Goal: Contribute content: Add original content to the website for others to see

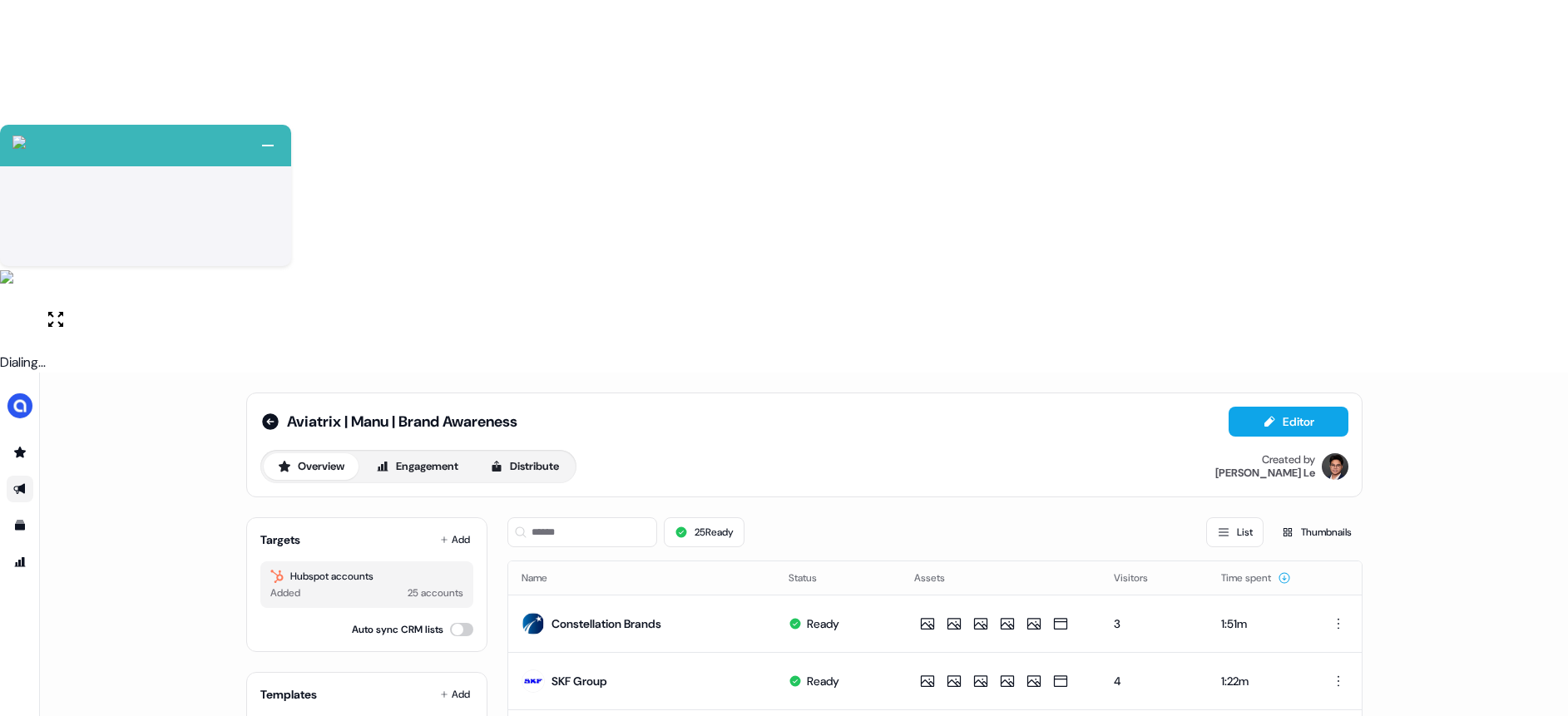
click at [200, 373] on div "Aviatrix | Manu | Brand Awareness Editor Overview Engagement Distribute Created…" at bounding box center [804, 730] width 1528 height 716
click at [260, 412] on icon at bounding box center [270, 421] width 20 height 20
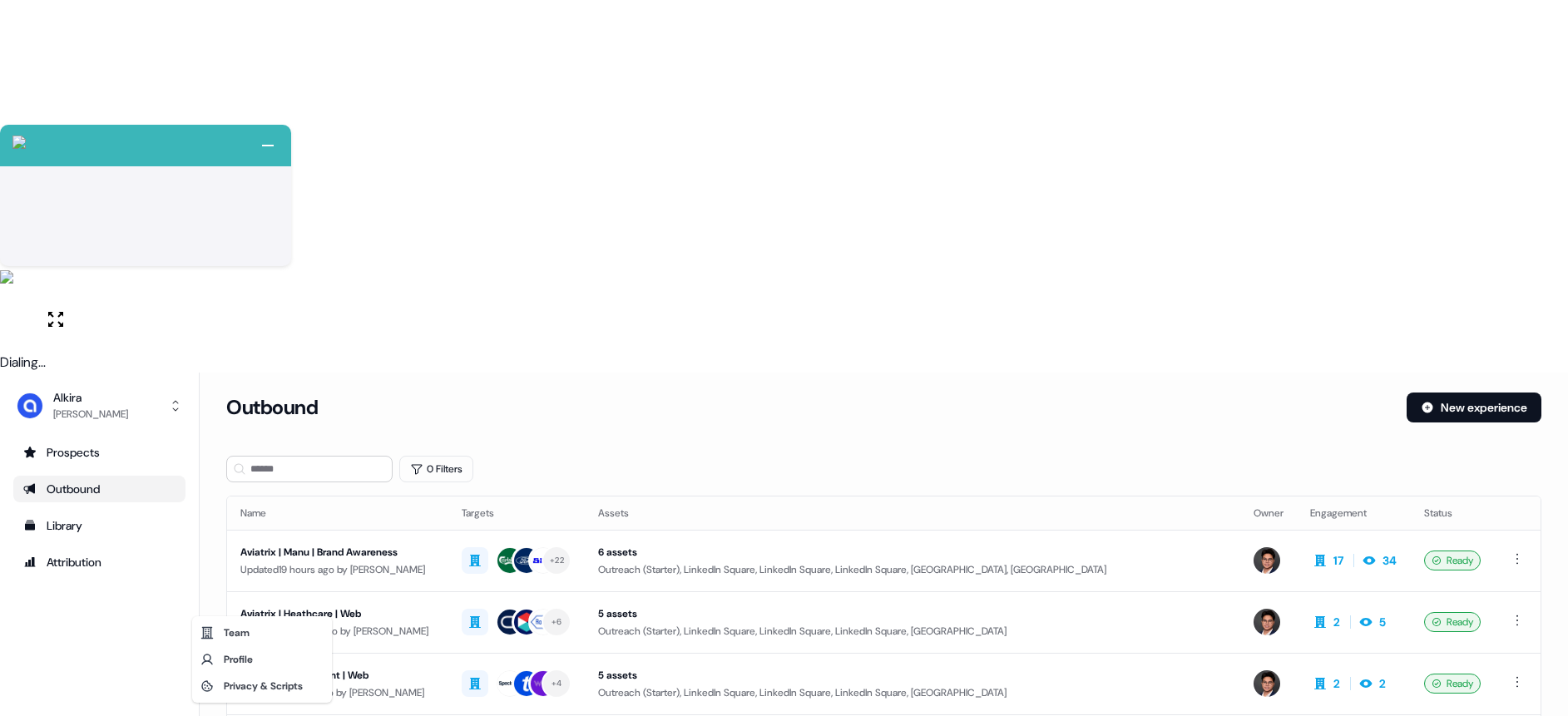
click at [77, 701] on html "+ Next Auto dialer paused! Go to your dialing tab to continue. 225 Paused" at bounding box center [784, 544] width 1568 height 1089
click at [104, 544] on html "+ Next Auto dialer paused! Go to your dialing tab to continue. 225 Paused" at bounding box center [784, 544] width 1568 height 1089
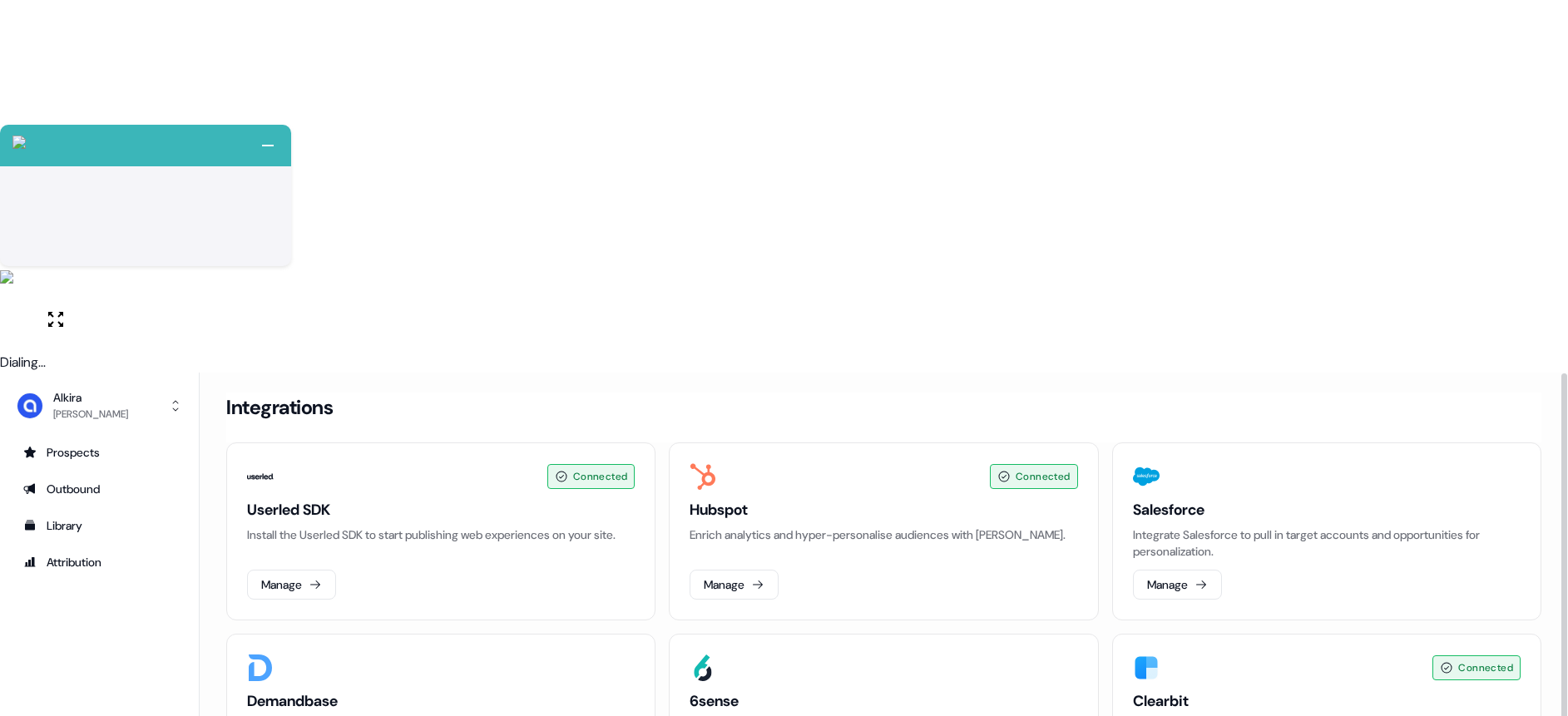
drag, startPoint x: 758, startPoint y: 407, endPoint x: 725, endPoint y: 401, distance: 33.5
click at [73, 481] on div "Outbound" at bounding box center [99, 489] width 152 height 17
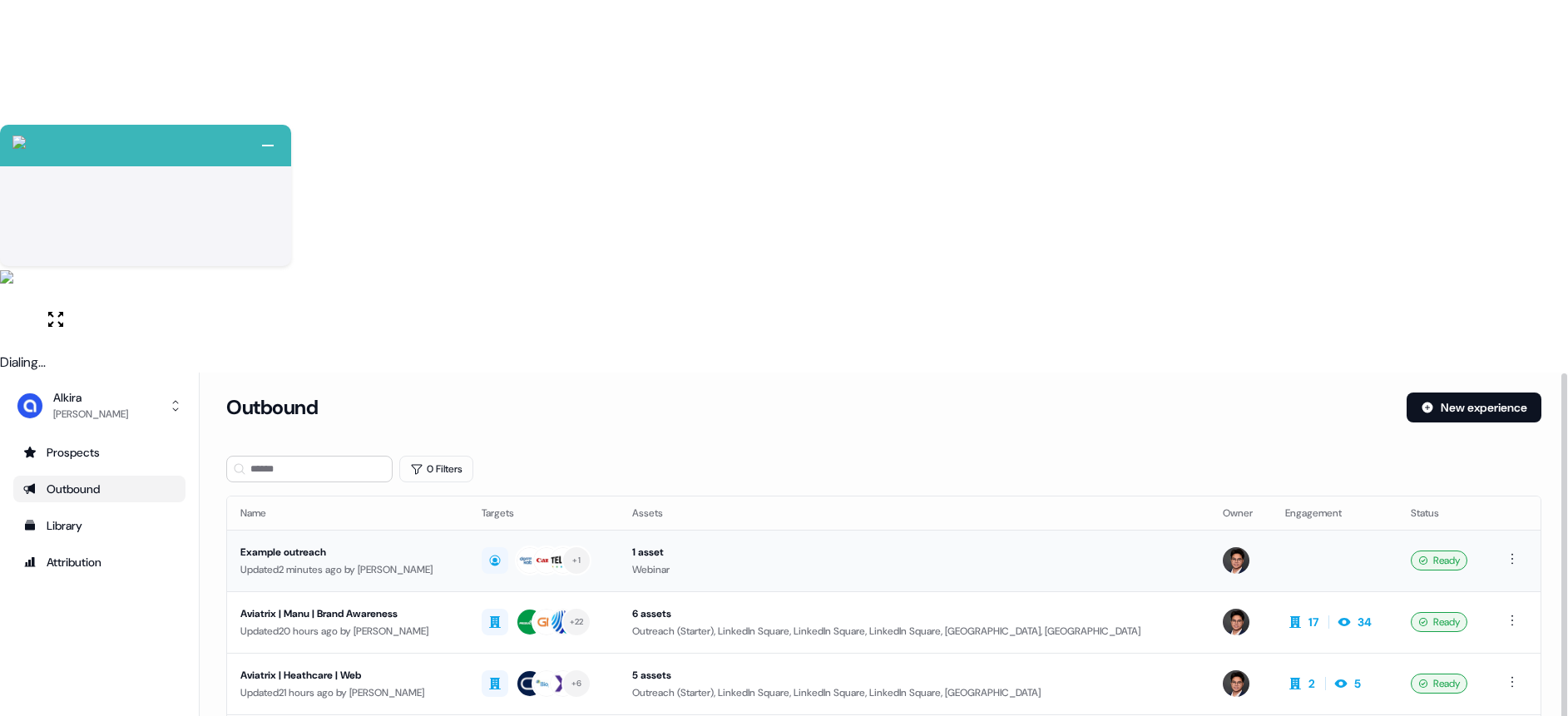
click at [366, 561] on div "Updated 2 minutes ago by [PERSON_NAME]" at bounding box center [347, 569] width 214 height 17
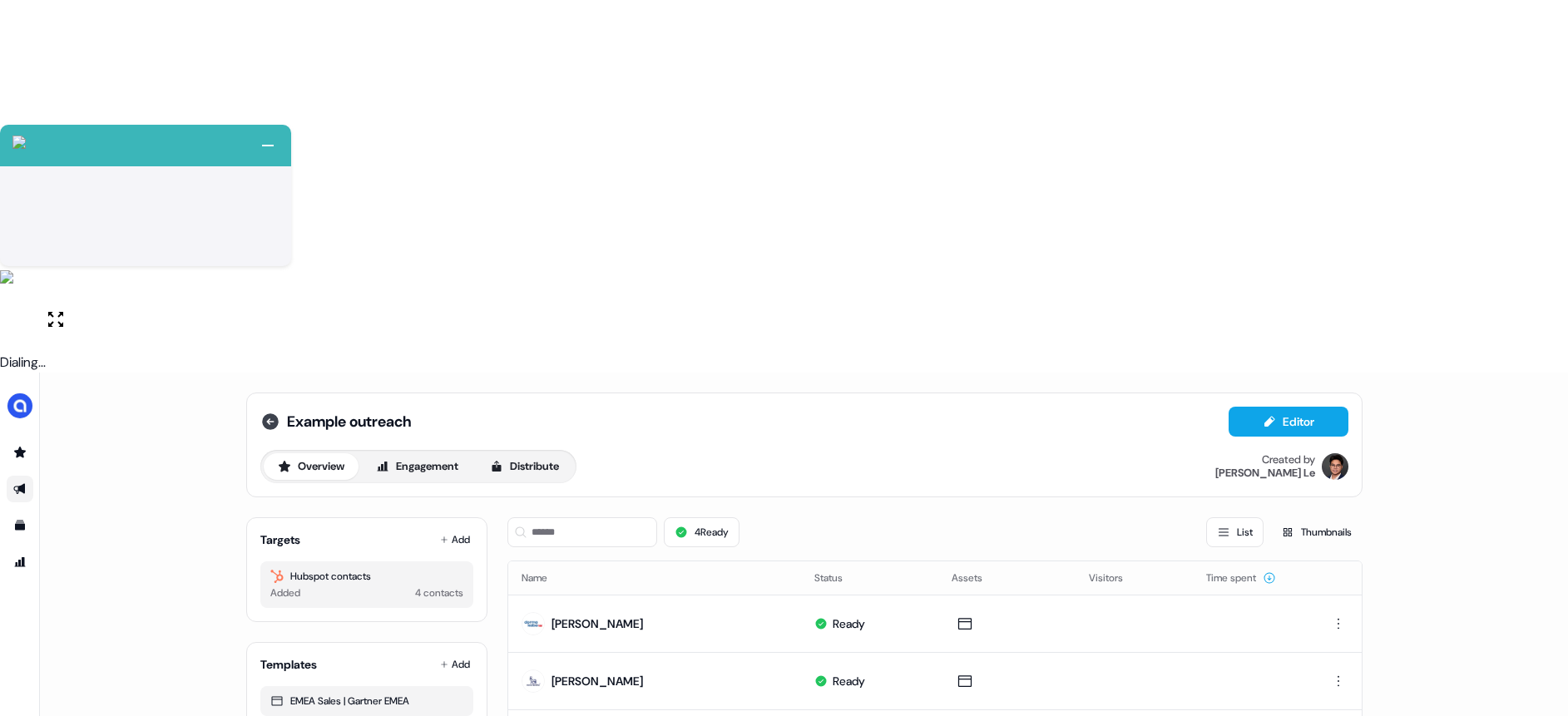
click at [271, 413] on icon at bounding box center [270, 421] width 17 height 17
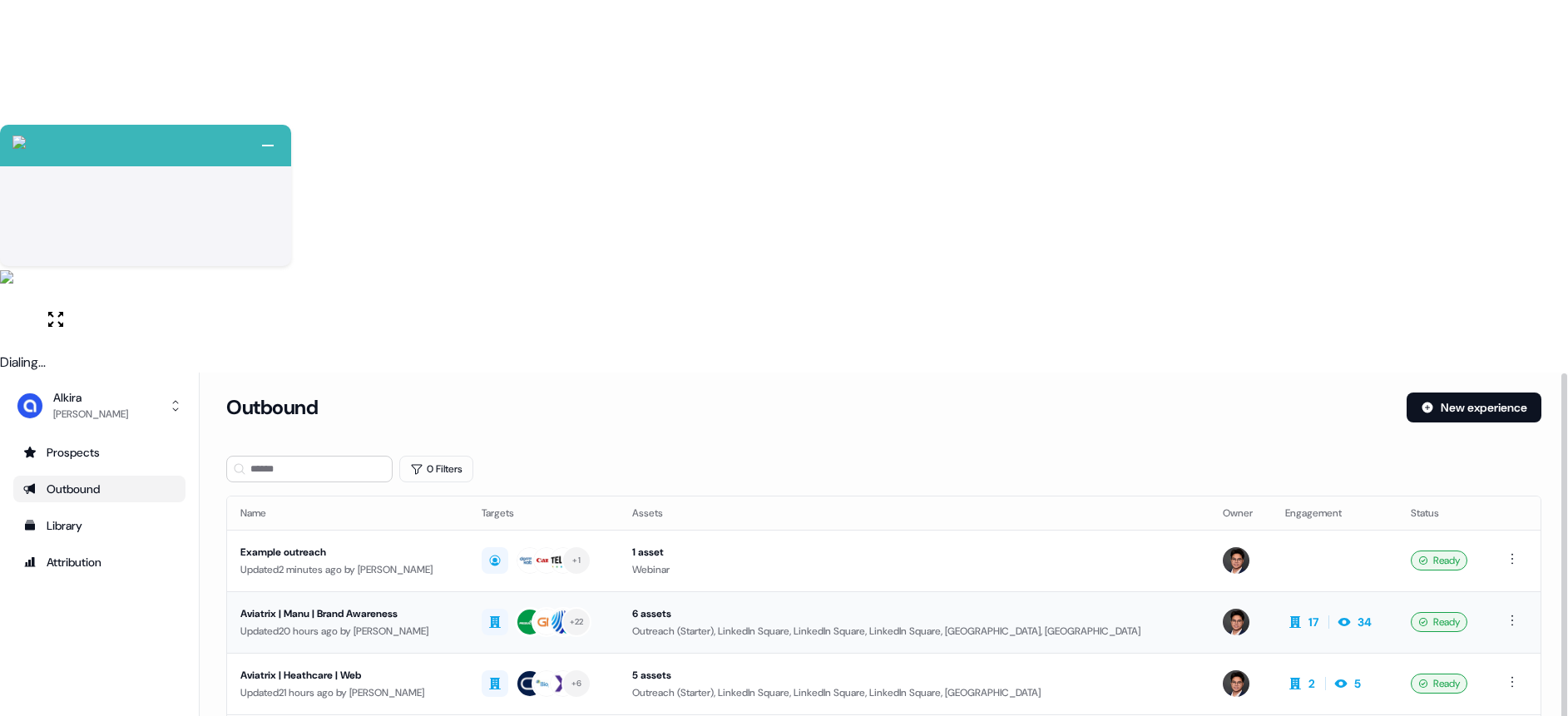
click at [443, 623] on div "Updated 20 hours ago by [PERSON_NAME]" at bounding box center [347, 631] width 214 height 17
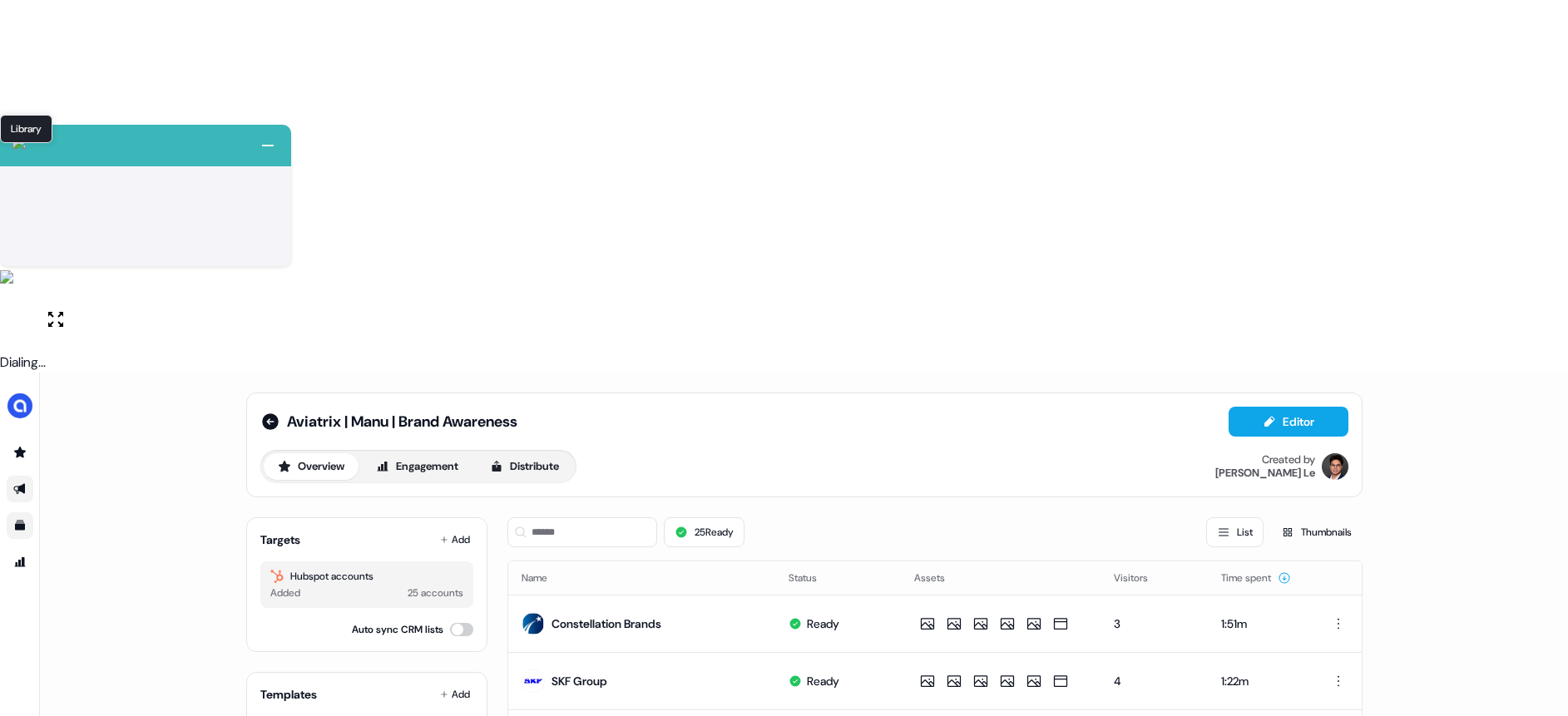
click at [25, 519] on icon "Go to templates" at bounding box center [19, 525] width 13 height 13
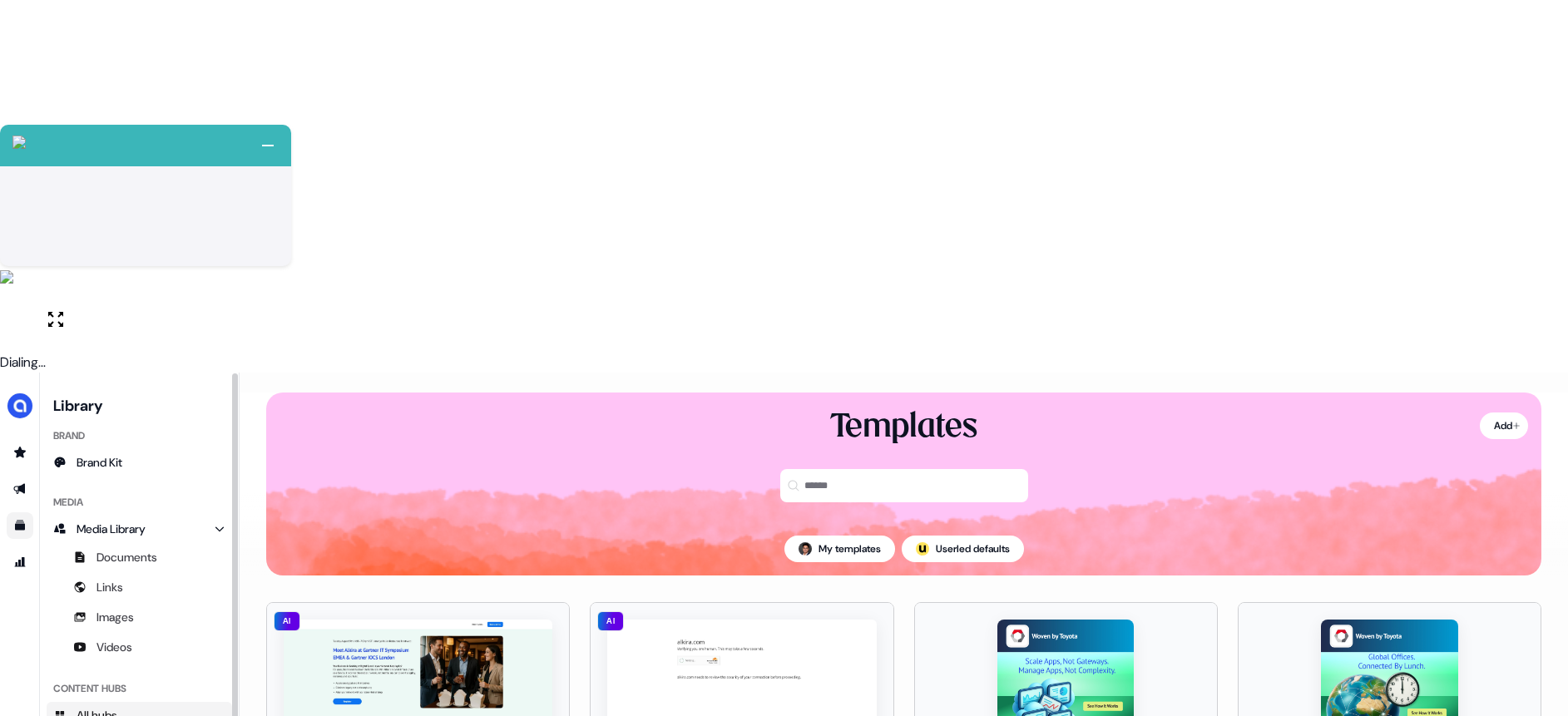
click at [128, 702] on link "All hubs" at bounding box center [139, 715] width 185 height 27
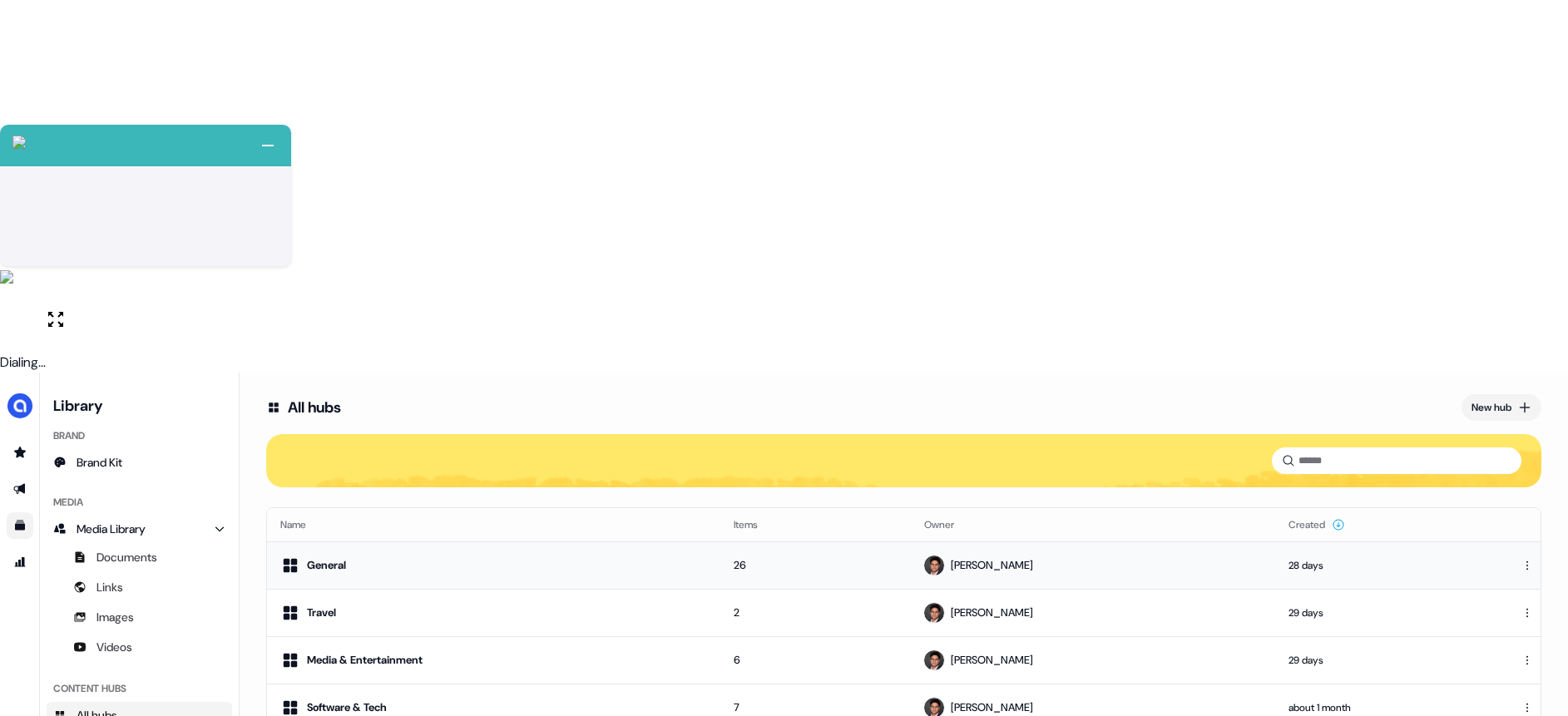
click at [485, 556] on div "General" at bounding box center [494, 566] width 427 height 20
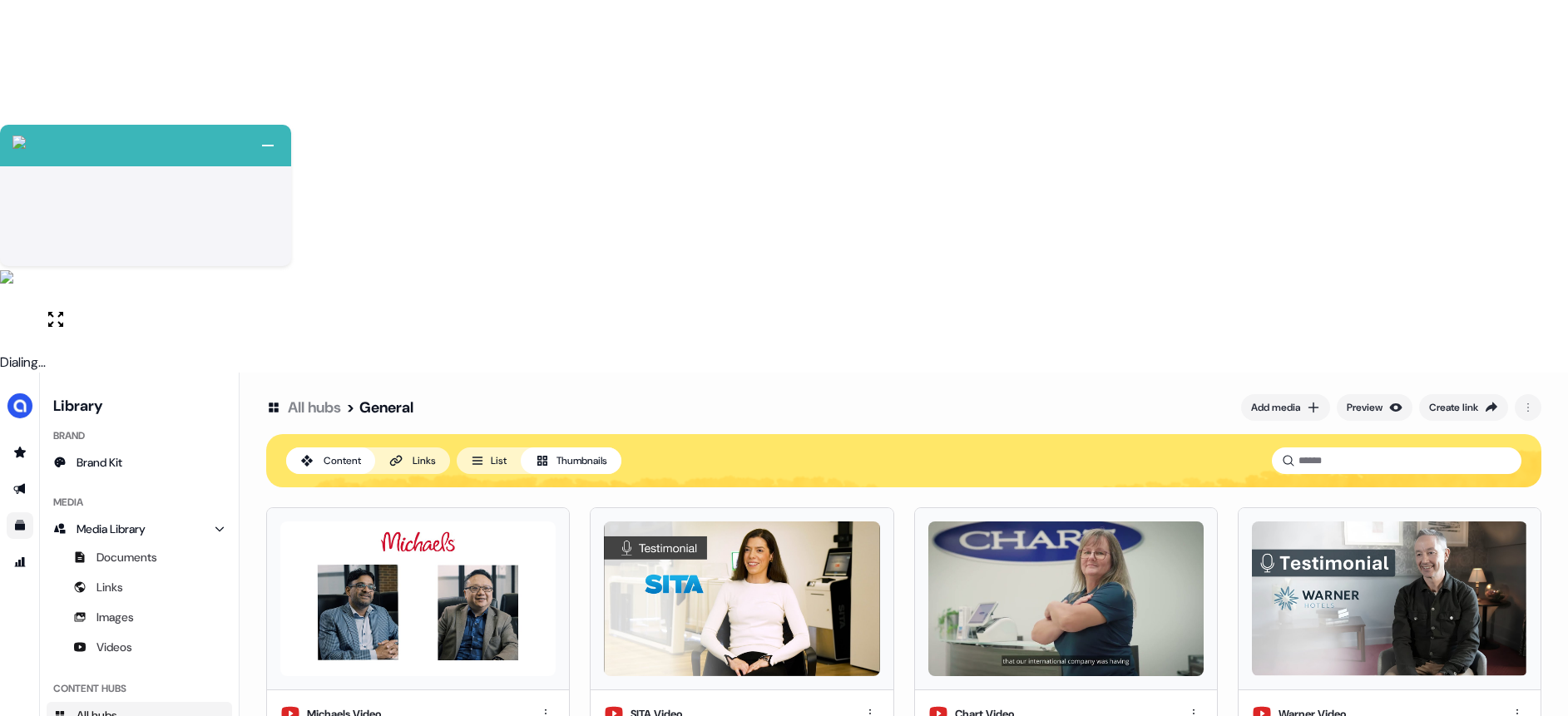
click at [331, 397] on link "All hubs" at bounding box center [314, 407] width 53 height 20
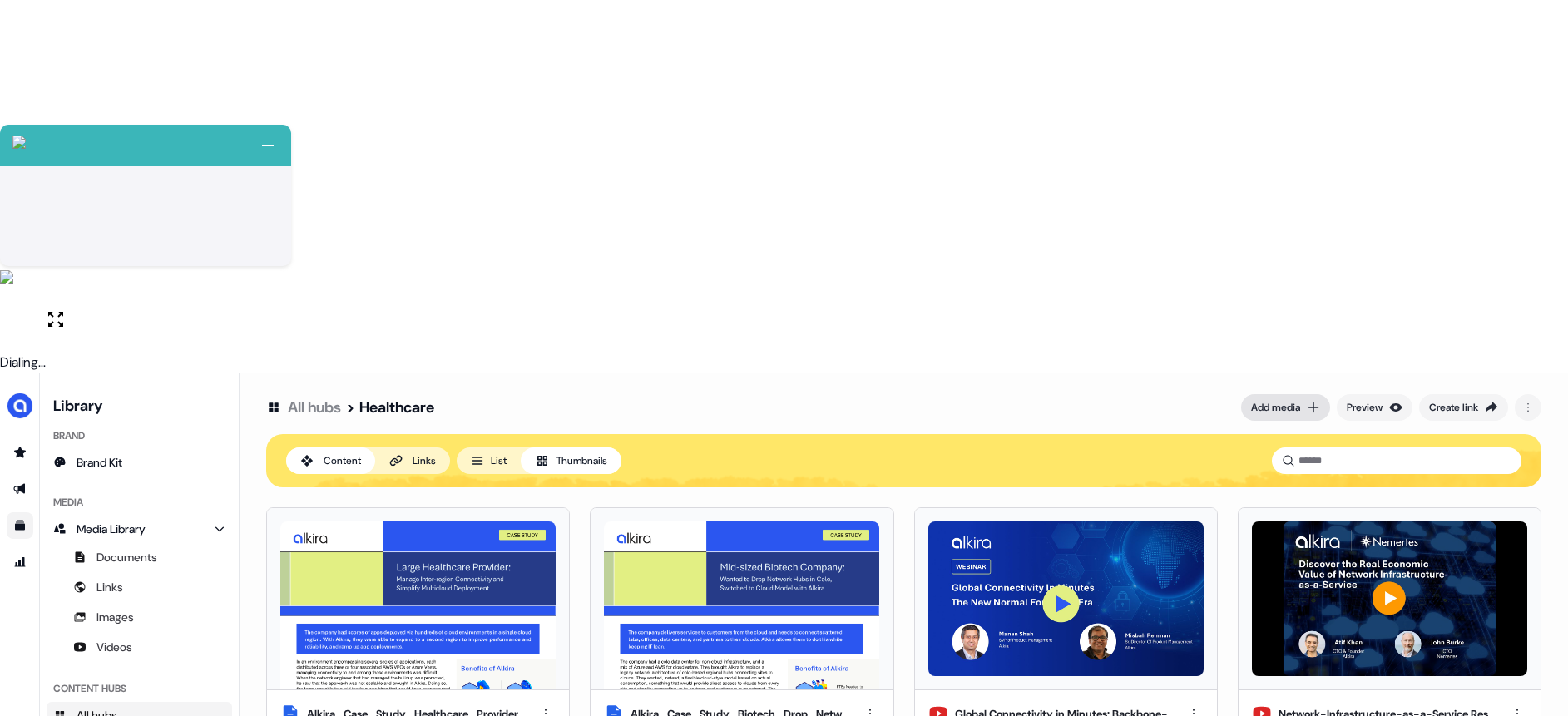
click at [1276, 399] on div "Add media" at bounding box center [1275, 407] width 49 height 17
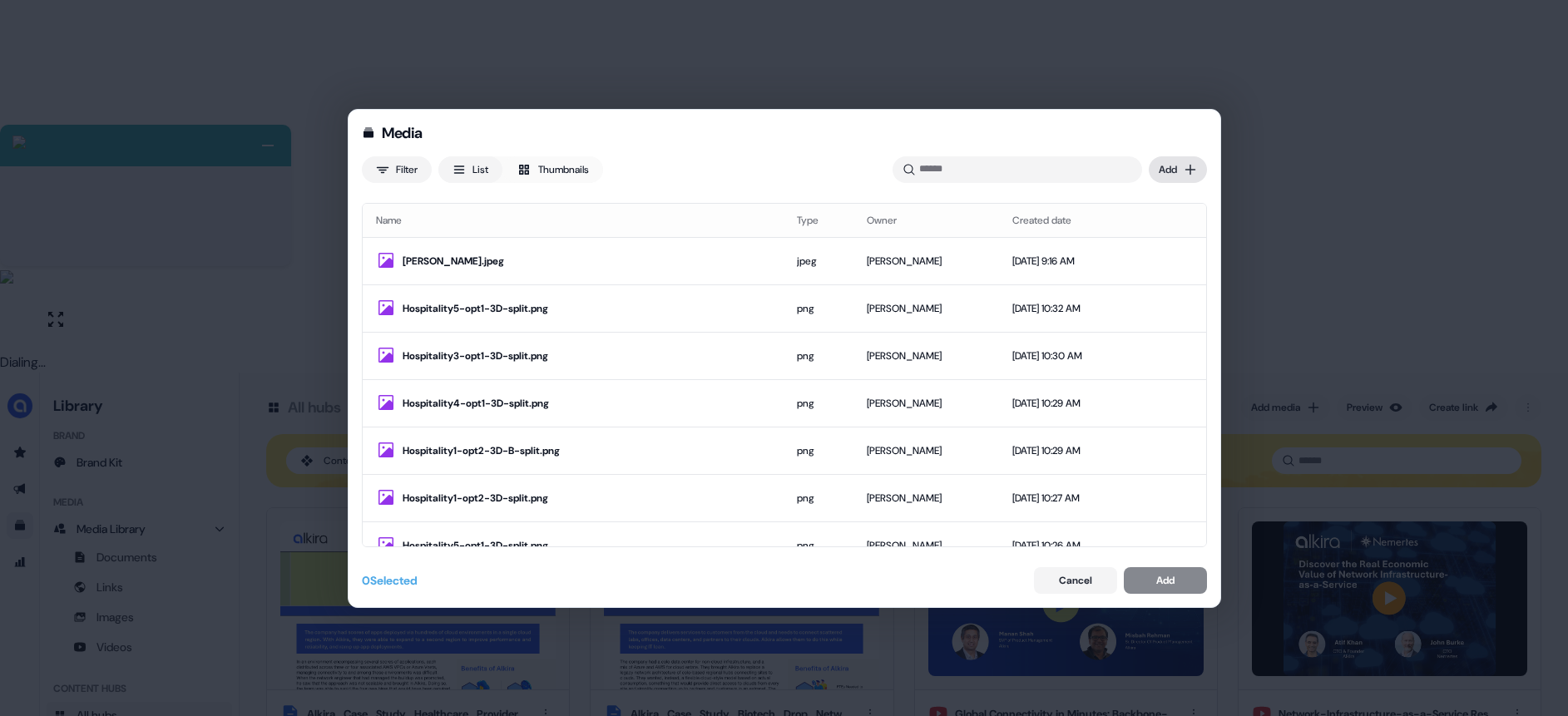
click at [1162, 166] on div "Media Filter List Thumbnails Uploaded Add Name Type Owner Created date [PERSON_…" at bounding box center [784, 358] width 1568 height 716
click at [1139, 226] on div "Import links" at bounding box center [1154, 230] width 98 height 27
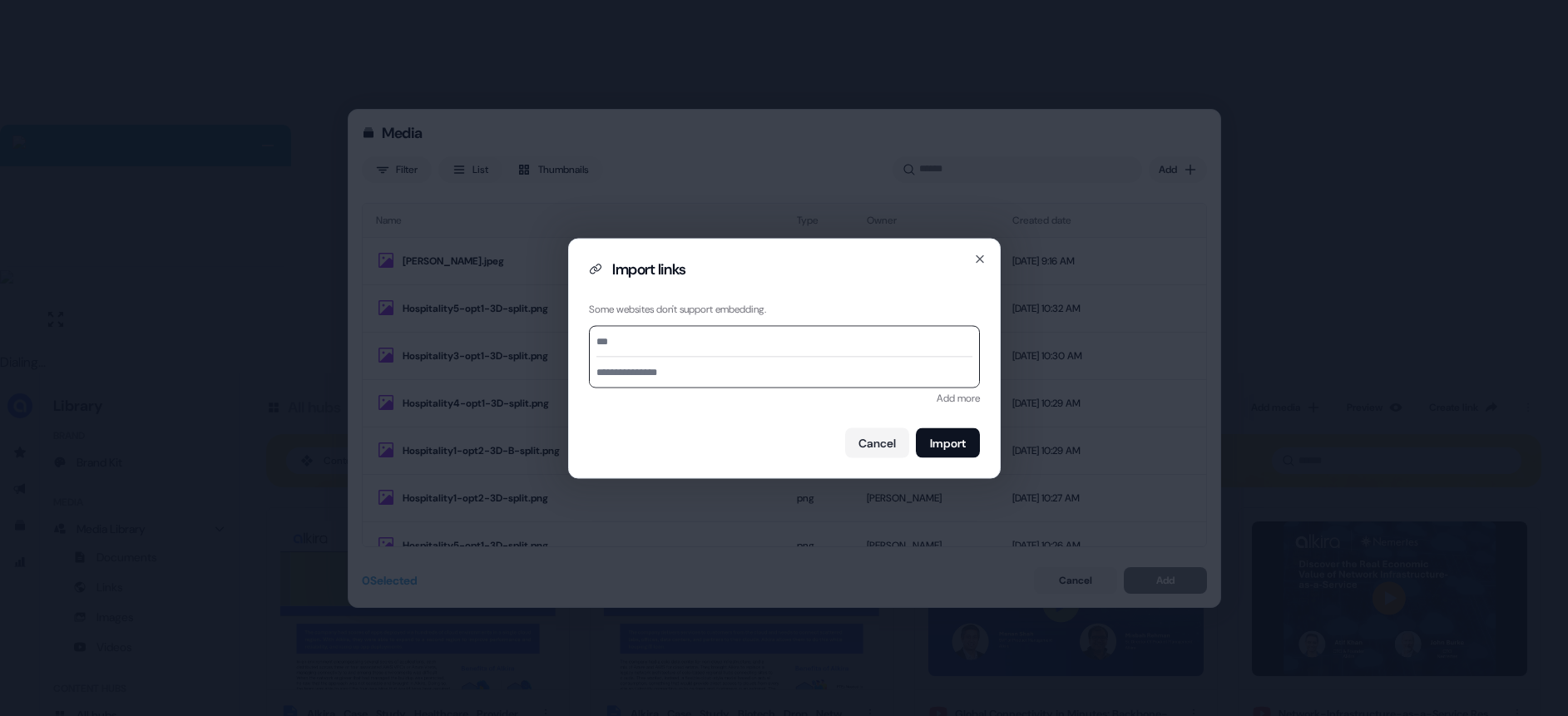
paste input "**********"
type input "**********"
click at [908, 376] on input "**********" at bounding box center [784, 372] width 390 height 30
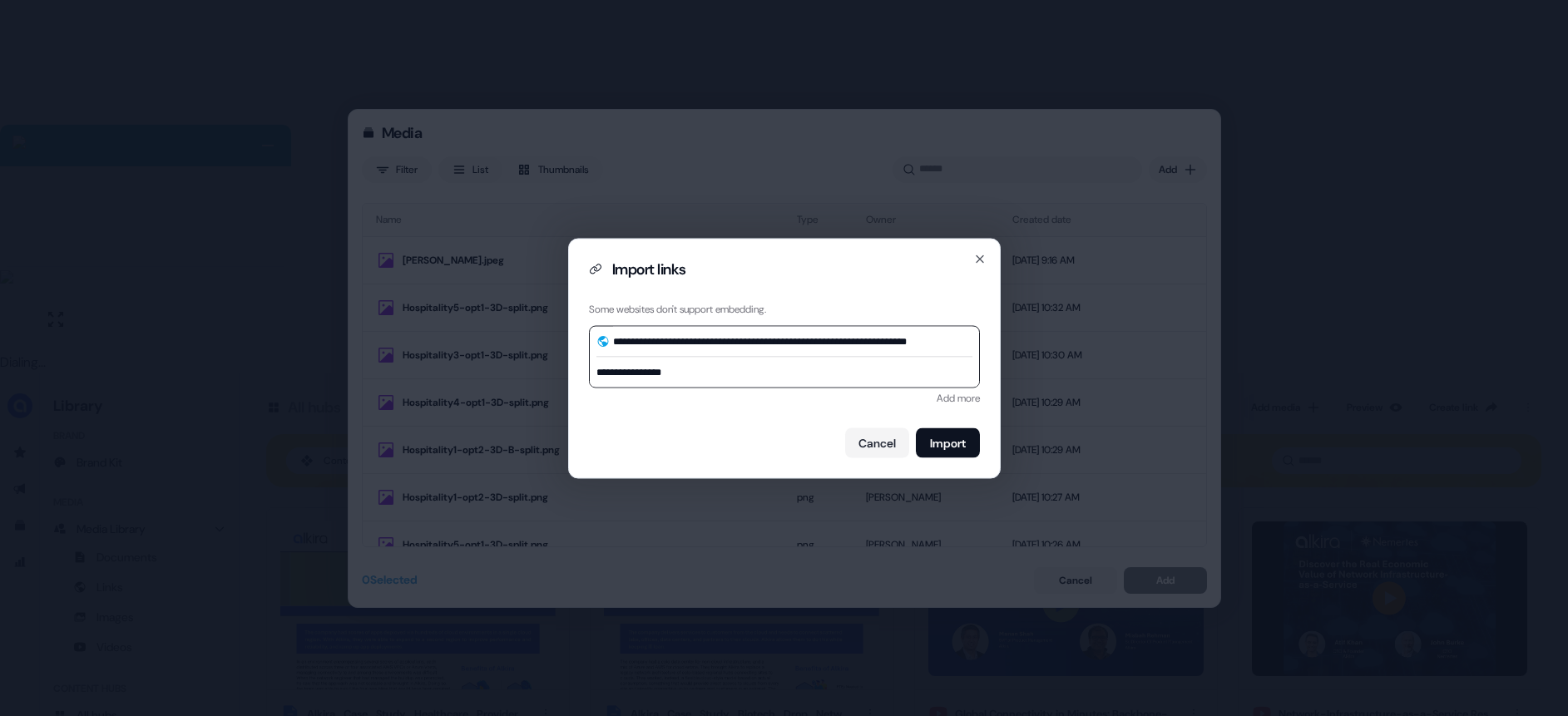
click at [908, 376] on input "**********" at bounding box center [784, 372] width 390 height 30
type input "**********"
click at [937, 443] on button "Import" at bounding box center [947, 443] width 64 height 30
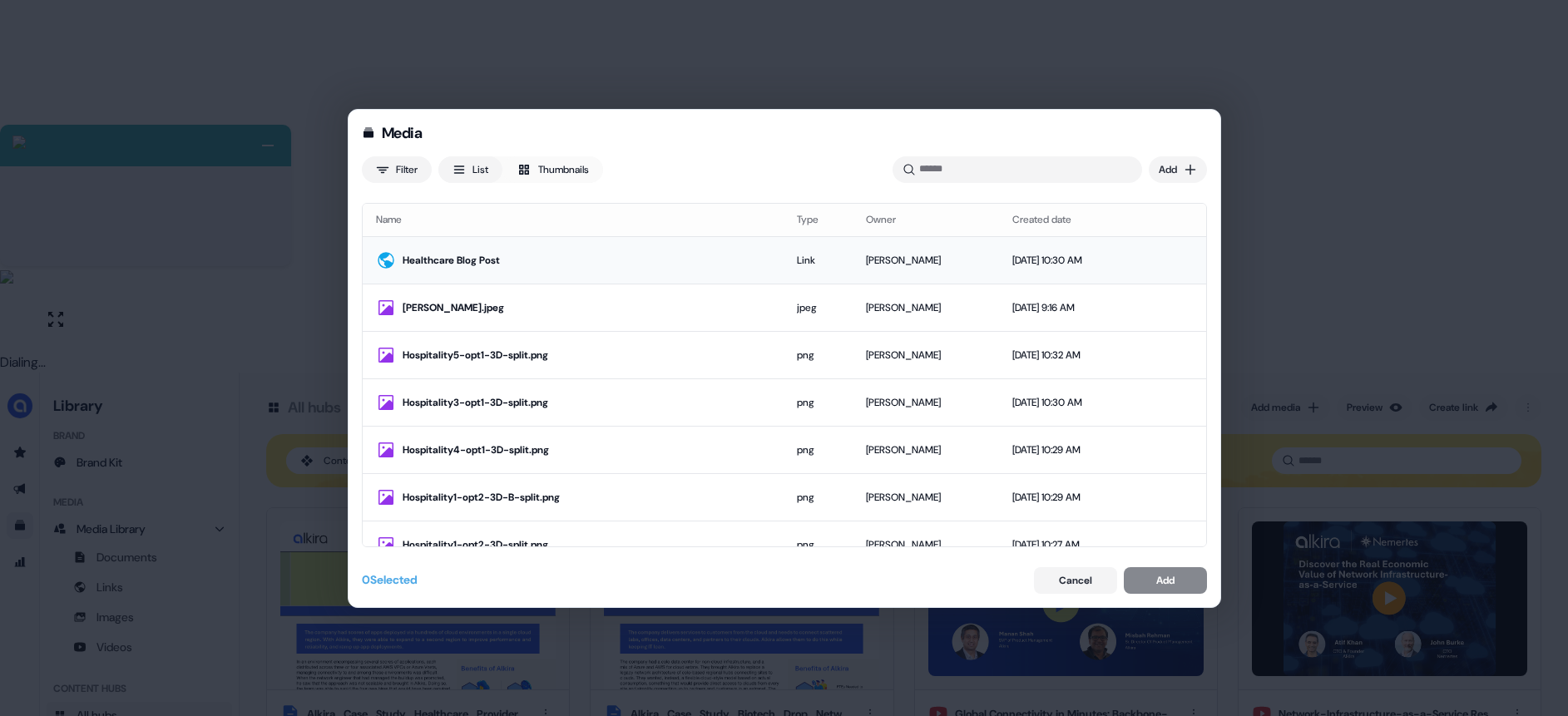
click at [596, 267] on div "Healthcare Blog Post" at bounding box center [586, 260] width 367 height 17
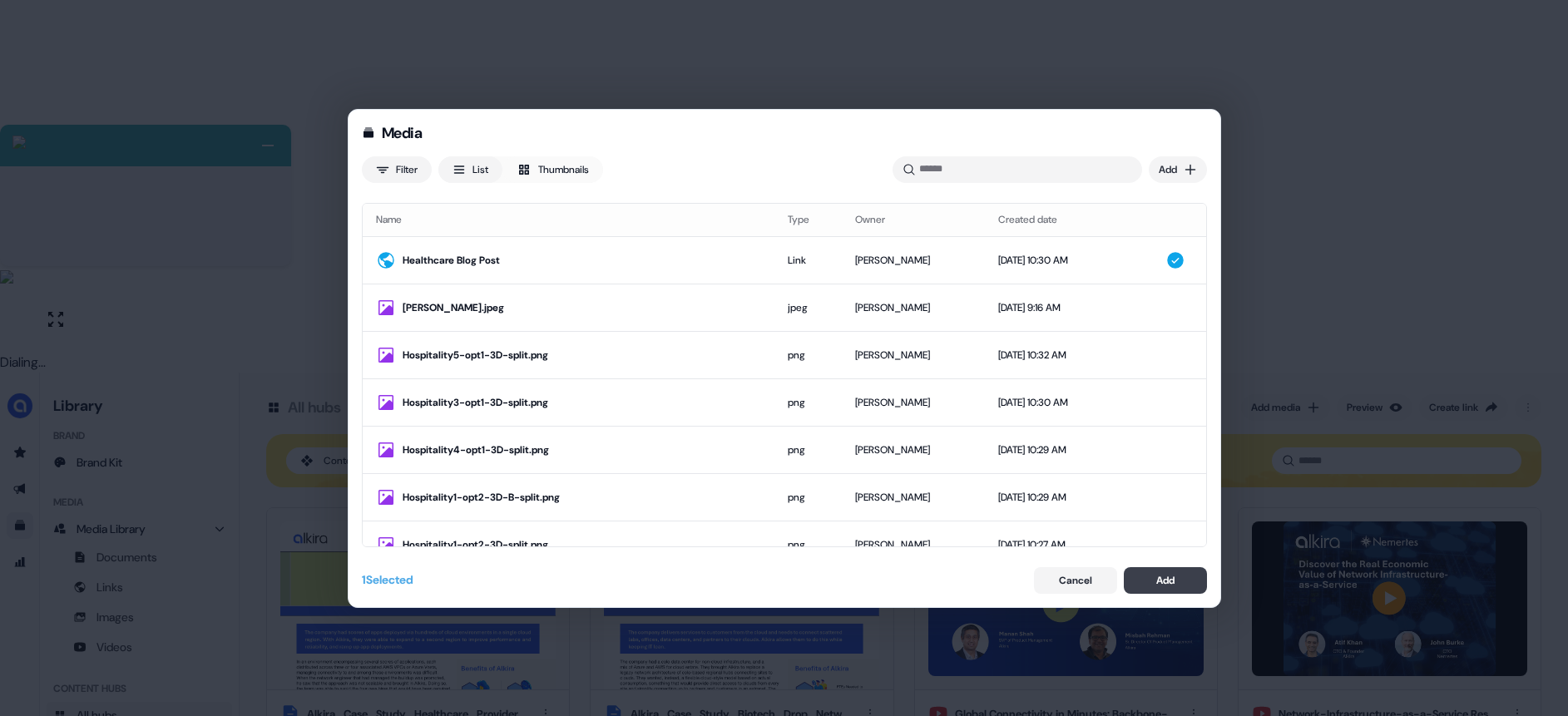
click at [1159, 574] on div "Add" at bounding box center [1165, 580] width 19 height 17
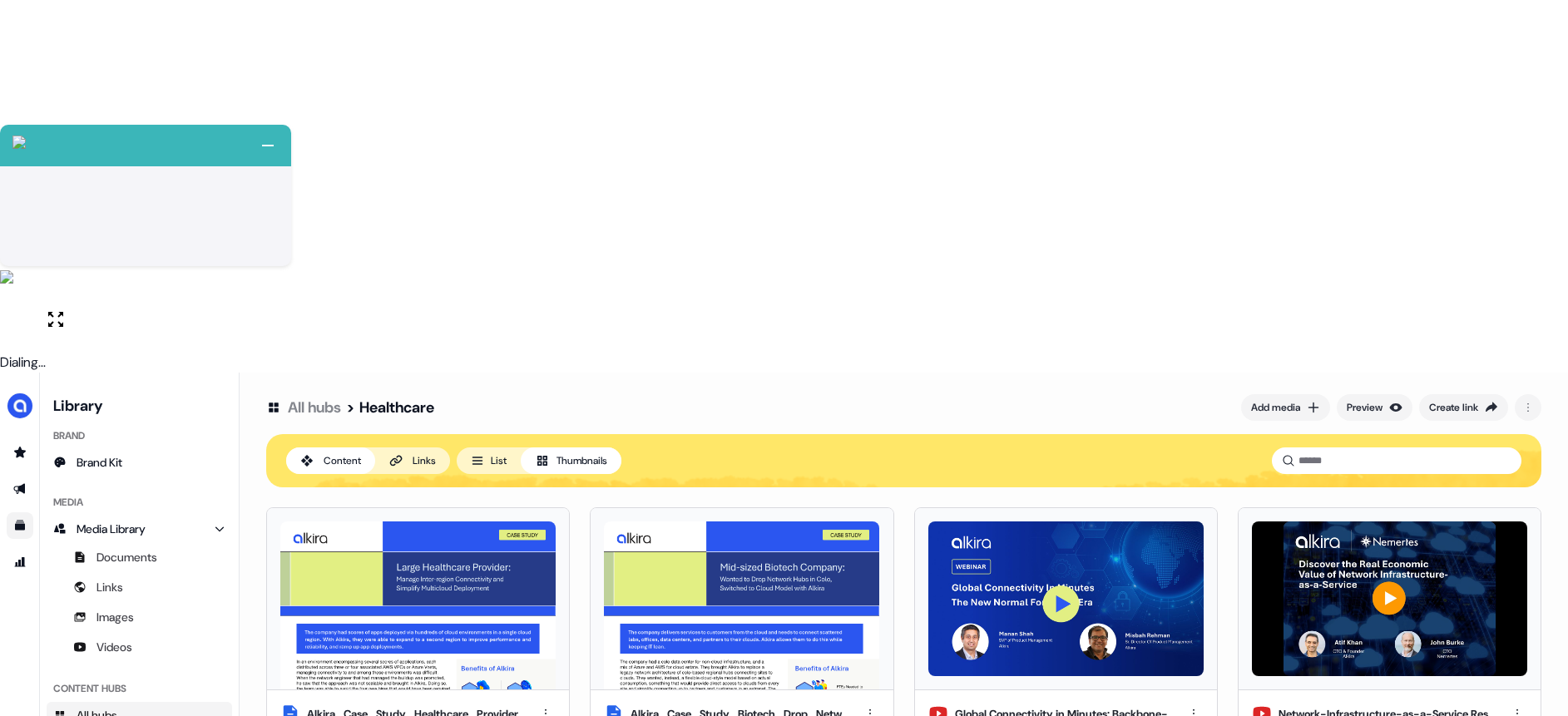
click at [871, 590] on html "+ Next Auto dialer paused! Go to your dialing tab to continue. 225 Paused" at bounding box center [784, 544] width 1568 height 1089
click at [814, 505] on html "+ Next Auto dialer paused! Go to your dialing tab to continue. 225 Paused" at bounding box center [784, 544] width 1568 height 1089
click at [871, 587] on html "+ Next Auto dialer paused! Go to your dialing tab to continue. 225 Paused" at bounding box center [784, 544] width 1568 height 1089
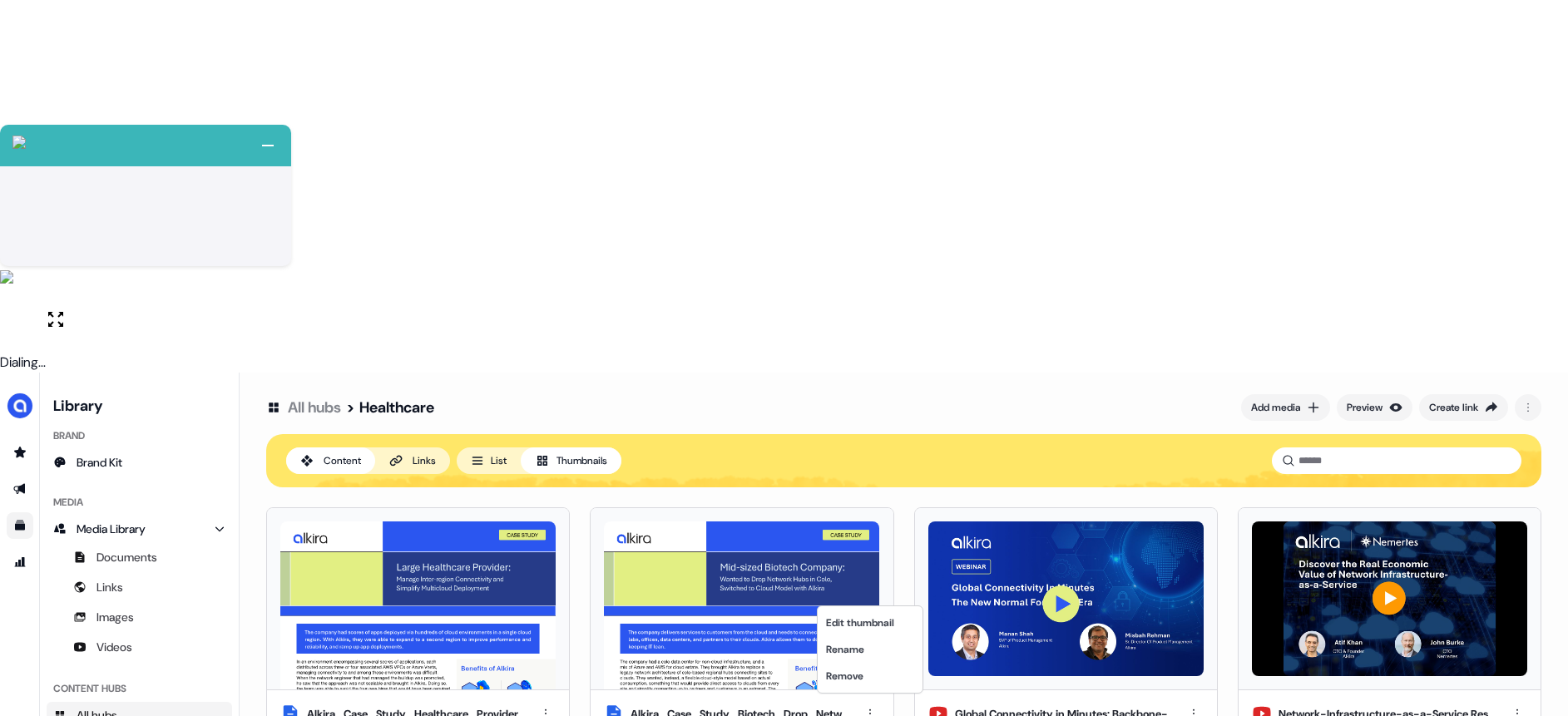
click at [1008, 562] on html "+ Next Auto dialer paused! Go to your dialing tab to continue. 225 Paused" at bounding box center [784, 544] width 1568 height 1089
click at [864, 594] on html "+ Next Auto dialer paused! Go to your dialing tab to continue. 225 Paused" at bounding box center [784, 544] width 1568 height 1089
click at [860, 625] on div "Edit thumbnail" at bounding box center [869, 623] width 98 height 27
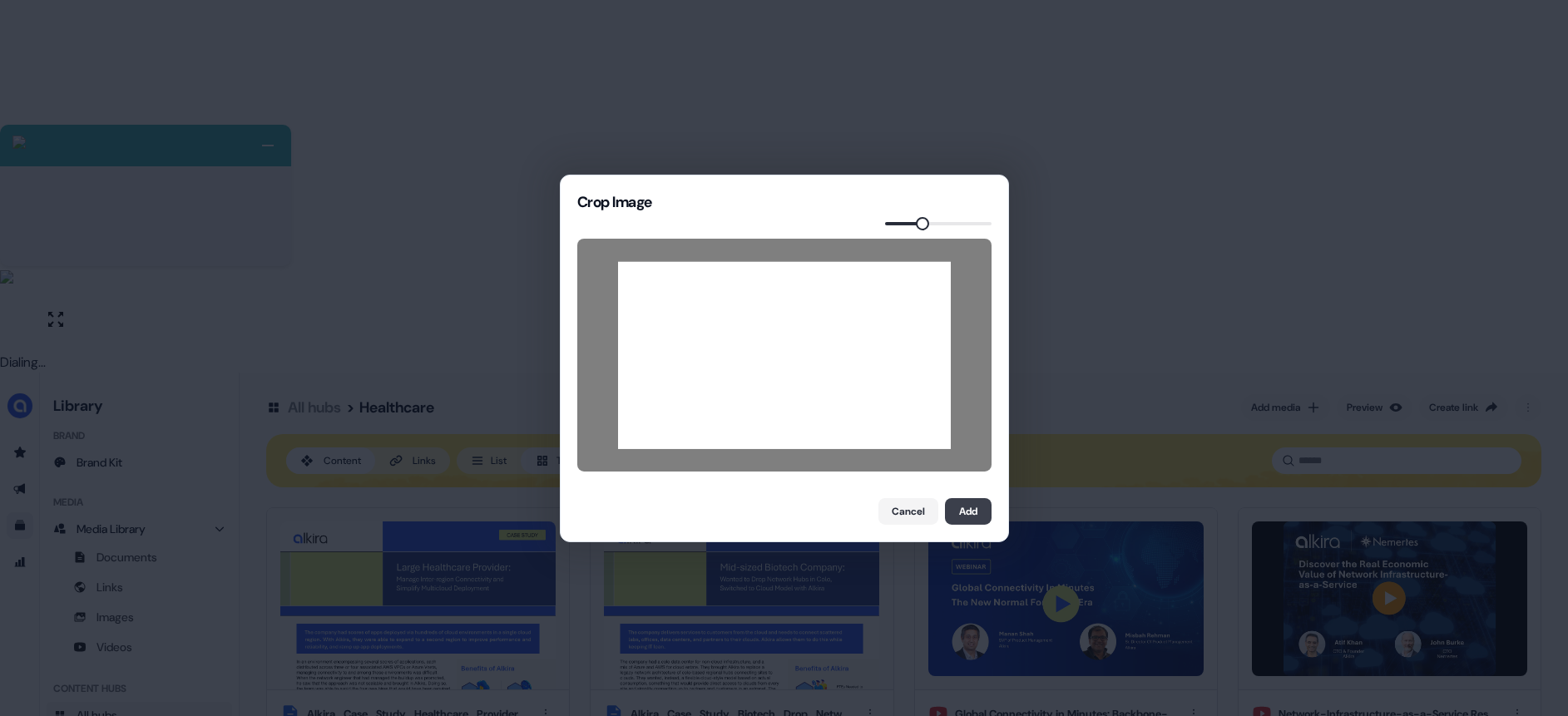
click at [972, 515] on button "Add" at bounding box center [968, 512] width 47 height 27
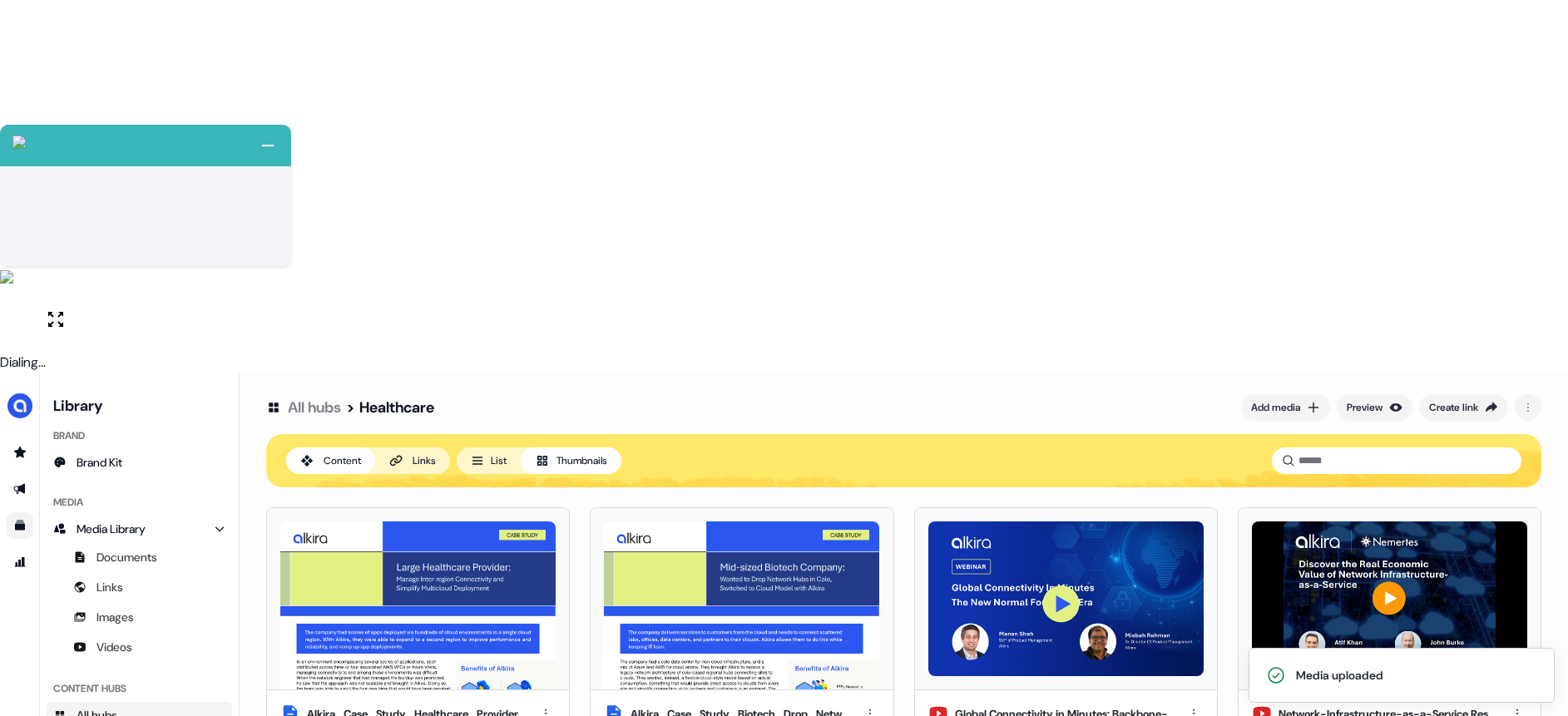
drag, startPoint x: 1008, startPoint y: 500, endPoint x: 999, endPoint y: 507, distance: 11.4
click at [877, 586] on html "+ Next Auto dialer paused! Go to your dialing tab to continue. 225 Paused" at bounding box center [784, 544] width 1568 height 1089
click at [1036, 541] on html "+ Next Auto dialer paused! Go to your dialing tab to continue. 225 Paused" at bounding box center [784, 544] width 1568 height 1089
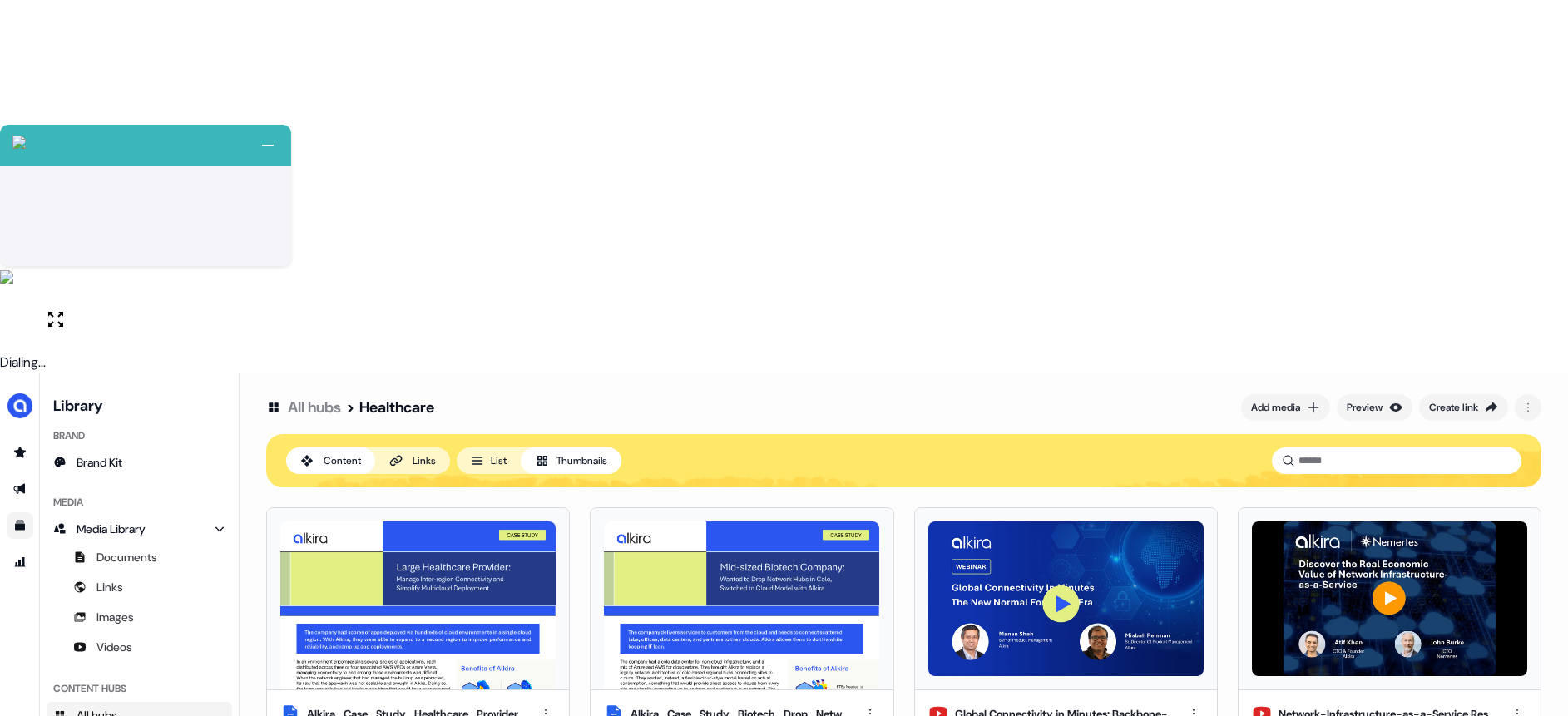
click at [868, 590] on html "+ Next Auto dialer paused! Go to your dialing tab to continue. 225 Paused" at bounding box center [784, 544] width 1568 height 1089
click at [864, 649] on div "Rename" at bounding box center [869, 650] width 98 height 27
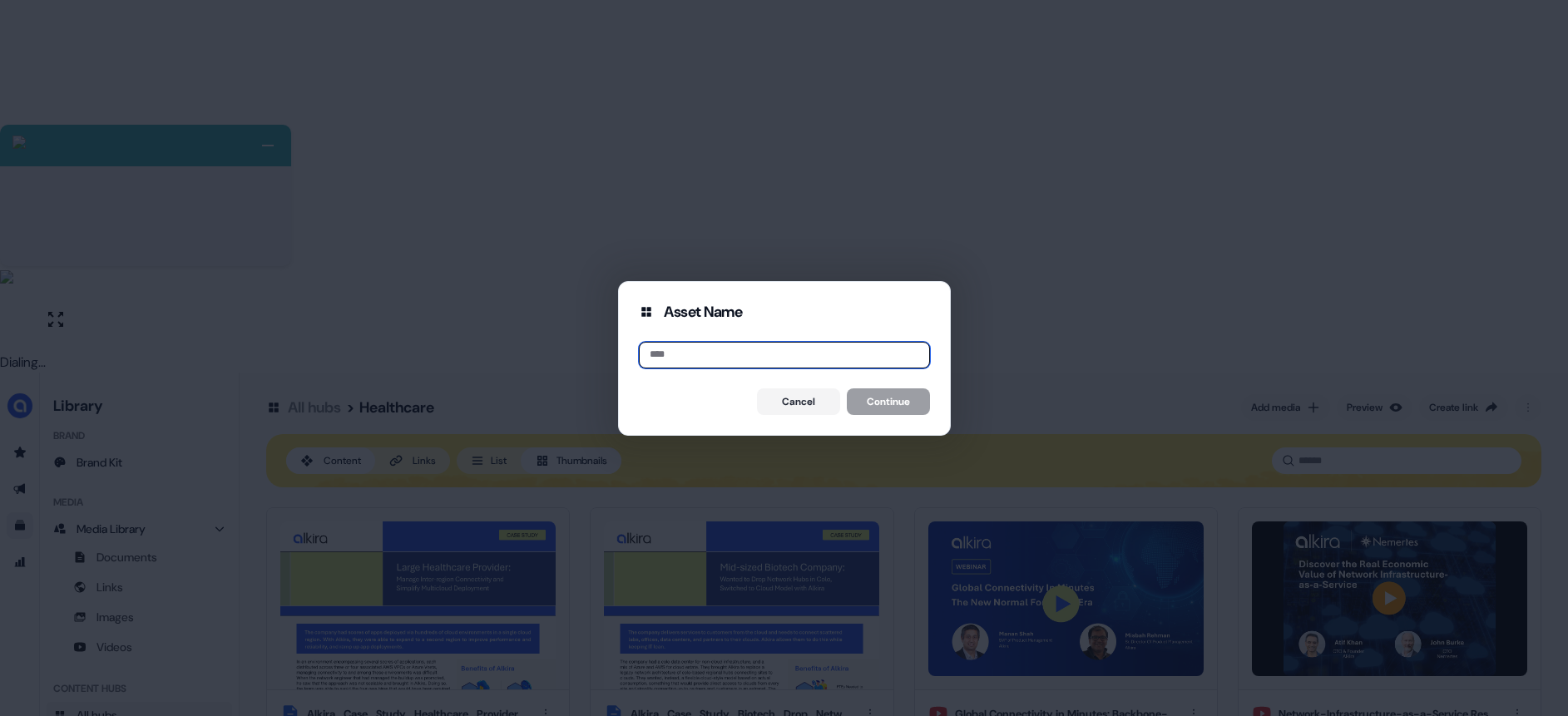
paste input "**********"
type input "**********"
click at [892, 398] on button "Continue" at bounding box center [888, 402] width 83 height 27
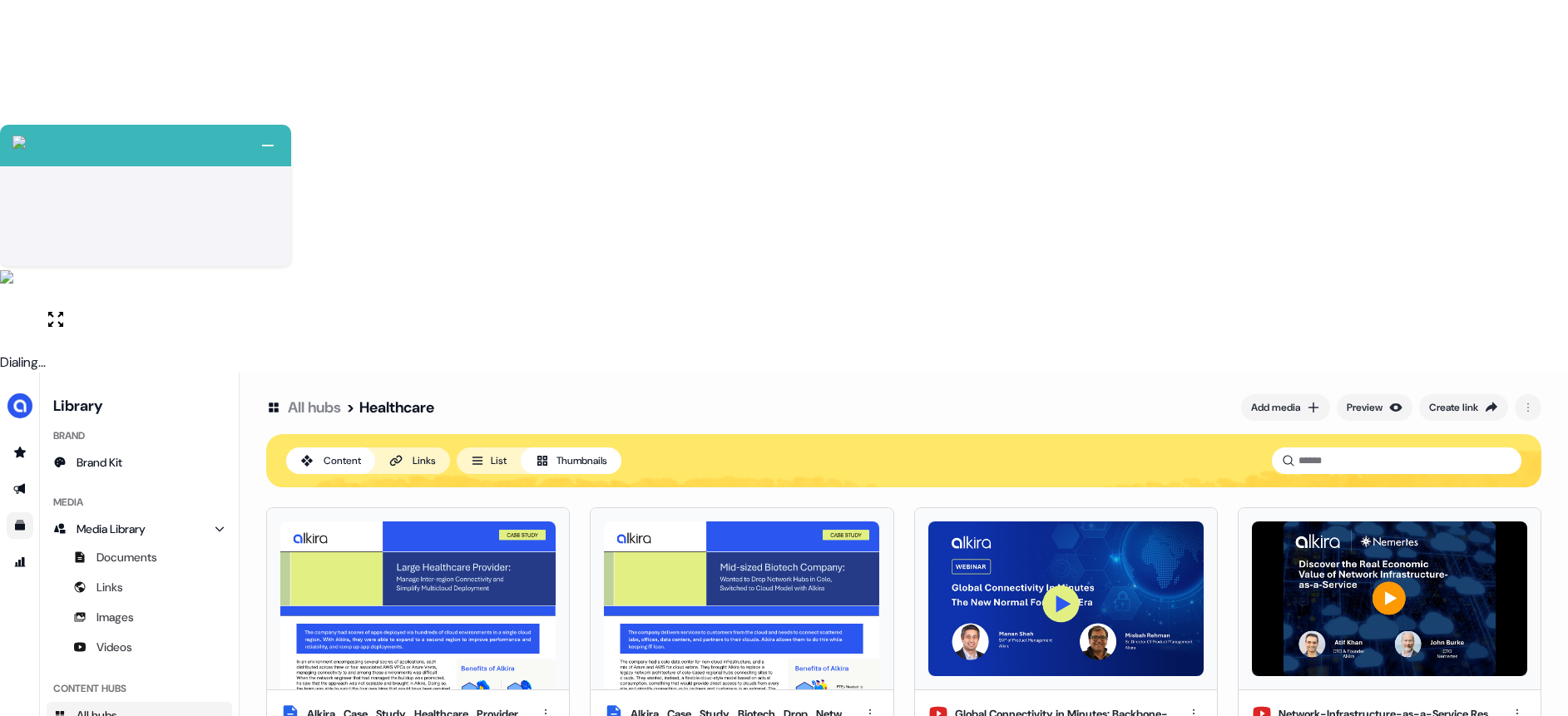
click at [1286, 399] on div "Add media" at bounding box center [1275, 407] width 49 height 17
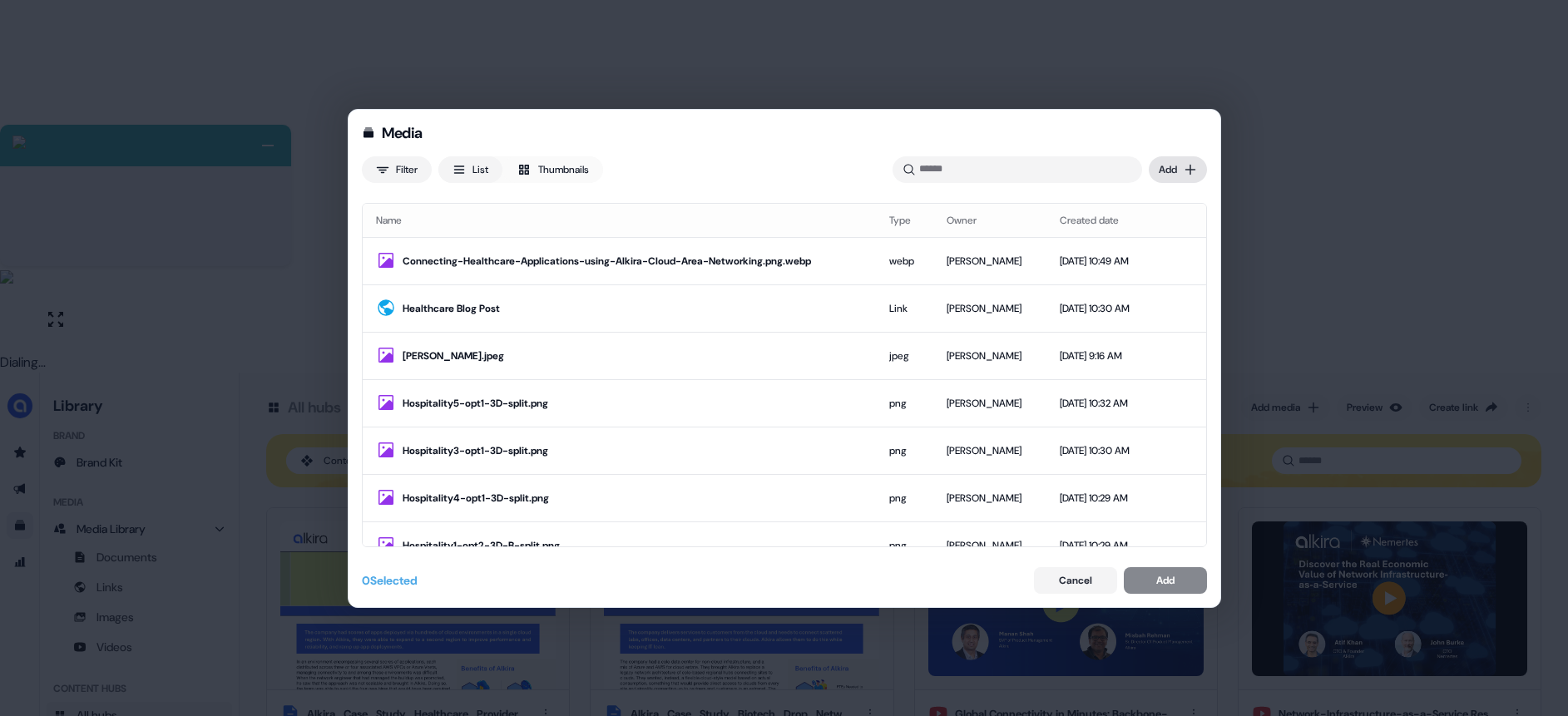
click at [1188, 173] on div "Media Filter List Thumbnails Uploaded Add Name Type Owner Created date Connecti…" at bounding box center [784, 358] width 1568 height 716
click at [1163, 199] on div "Upload files" at bounding box center [1154, 204] width 98 height 27
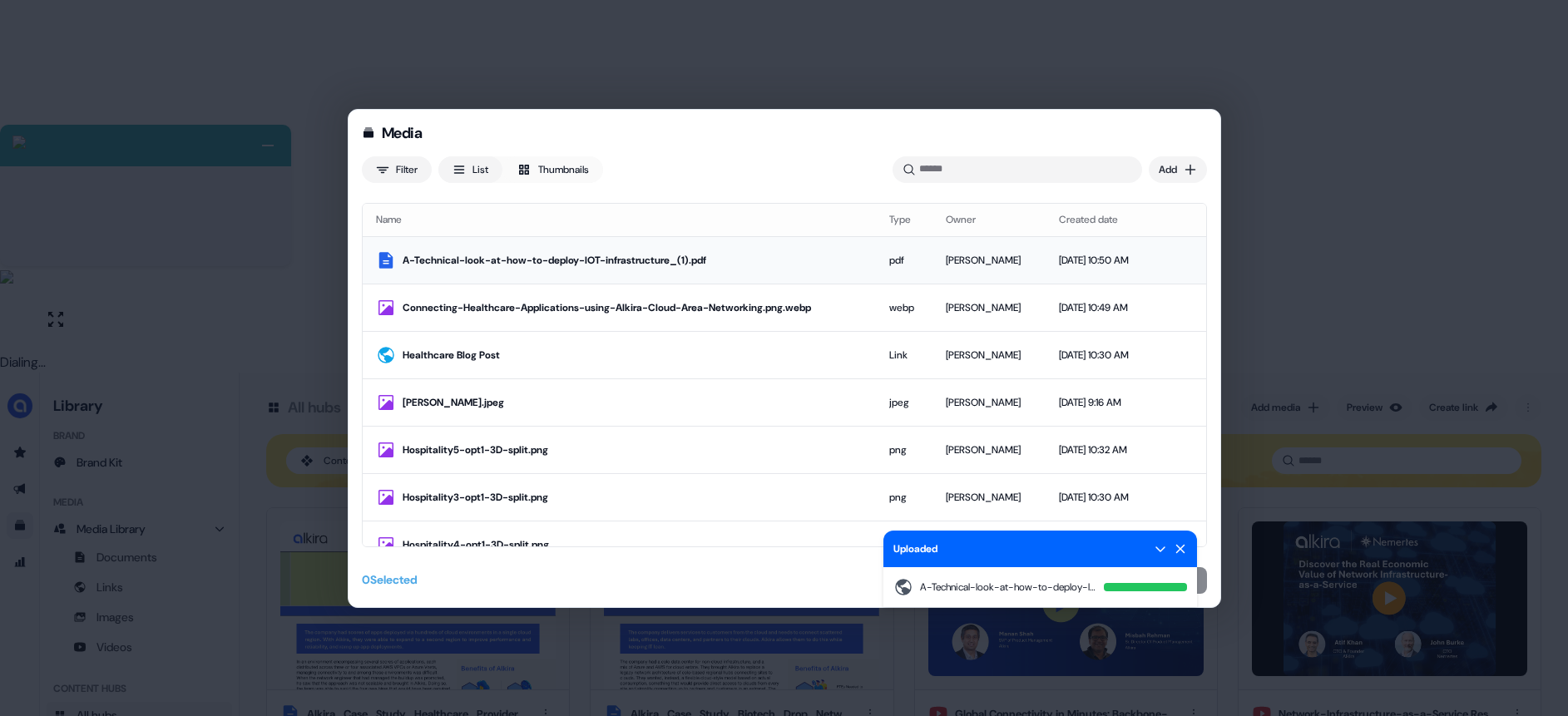
click at [647, 258] on div "A-Technical-look-at-how-to-deploy-IOT-infrastructure_(1).pdf" at bounding box center [632, 260] width 460 height 17
click at [1201, 583] on button "Add" at bounding box center [1165, 581] width 83 height 27
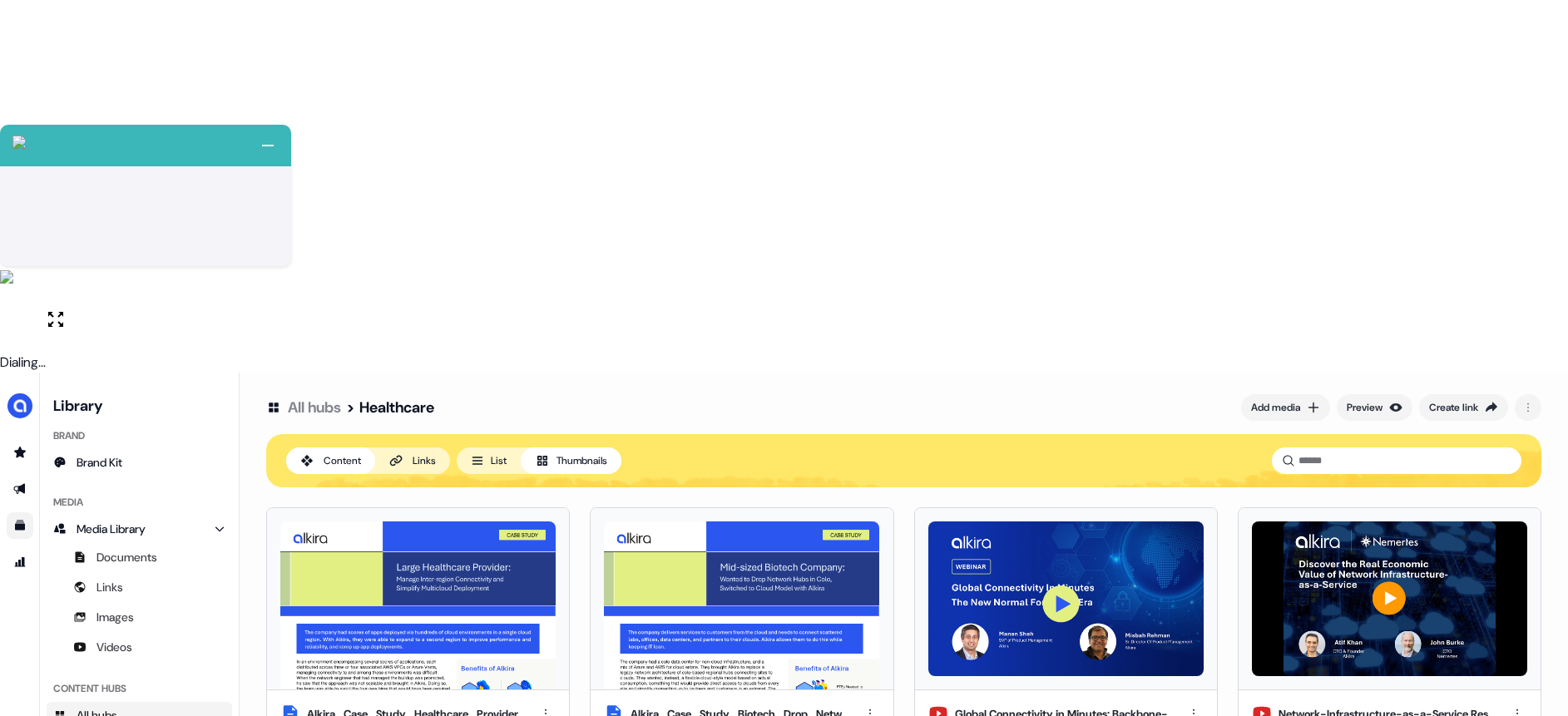
click at [336, 397] on link "All hubs" at bounding box center [314, 407] width 53 height 20
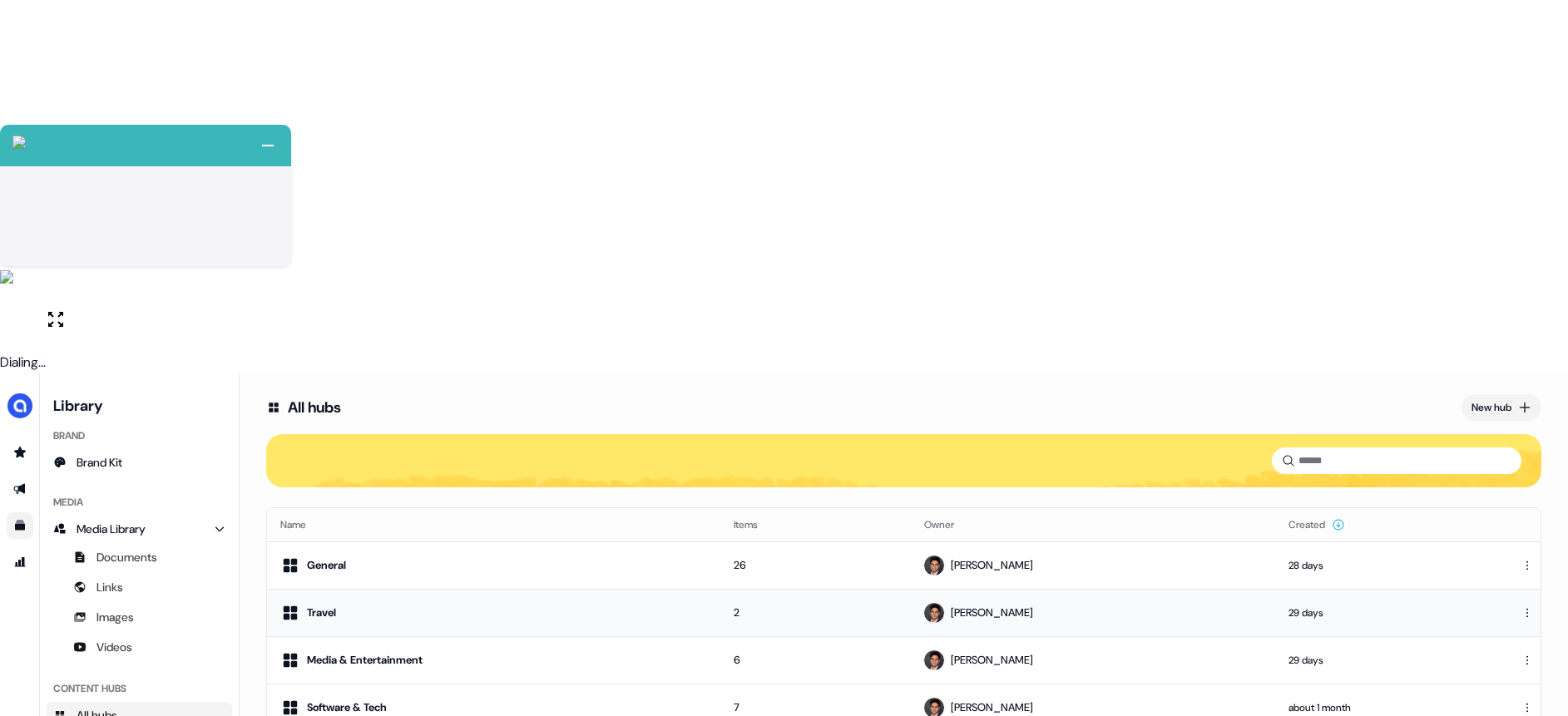
click at [377, 603] on div "Travel" at bounding box center [494, 612] width 427 height 20
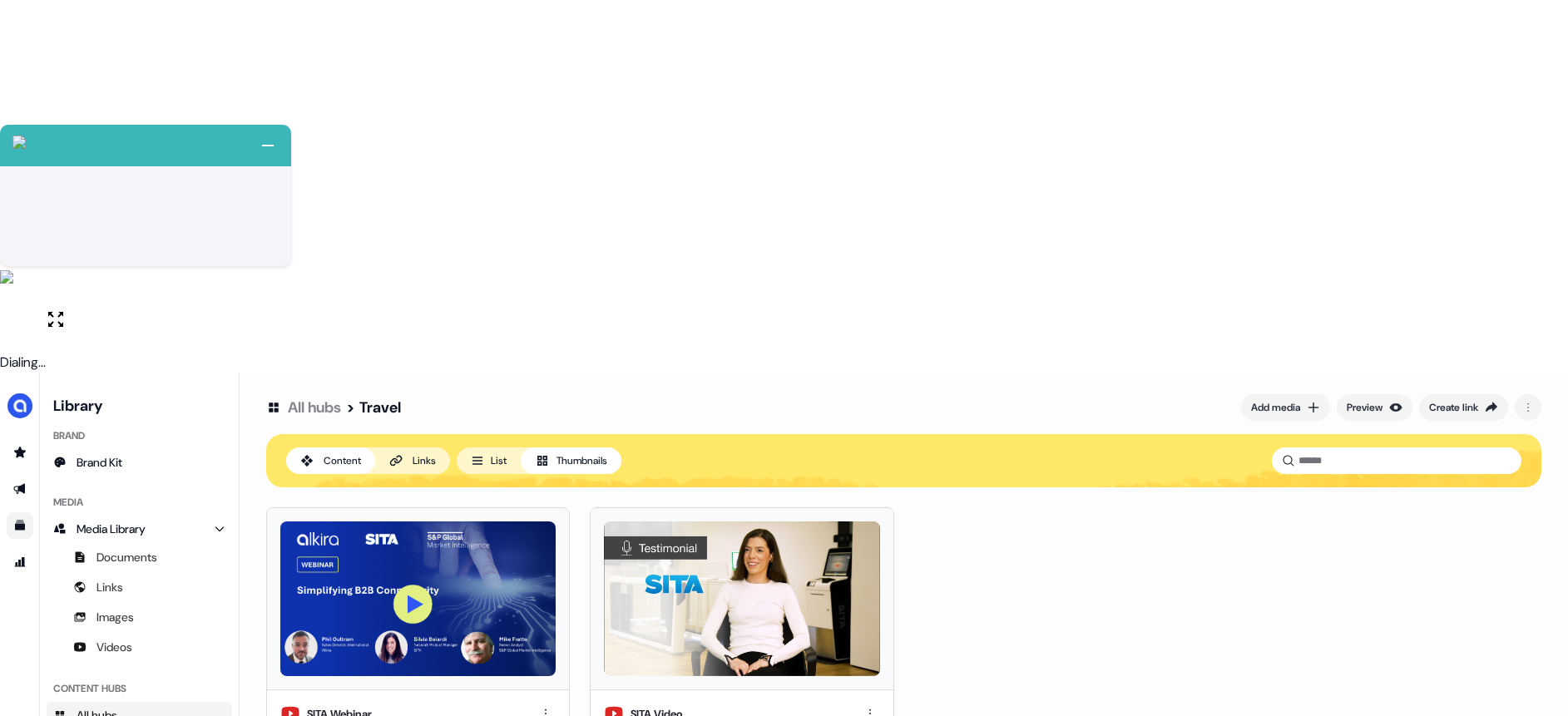
click at [316, 397] on link "All hubs" at bounding box center [314, 407] width 53 height 20
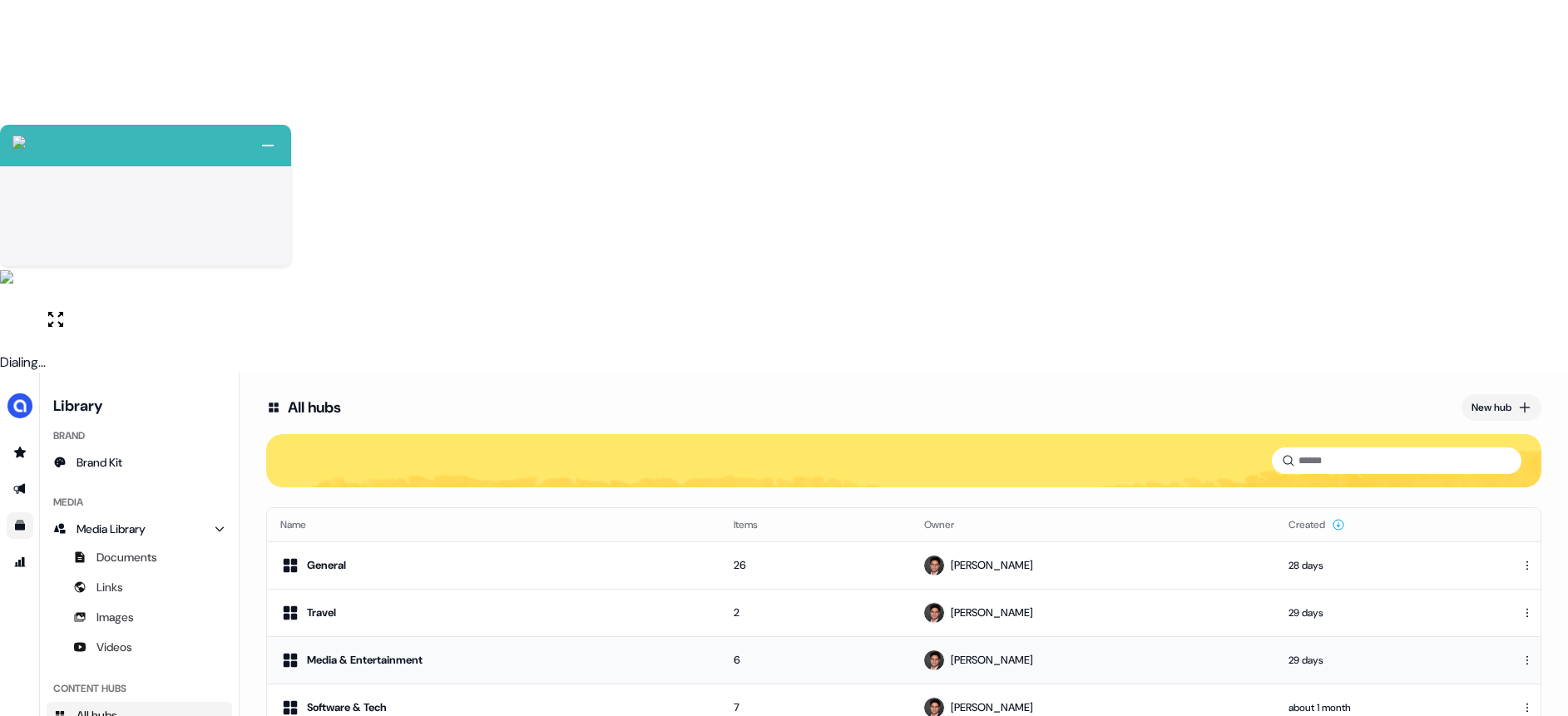
click at [400, 651] on div "Media & Entertainment" at bounding box center [365, 659] width 116 height 17
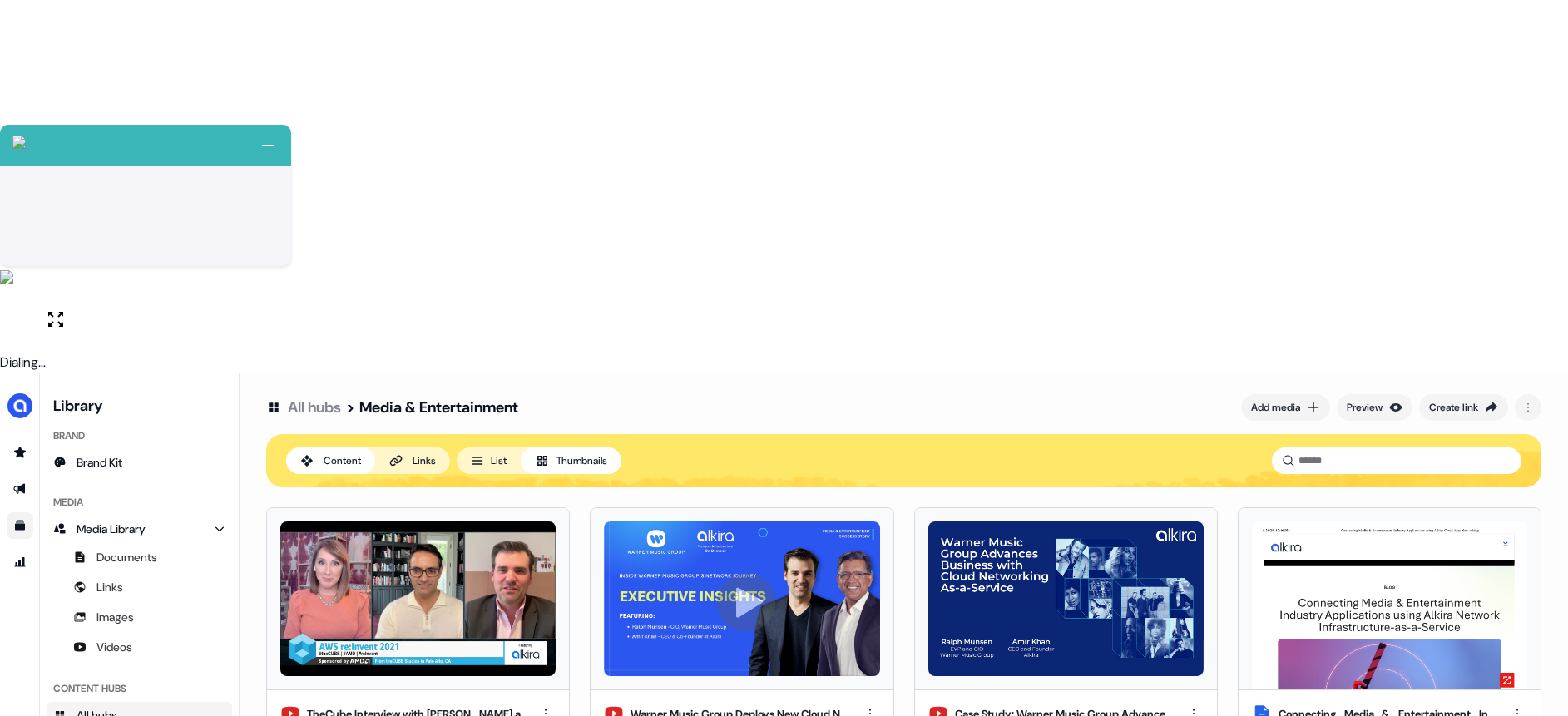
click at [1518, 342] on html "+ Next Auto dialer paused! Go to your dialing tab to continue. 225 Paused" at bounding box center [784, 544] width 1568 height 1089
click at [1504, 424] on div "Remove" at bounding box center [1514, 425] width 98 height 27
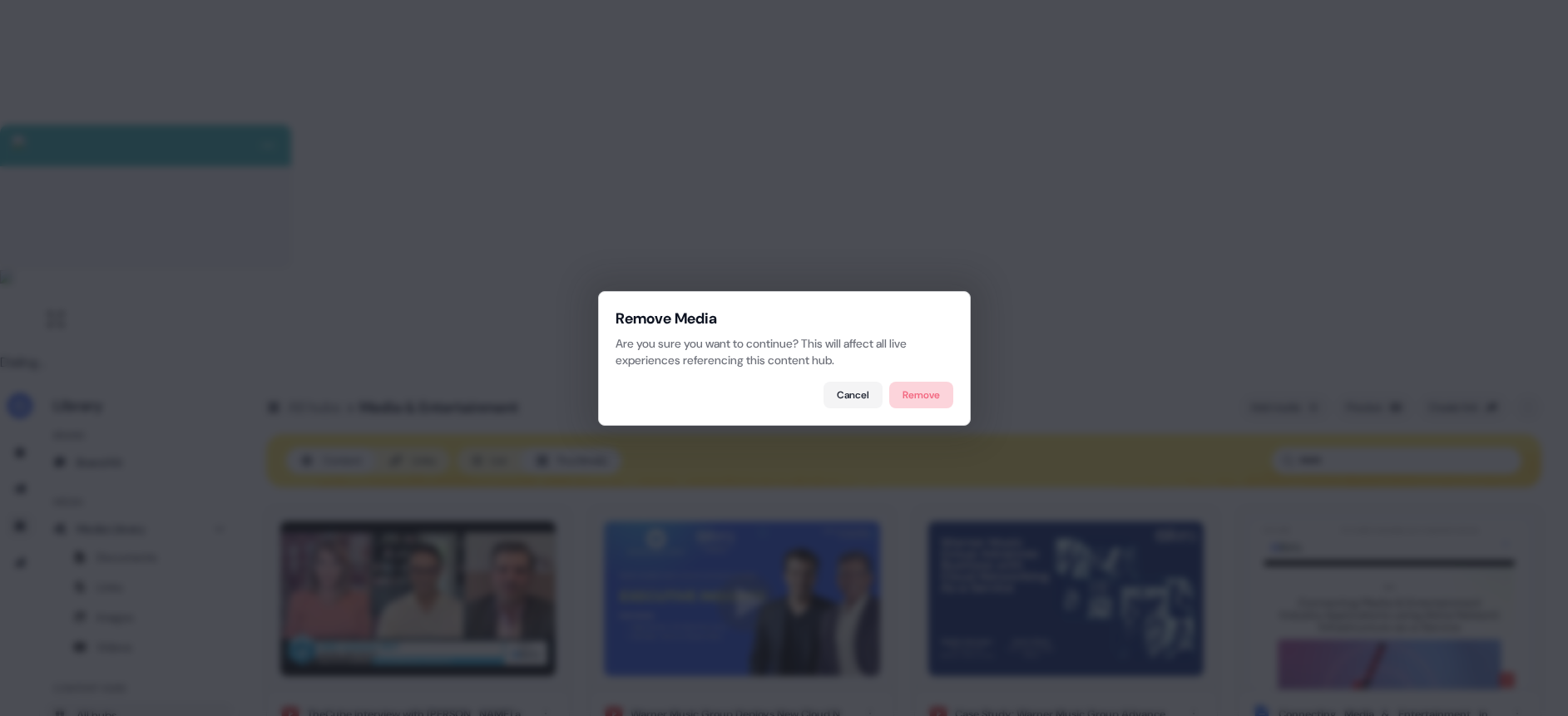
click at [909, 399] on button "Remove" at bounding box center [921, 395] width 64 height 27
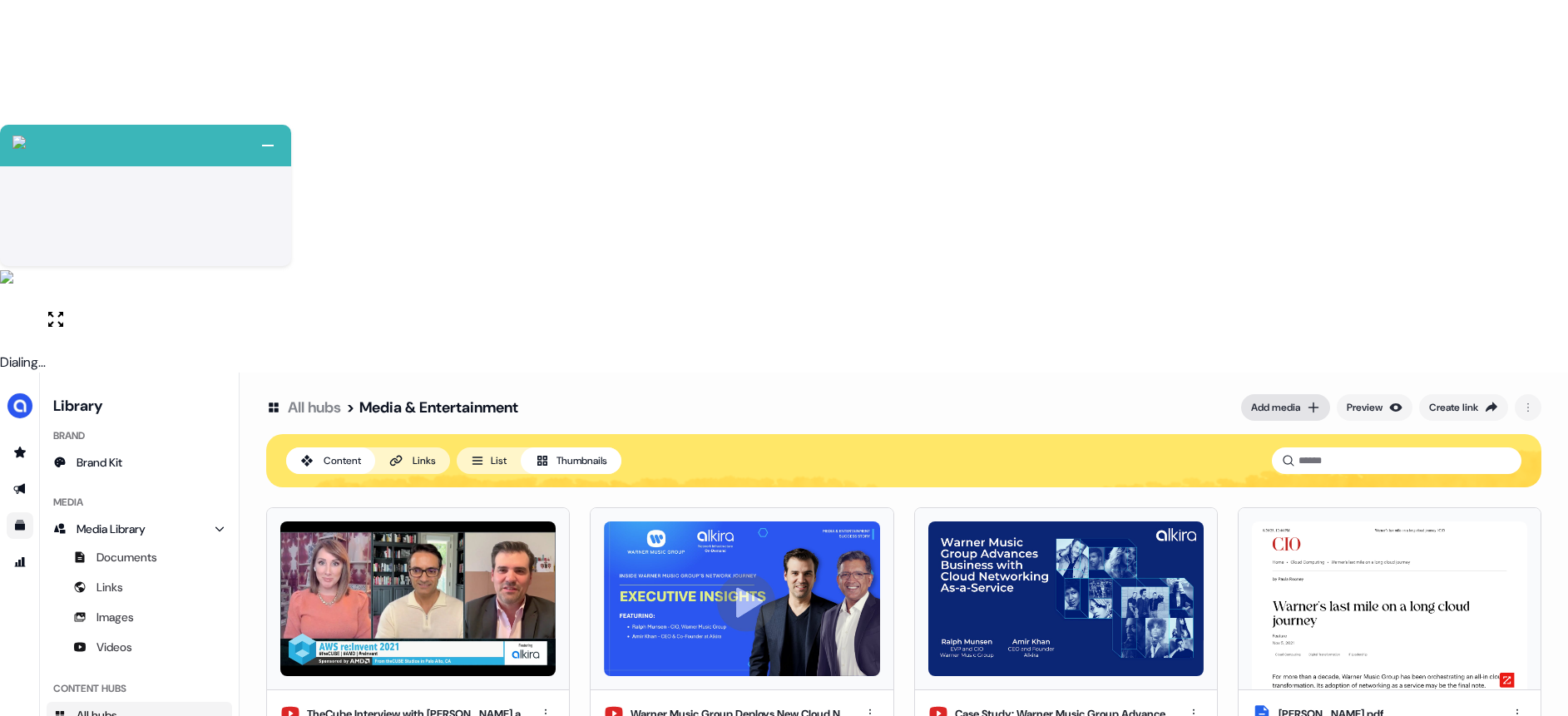
click at [1275, 399] on div "Add media" at bounding box center [1275, 407] width 49 height 17
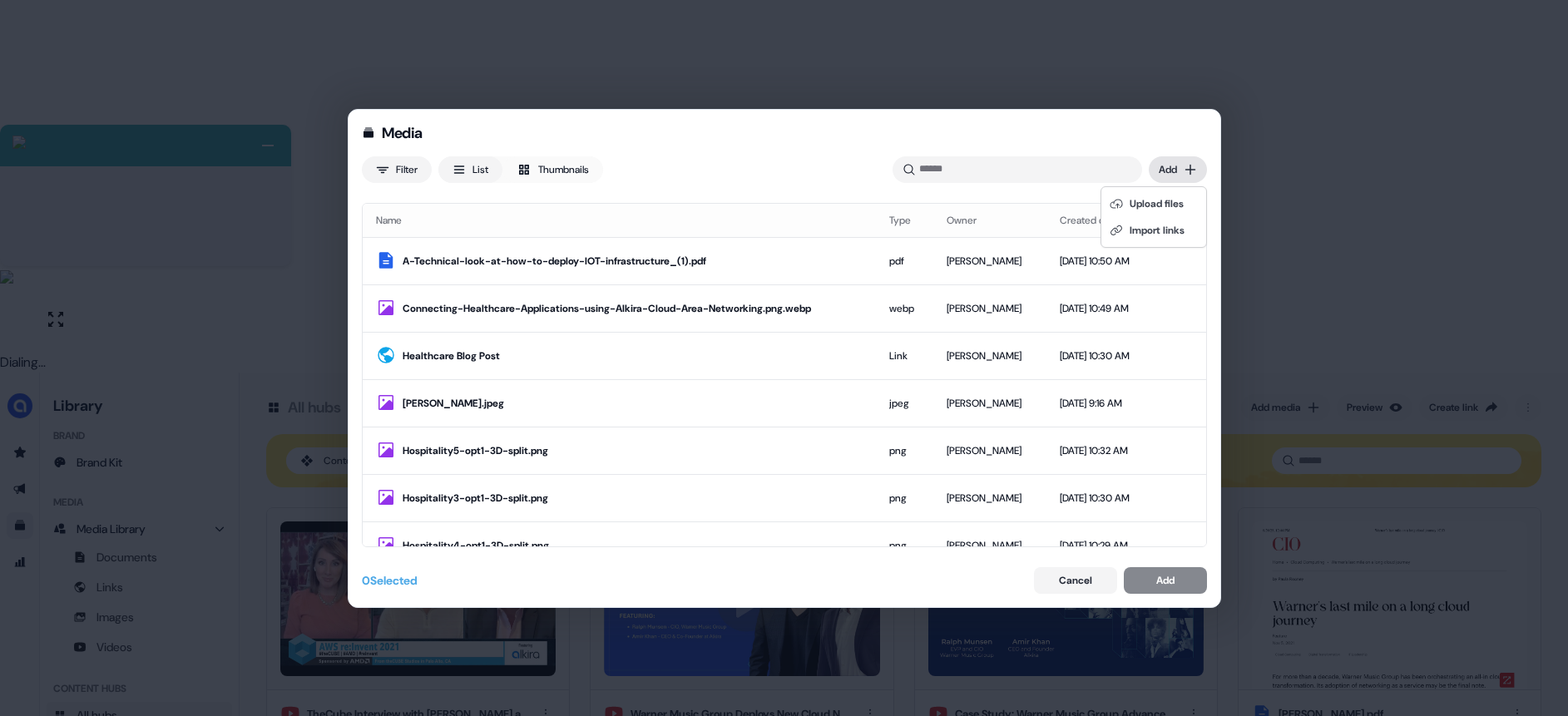
click at [1170, 173] on div "Media Filter List Thumbnails Uploaded Add Name Type Owner Created date A-Techni…" at bounding box center [784, 358] width 1568 height 716
click at [1134, 226] on div "Import links" at bounding box center [1154, 230] width 98 height 27
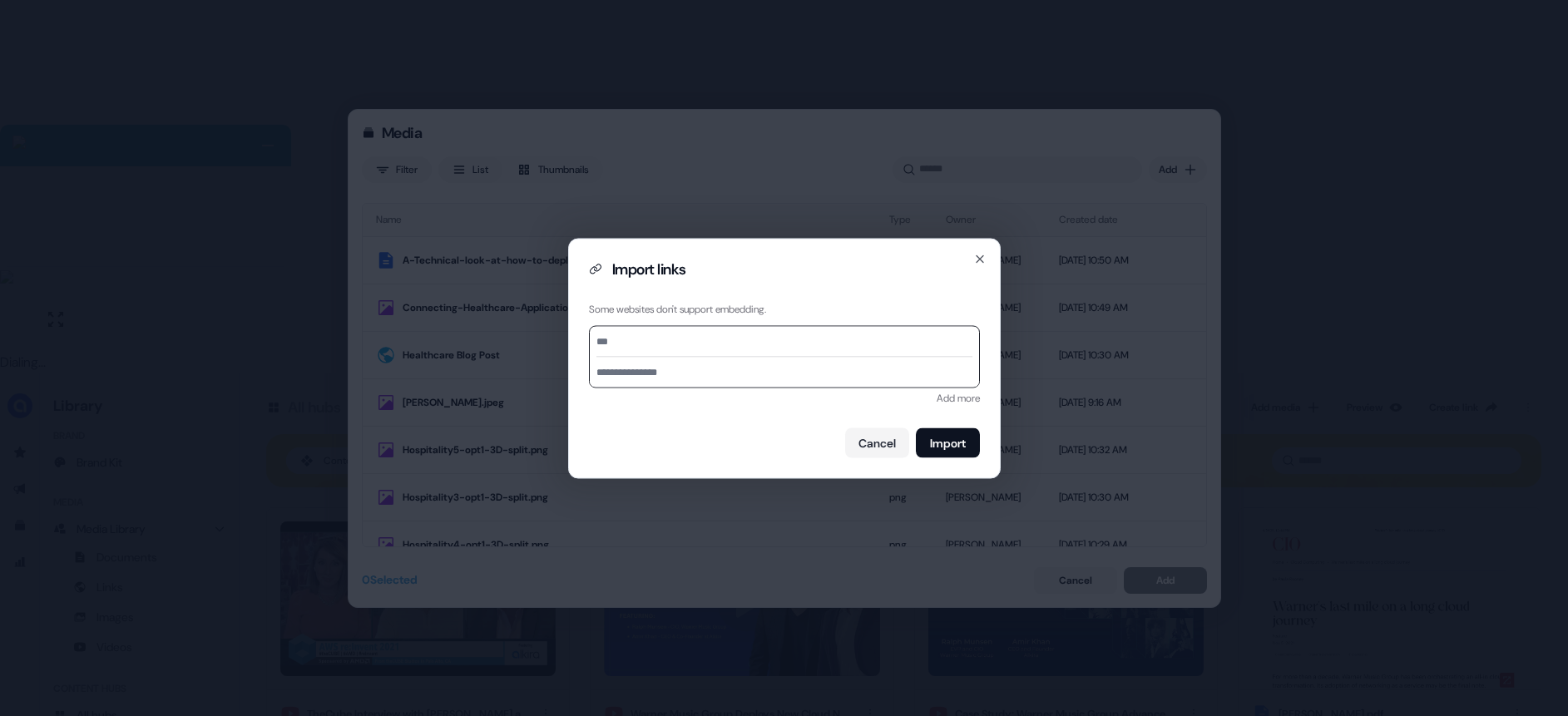
paste input "**********"
type input "**********"
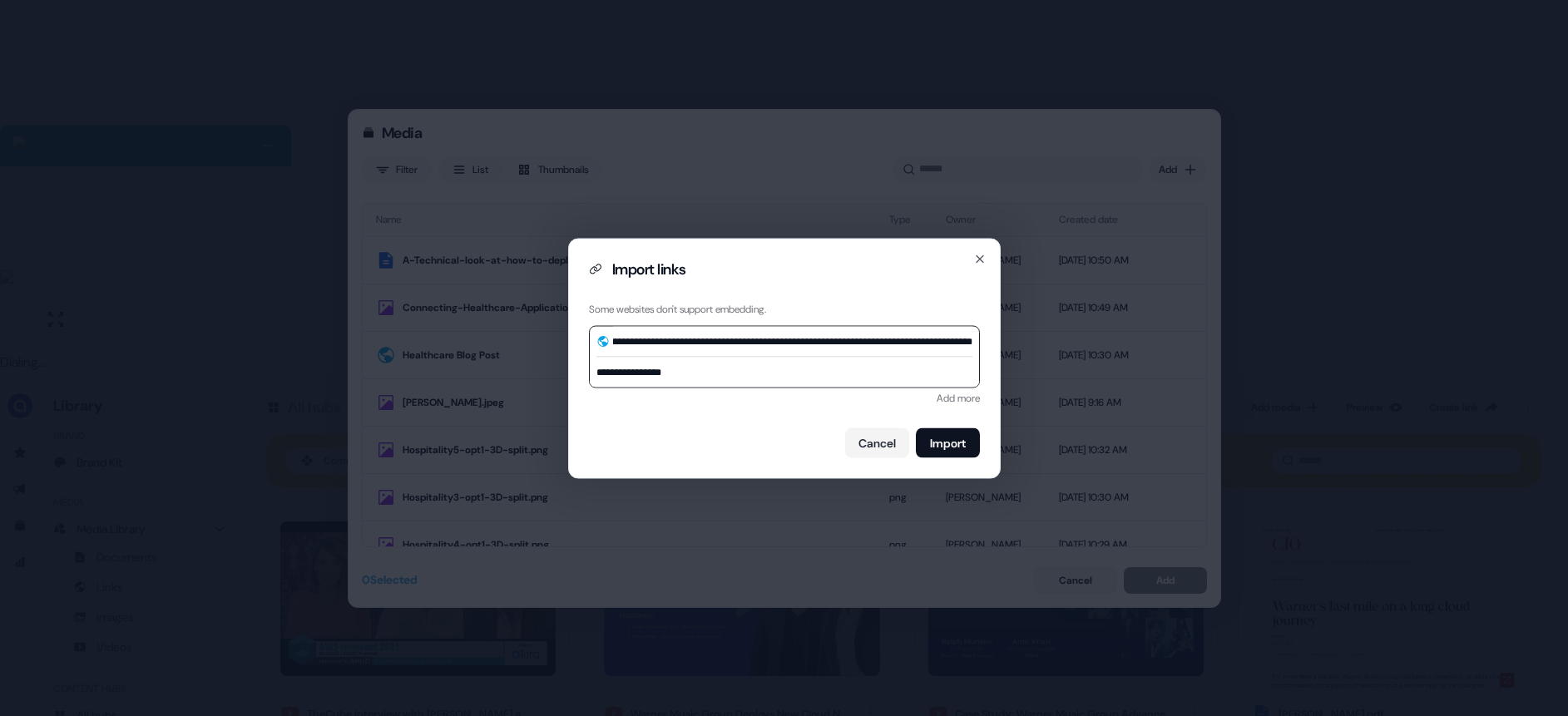
scroll to position [0, 0]
click at [744, 374] on input "**********" at bounding box center [784, 372] width 390 height 30
paste input "**********"
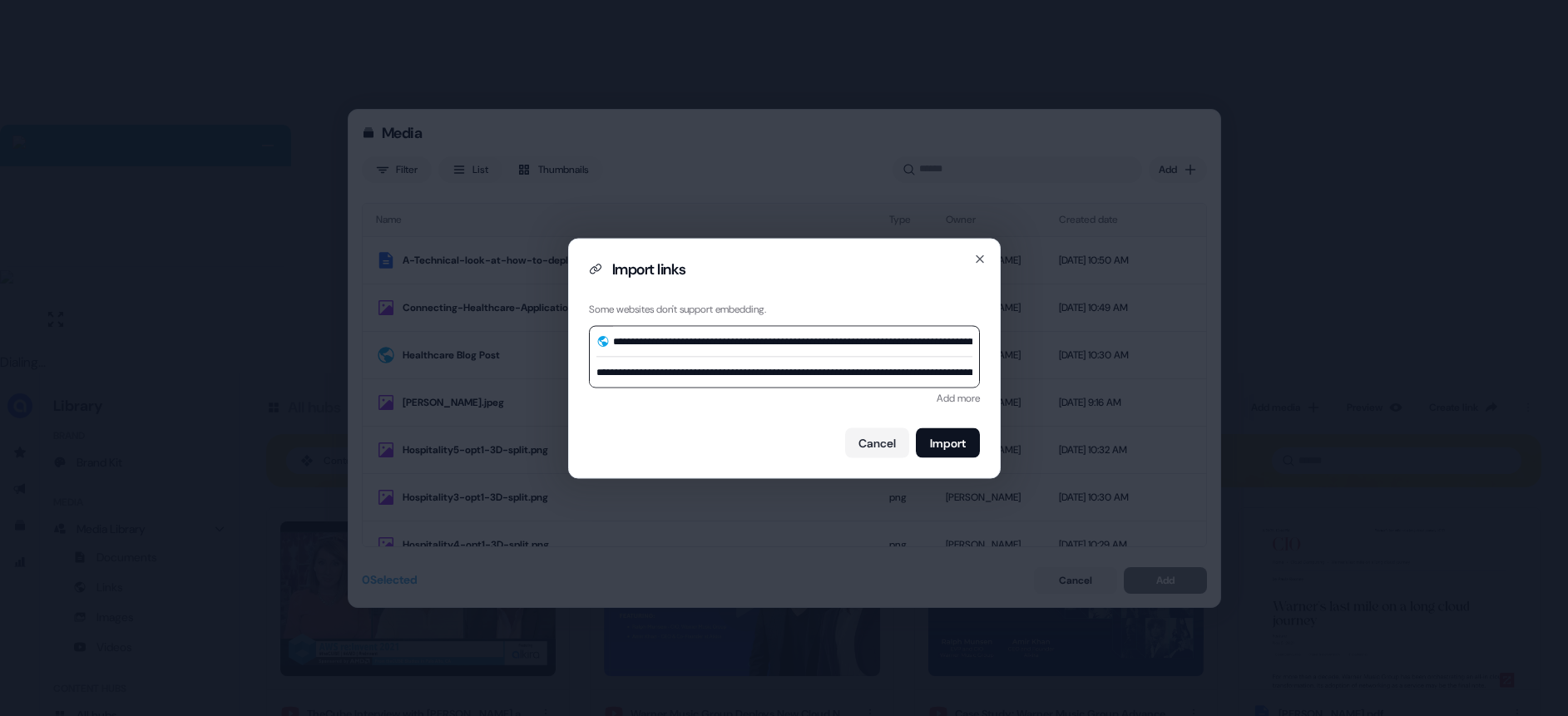
scroll to position [0, 118]
type input "**********"
click at [944, 434] on button "Import" at bounding box center [947, 443] width 64 height 30
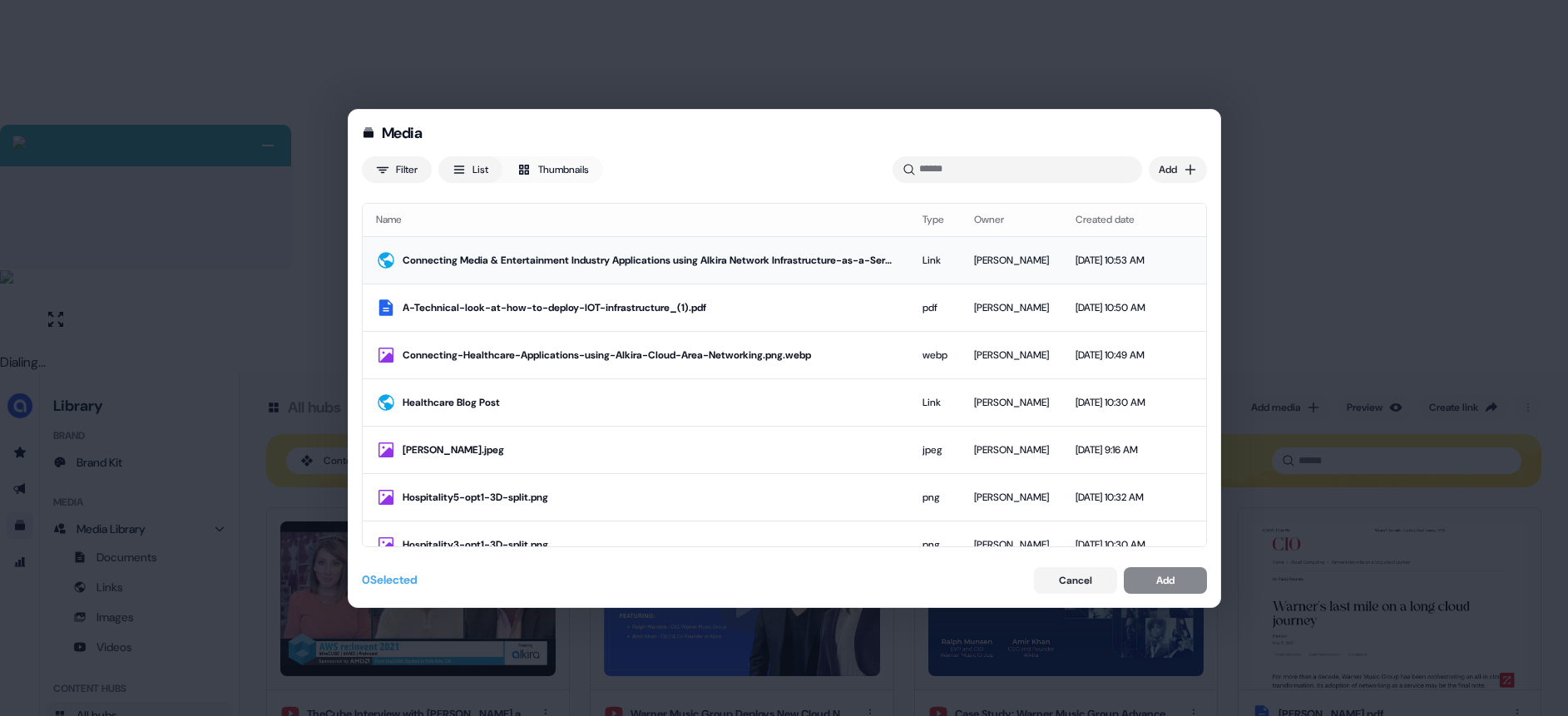
click at [606, 263] on div "Connecting Media & Entertainment Industry Applications using Alkira Network Inf…" at bounding box center [649, 260] width 493 height 17
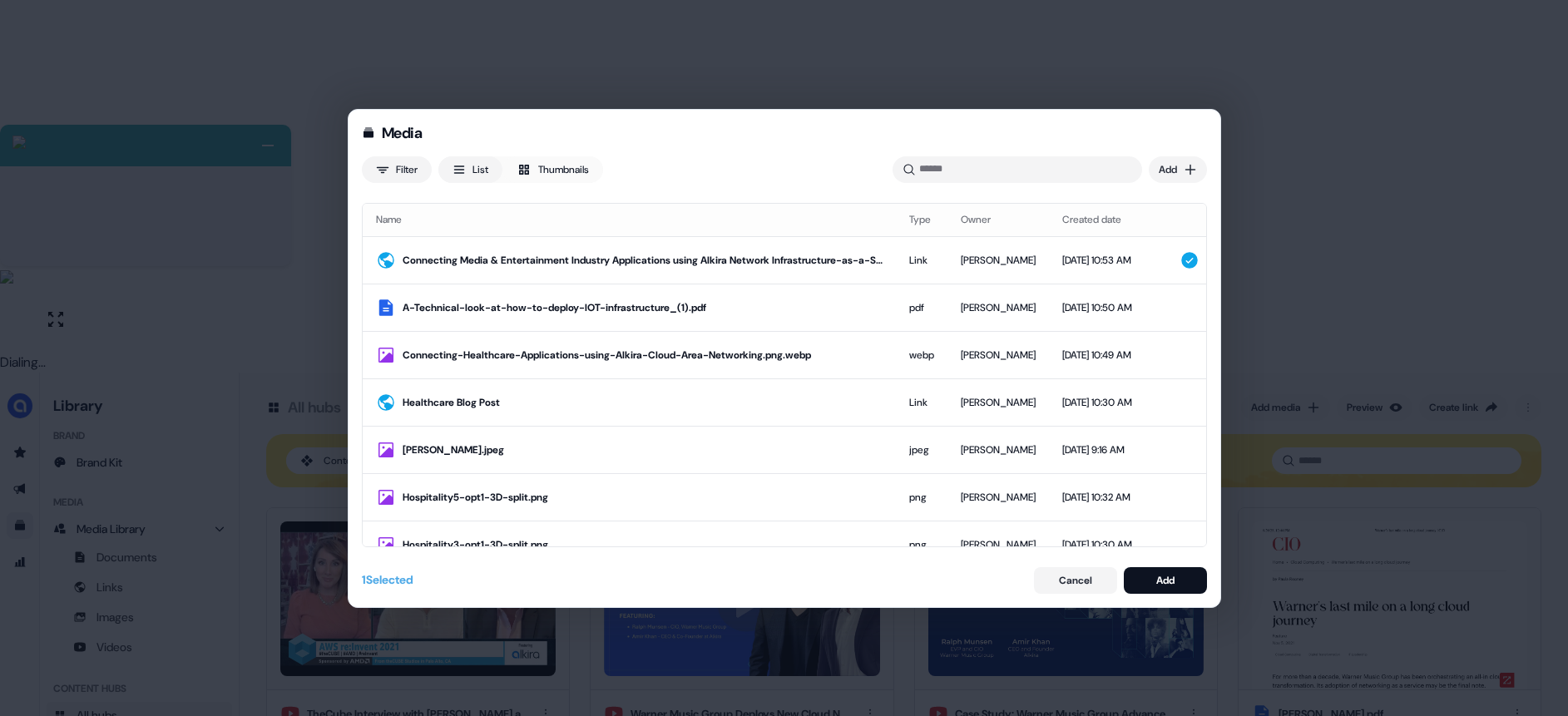
drag, startPoint x: 1186, startPoint y: 577, endPoint x: 1135, endPoint y: 545, distance: 60.2
click at [1186, 577] on button "Add" at bounding box center [1165, 581] width 83 height 27
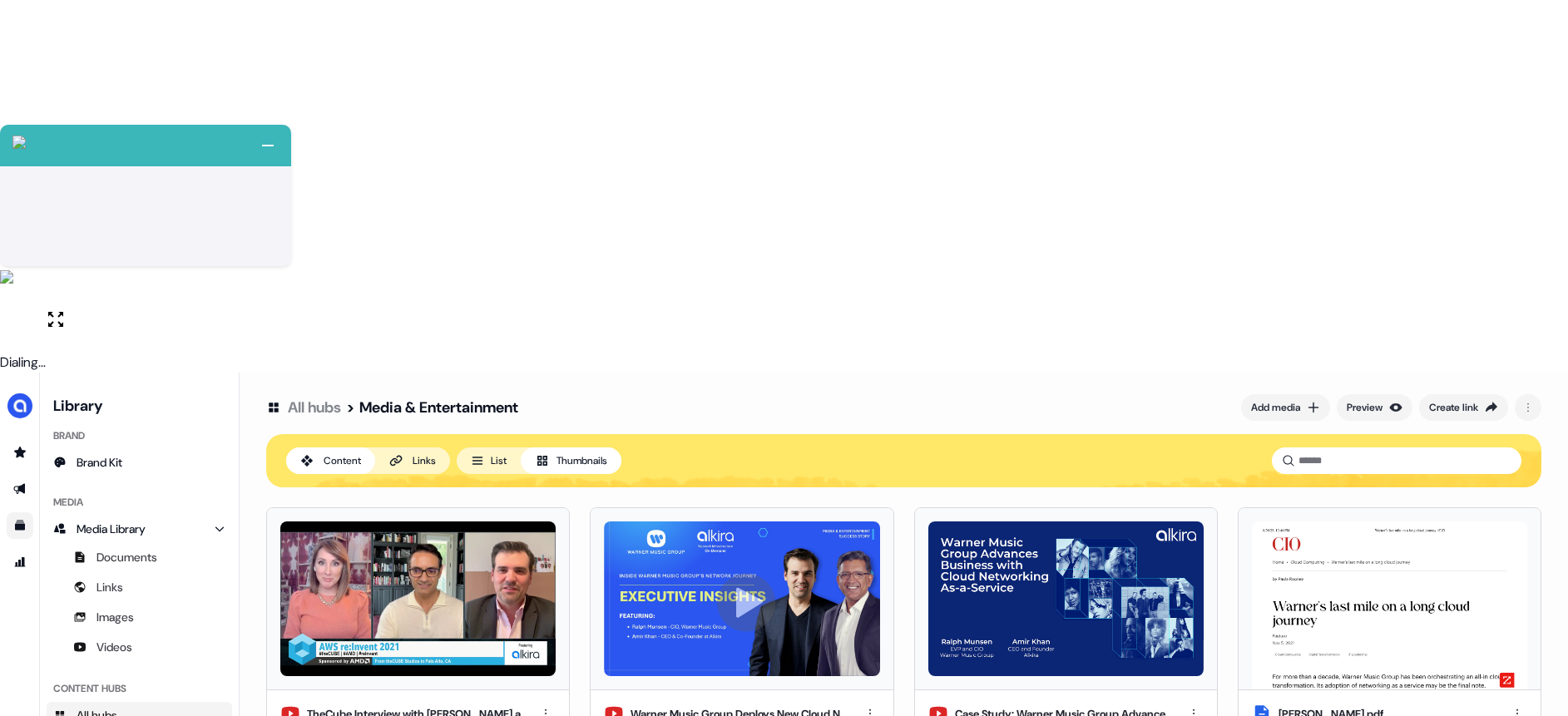
click at [866, 587] on html "+ Next Auto dialer paused! Go to your dialing tab to continue. 225 Paused" at bounding box center [784, 544] width 1568 height 1089
click at [875, 624] on div "Edit thumbnail" at bounding box center [869, 623] width 98 height 27
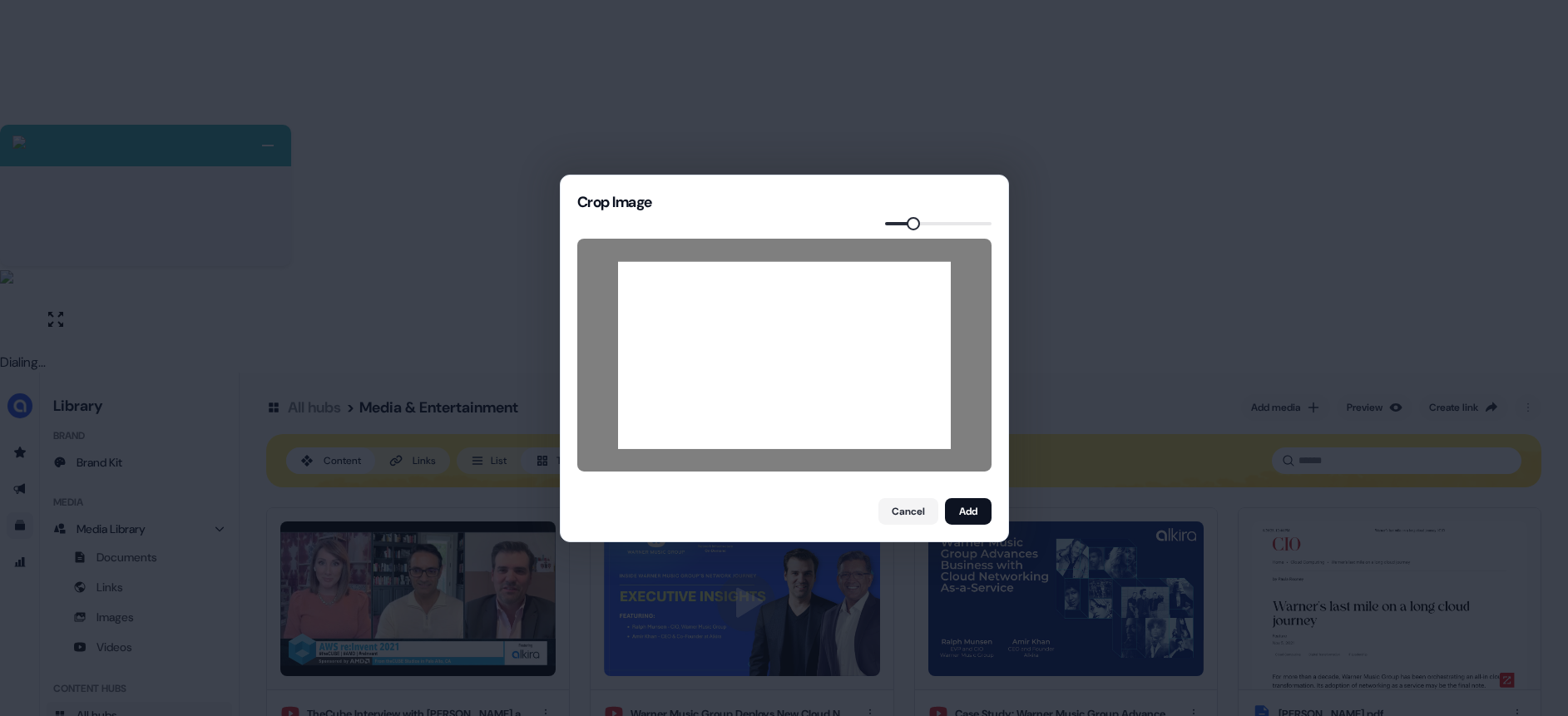
click at [910, 227] on span at bounding box center [913, 222] width 13 height 13
click at [962, 520] on button "Add" at bounding box center [968, 512] width 47 height 27
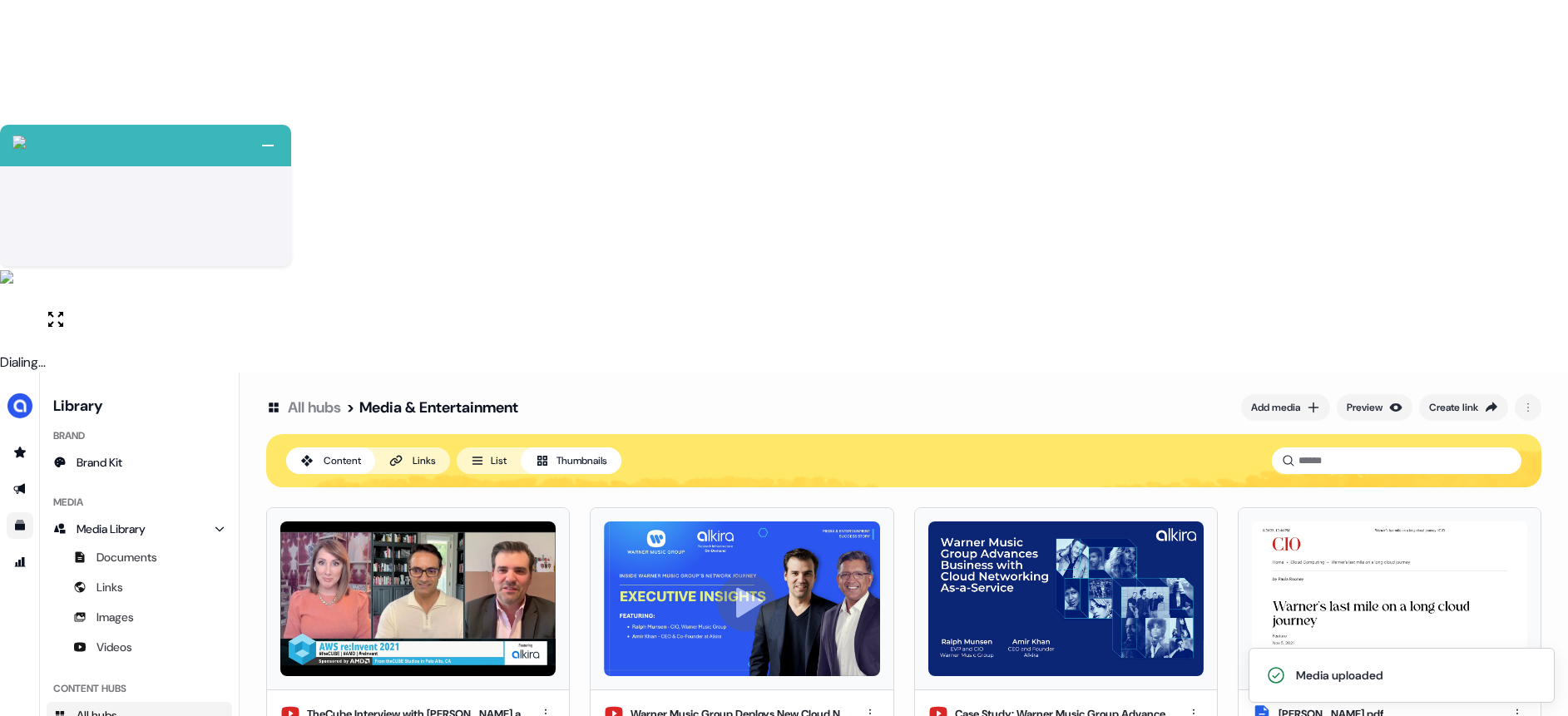
click at [1273, 399] on div "Add media" at bounding box center [1275, 407] width 49 height 17
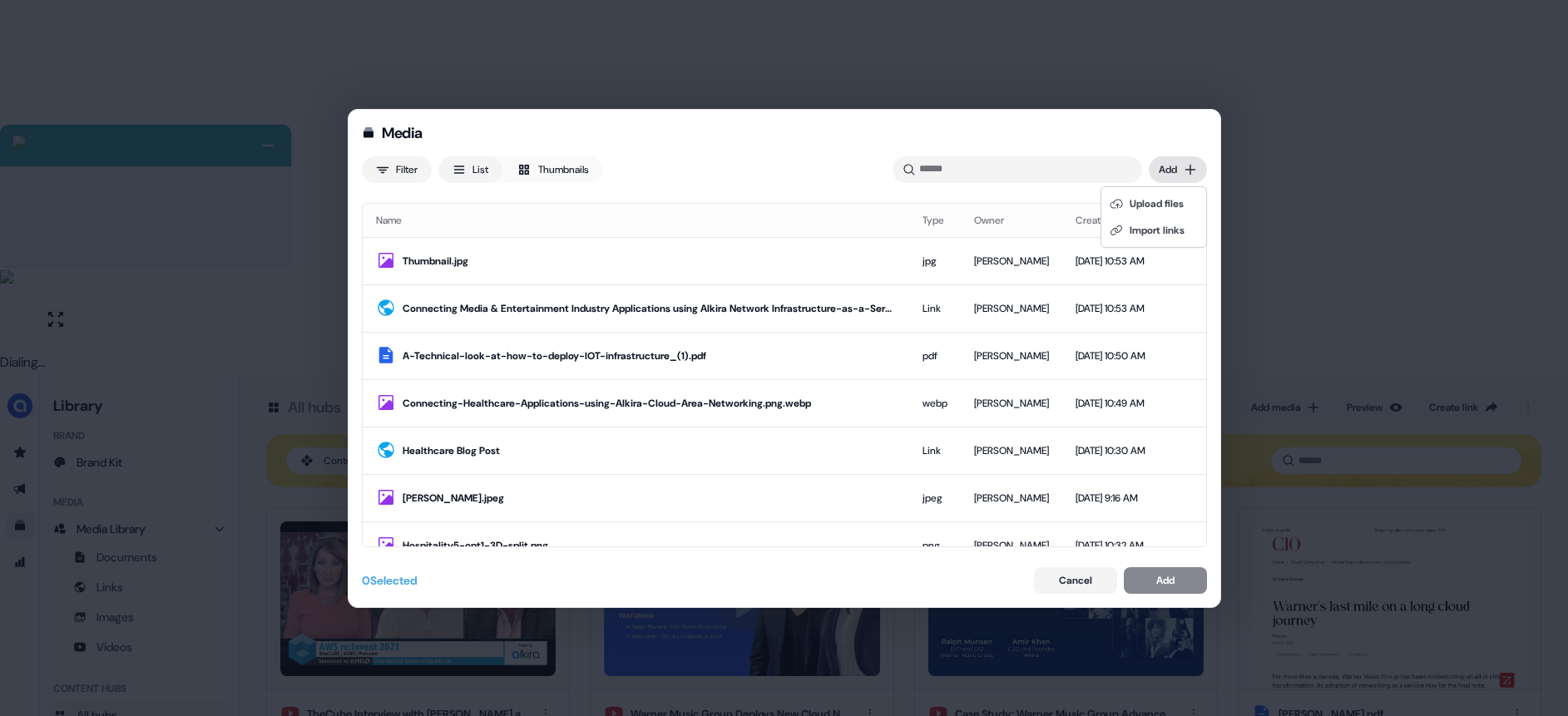
click at [1180, 163] on div "Media Filter List Thumbnails Uploaded Add Name Type Owner Created date Thumbnai…" at bounding box center [784, 358] width 1568 height 716
click at [1155, 228] on div "Import links" at bounding box center [1154, 230] width 98 height 27
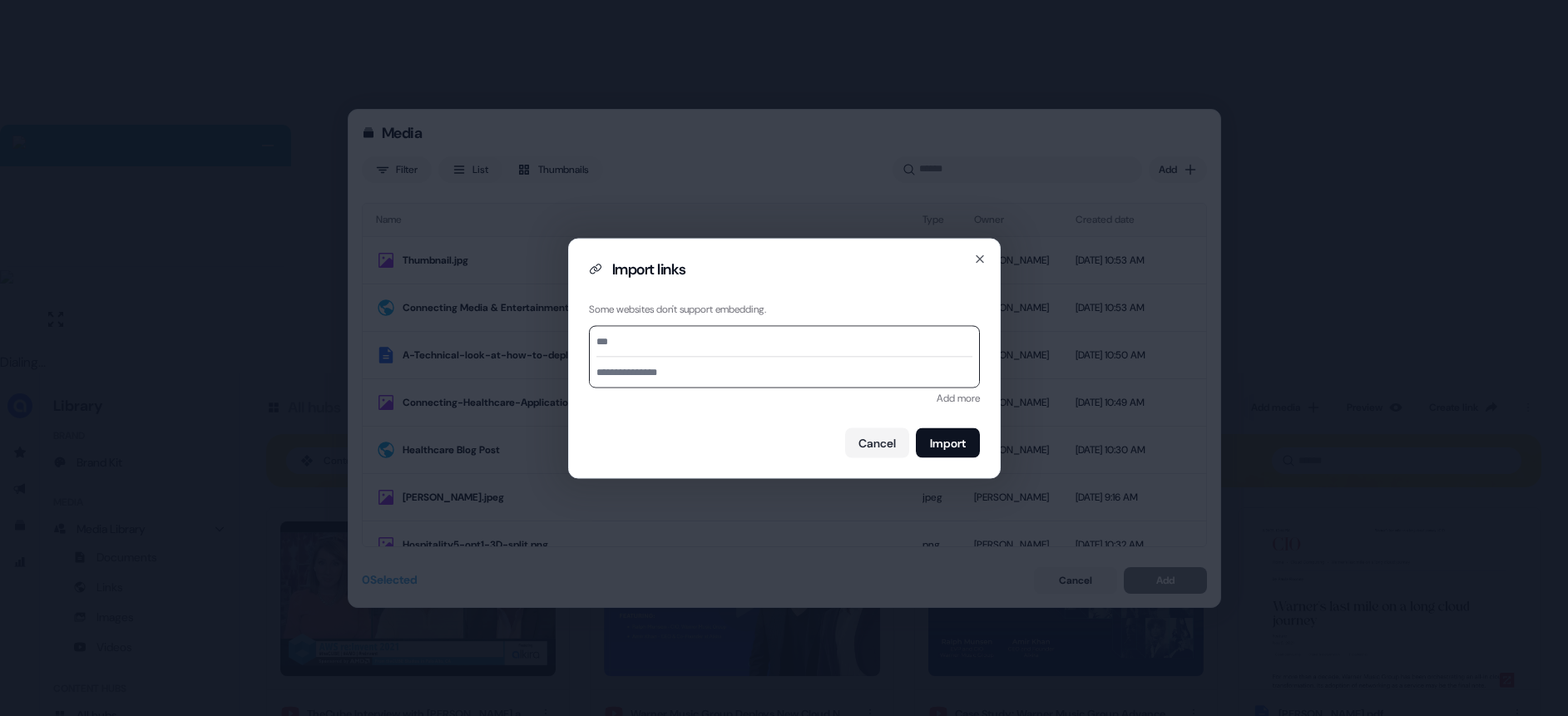
paste input "**********"
type input "**********"
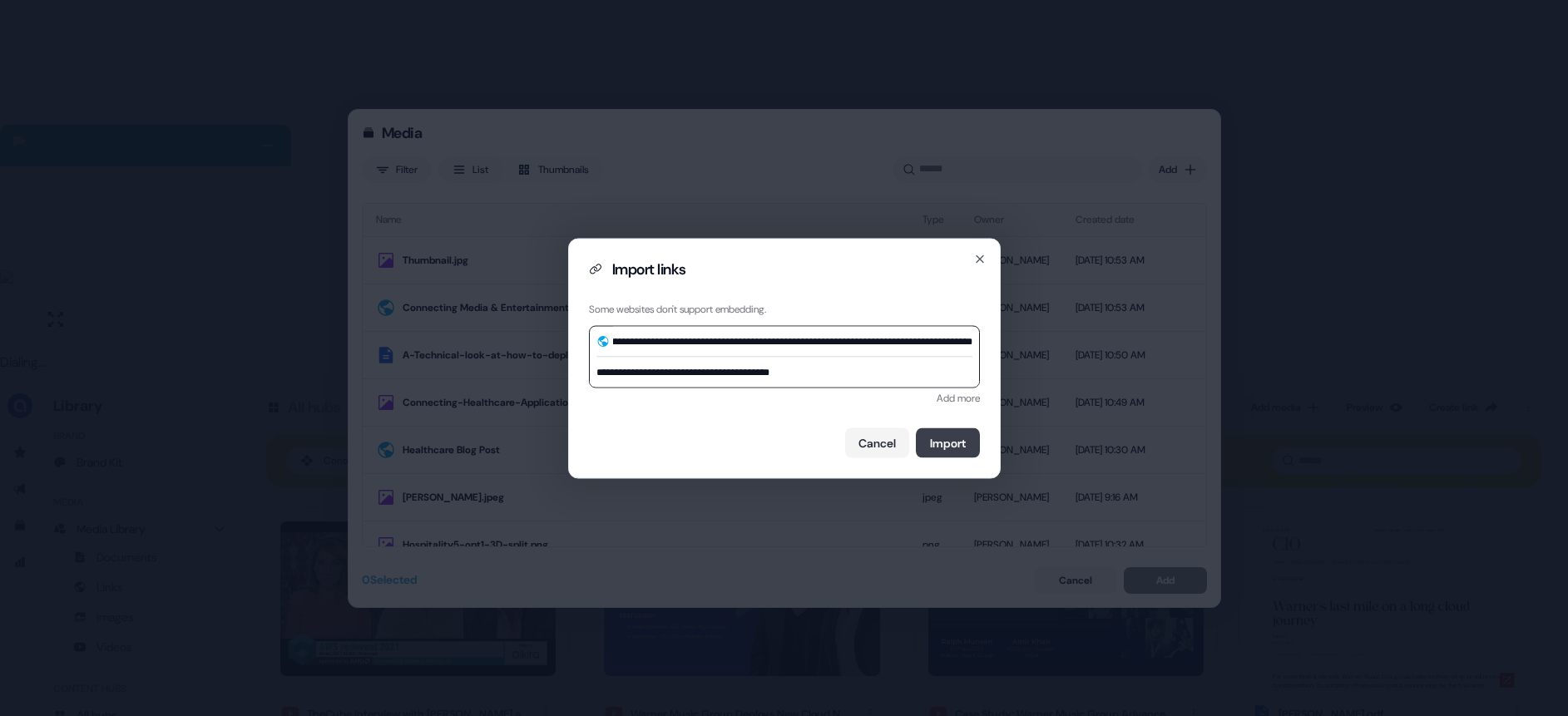
click at [939, 448] on button "Import" at bounding box center [947, 443] width 64 height 30
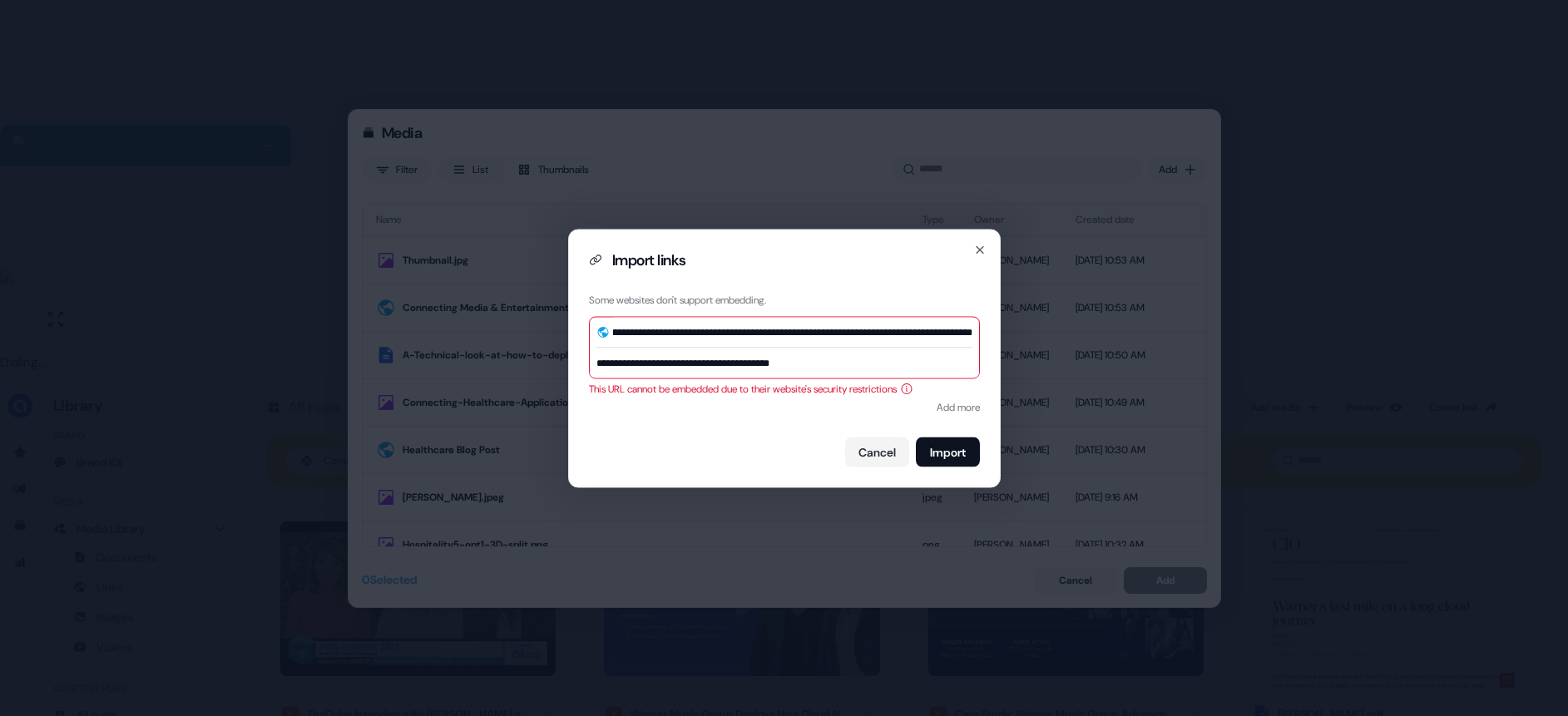
scroll to position [0, 0]
click at [721, 335] on input "**********" at bounding box center [792, 332] width 359 height 30
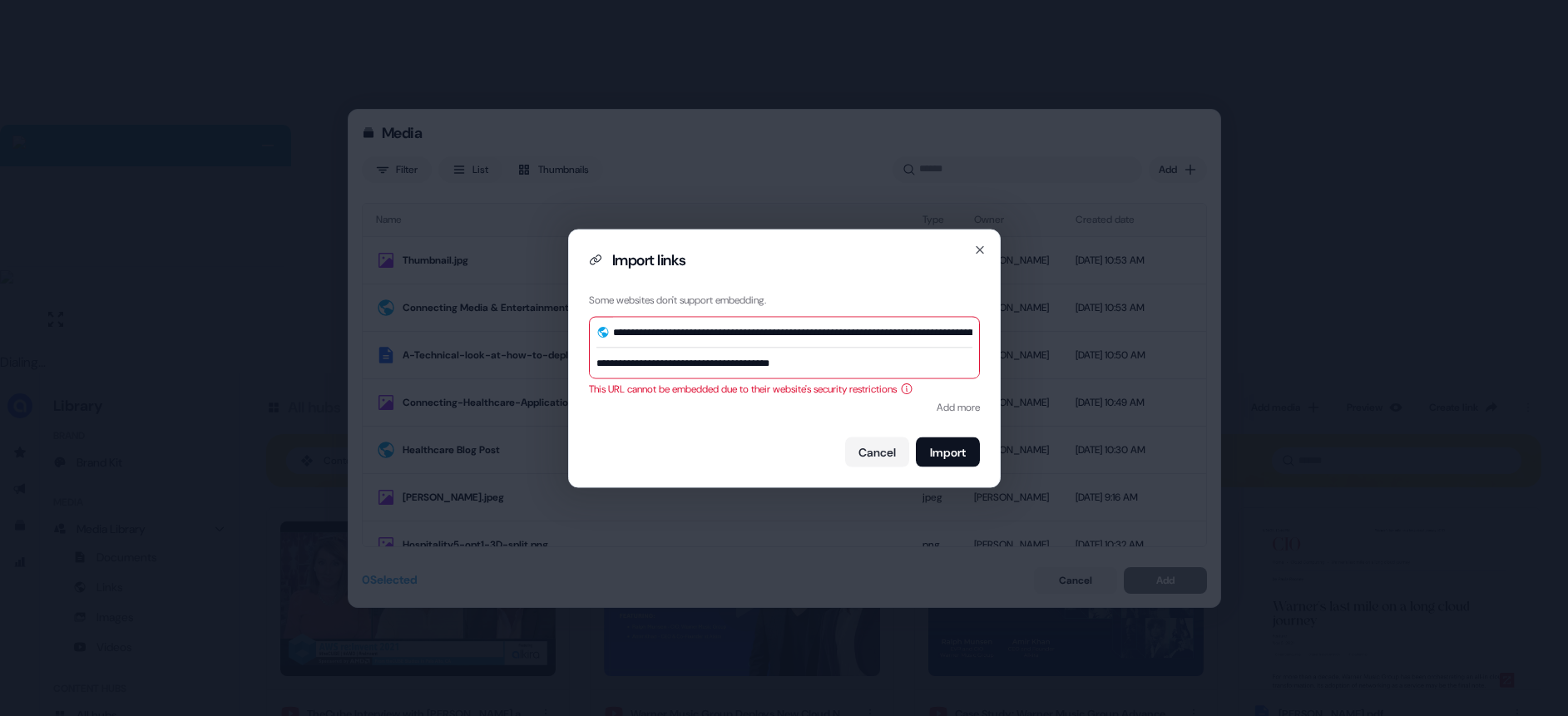
paste input
type input "**********"
click at [939, 447] on button "Import" at bounding box center [947, 451] width 64 height 30
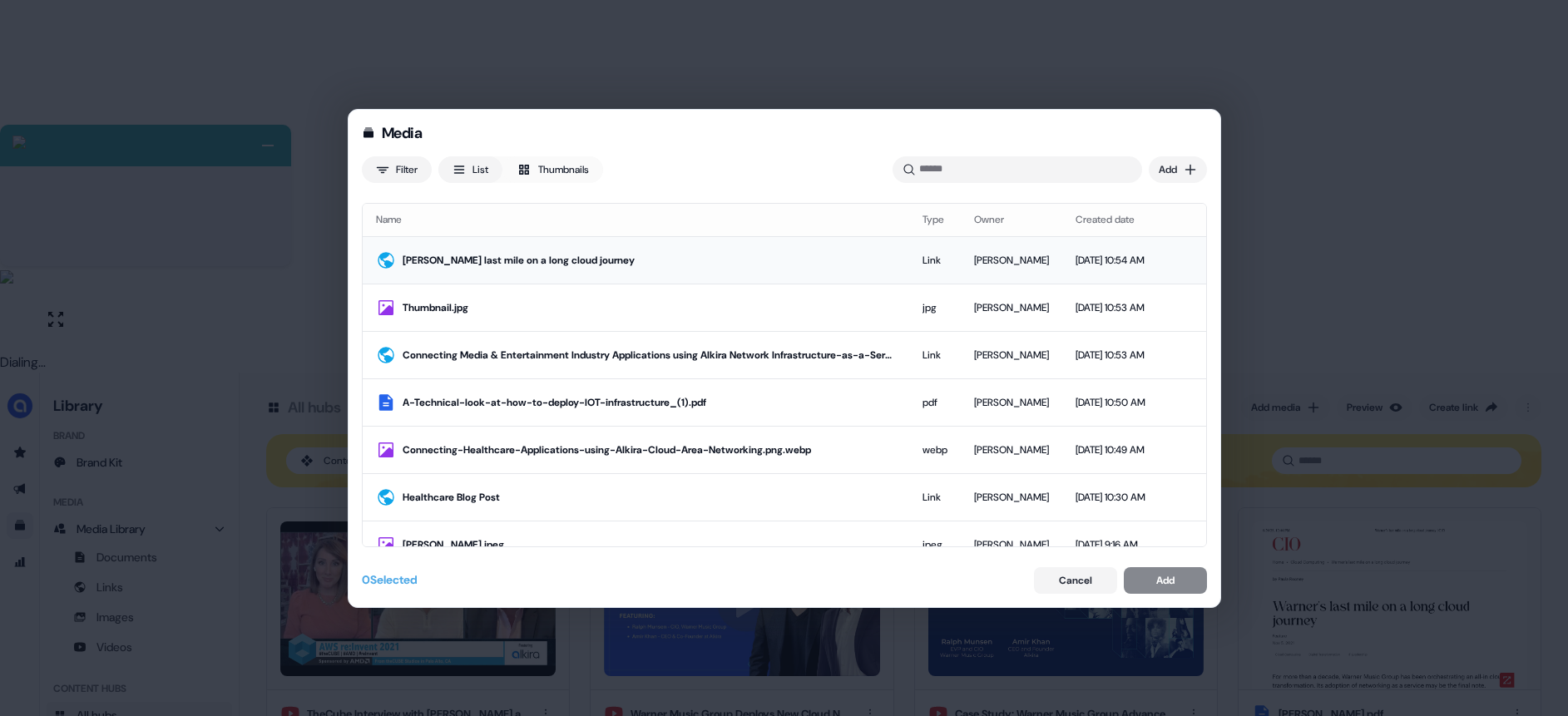
click at [1150, 260] on td "[DATE] 10:54 AM" at bounding box center [1111, 261] width 97 height 48
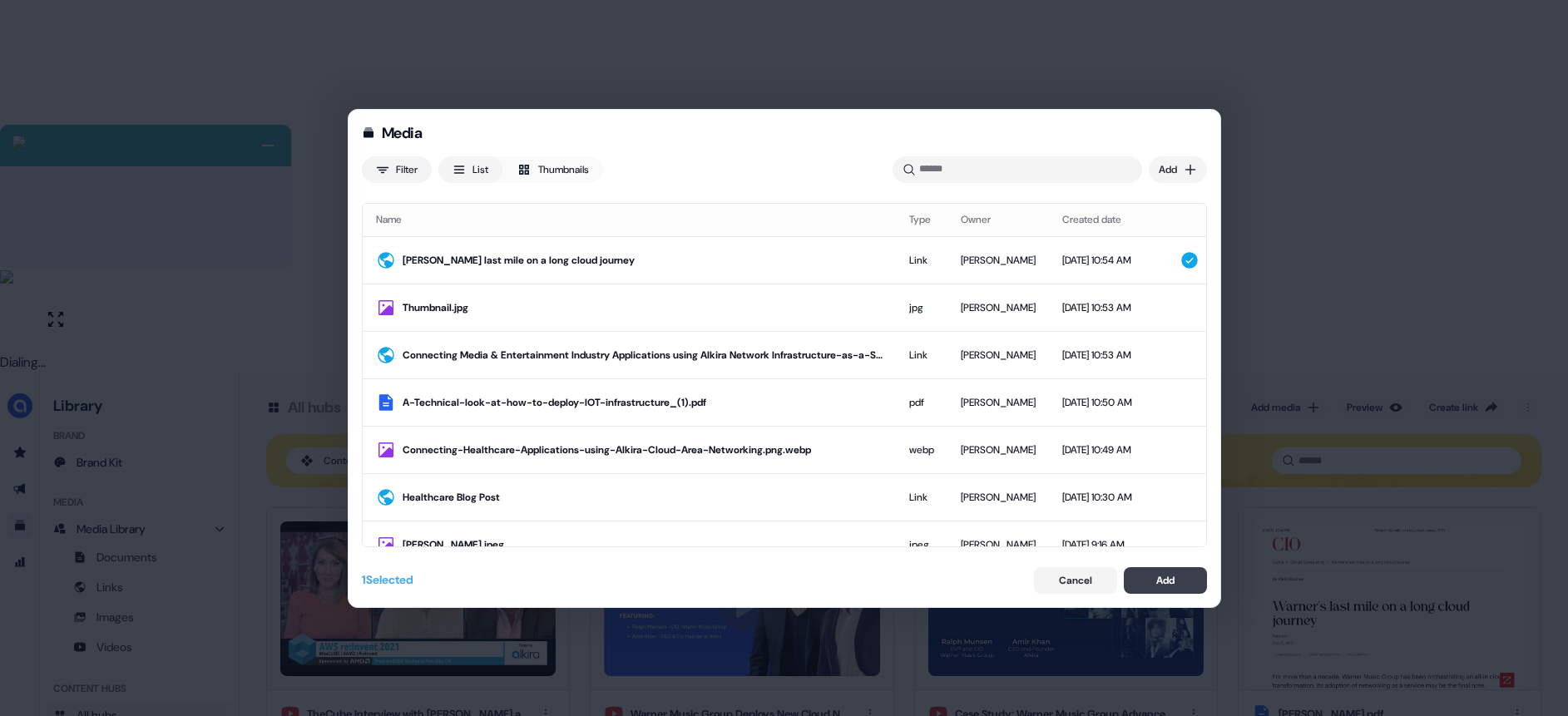
click at [1175, 577] on button "Add" at bounding box center [1165, 581] width 83 height 27
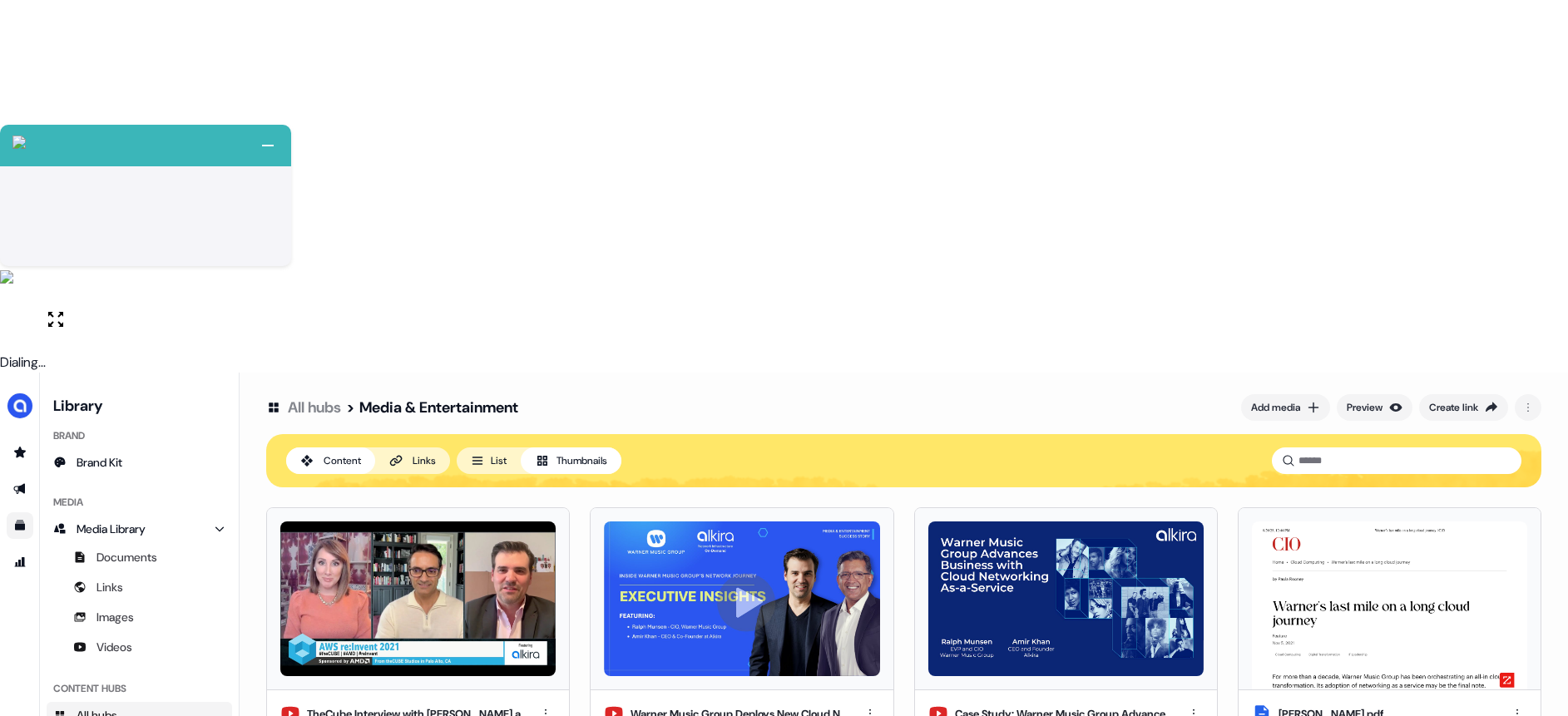
click at [1198, 593] on html "+ Next Auto dialer paused! Go to your dialing tab to continue. 225 Paused" at bounding box center [784, 544] width 1568 height 1089
click at [1201, 629] on div "Edit thumbnail" at bounding box center [1193, 623] width 98 height 27
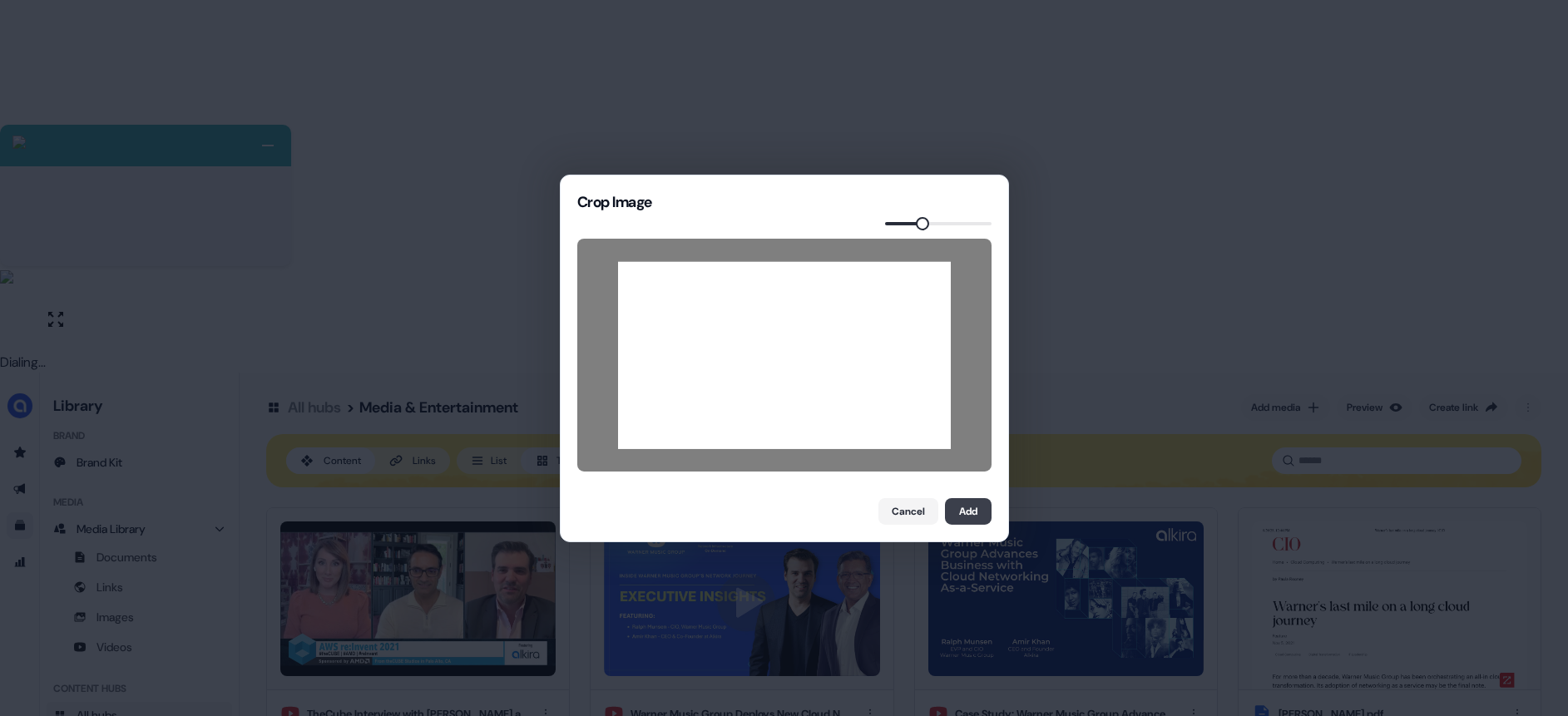
click at [977, 512] on button "Add" at bounding box center [968, 512] width 47 height 27
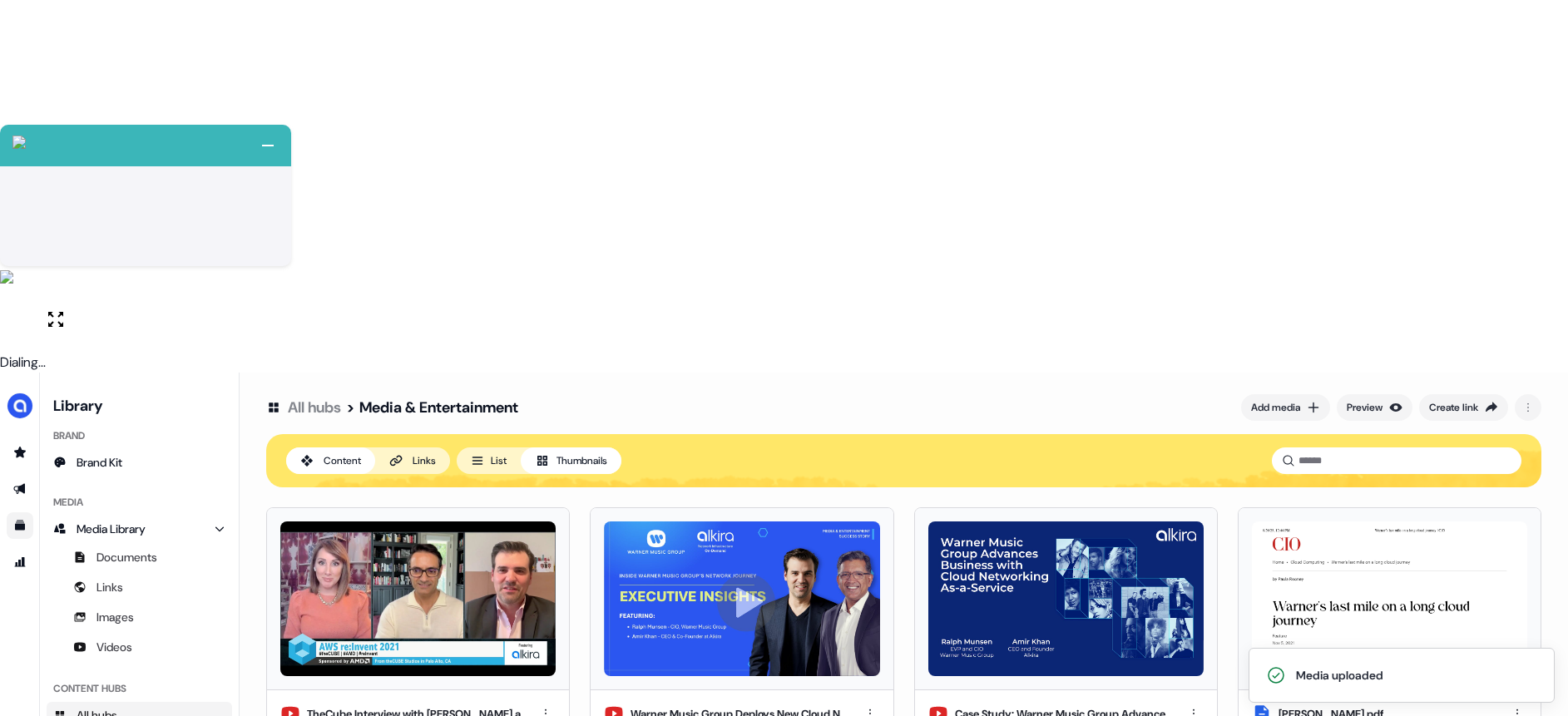
click at [1517, 338] on html "+ Next Auto dialer paused! Go to your dialing tab to continue. 225 Paused" at bounding box center [784, 544] width 1568 height 1089
click at [1498, 424] on div "Remove" at bounding box center [1514, 425] width 98 height 27
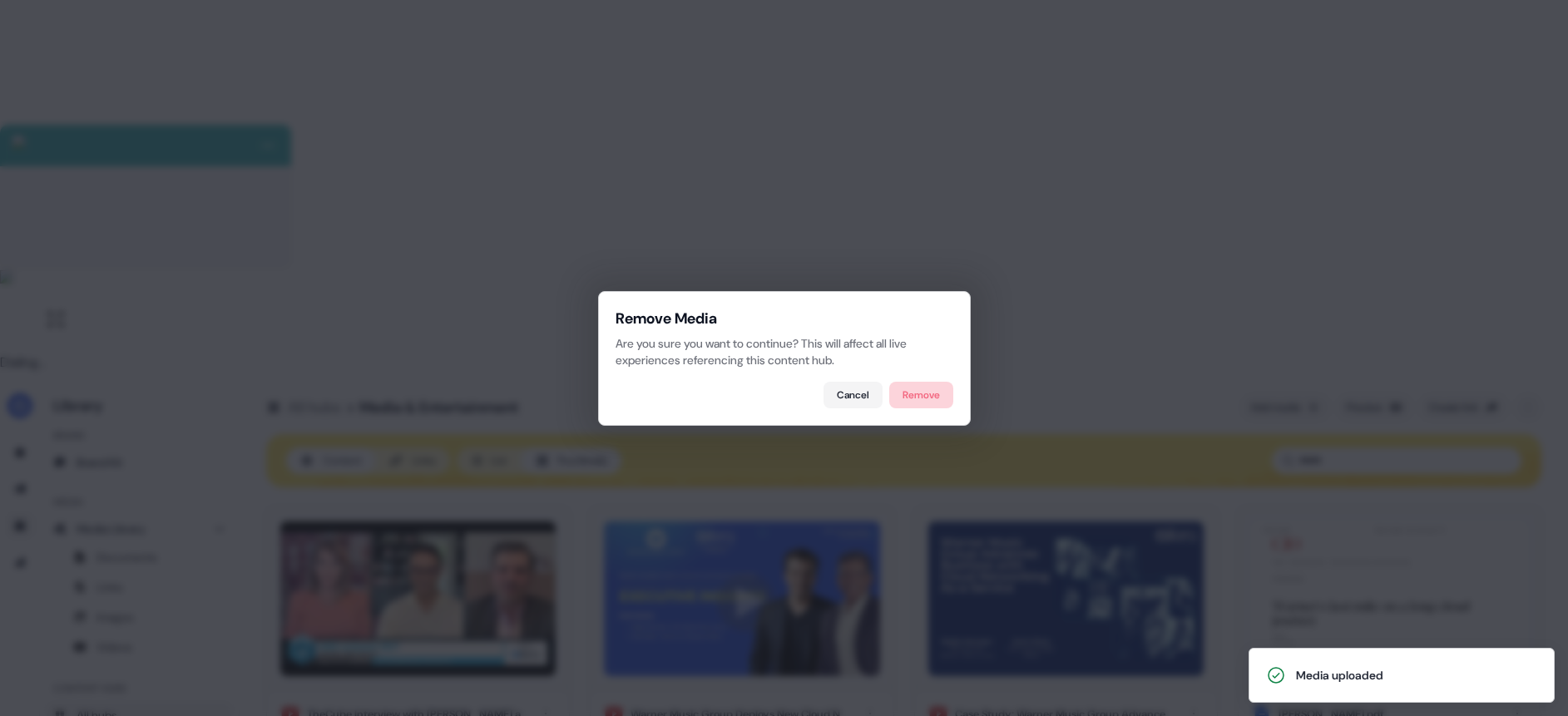
click at [902, 405] on button "Remove" at bounding box center [921, 395] width 64 height 27
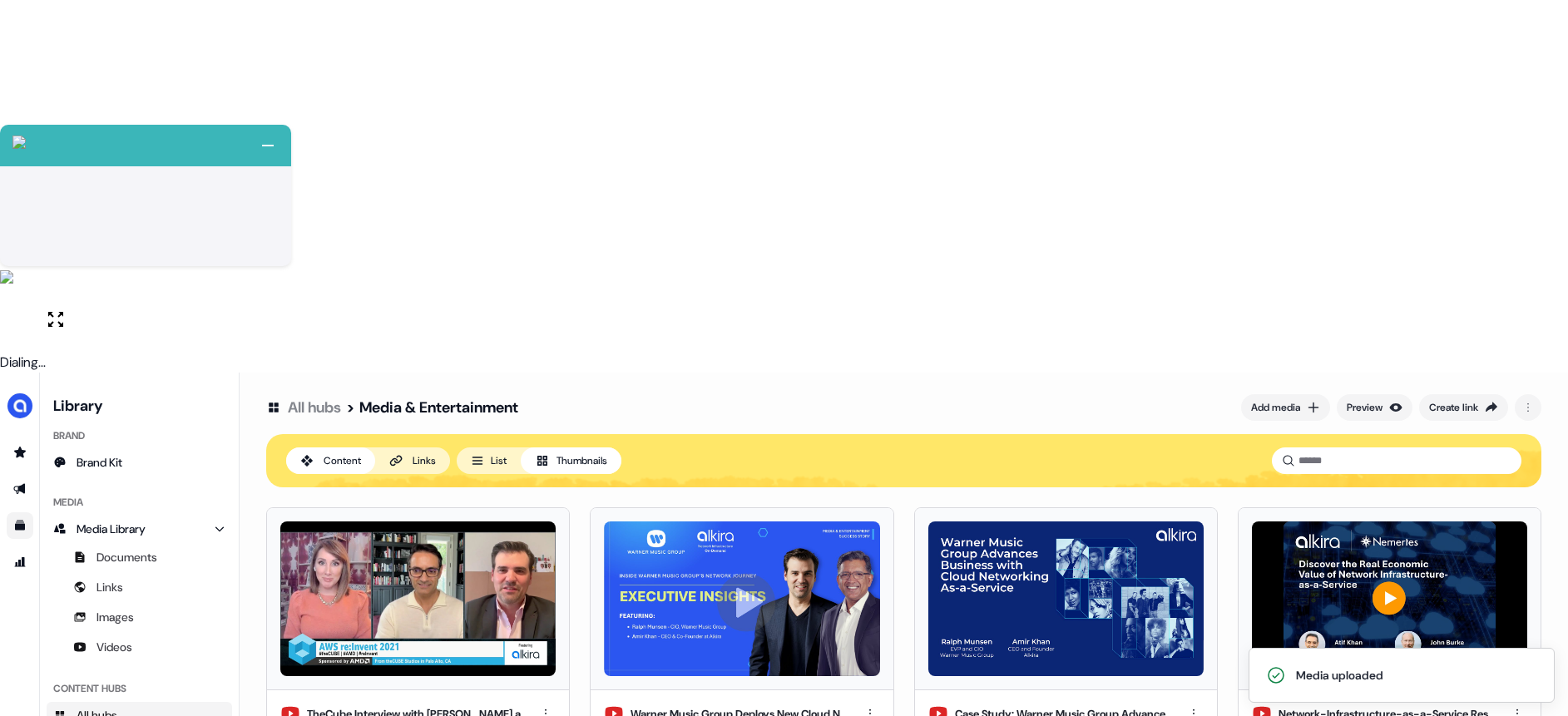
click at [861, 589] on html "+ Next Auto dialer paused! Go to your dialing tab to continue. 225 Paused" at bounding box center [784, 544] width 1568 height 1089
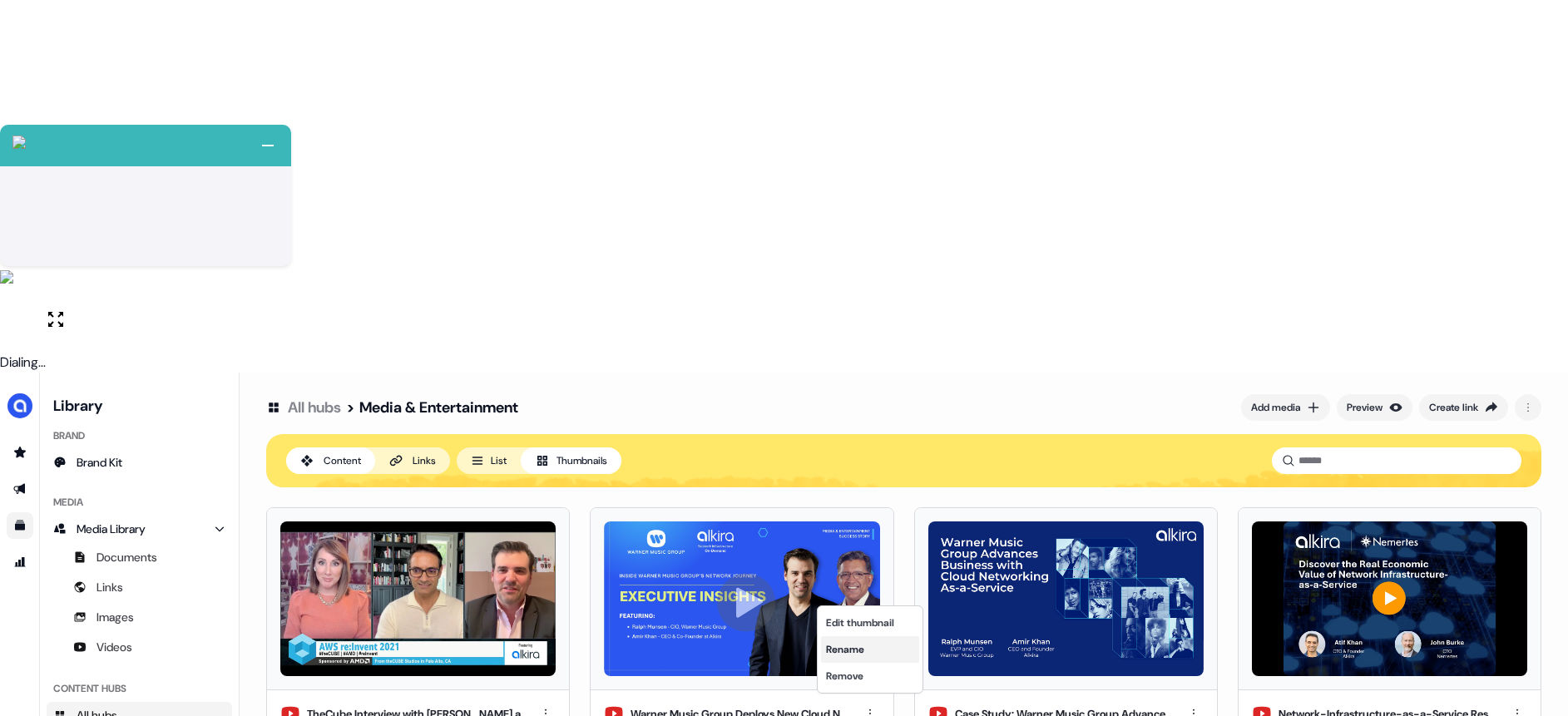
click at [858, 643] on div "Rename" at bounding box center [869, 650] width 98 height 27
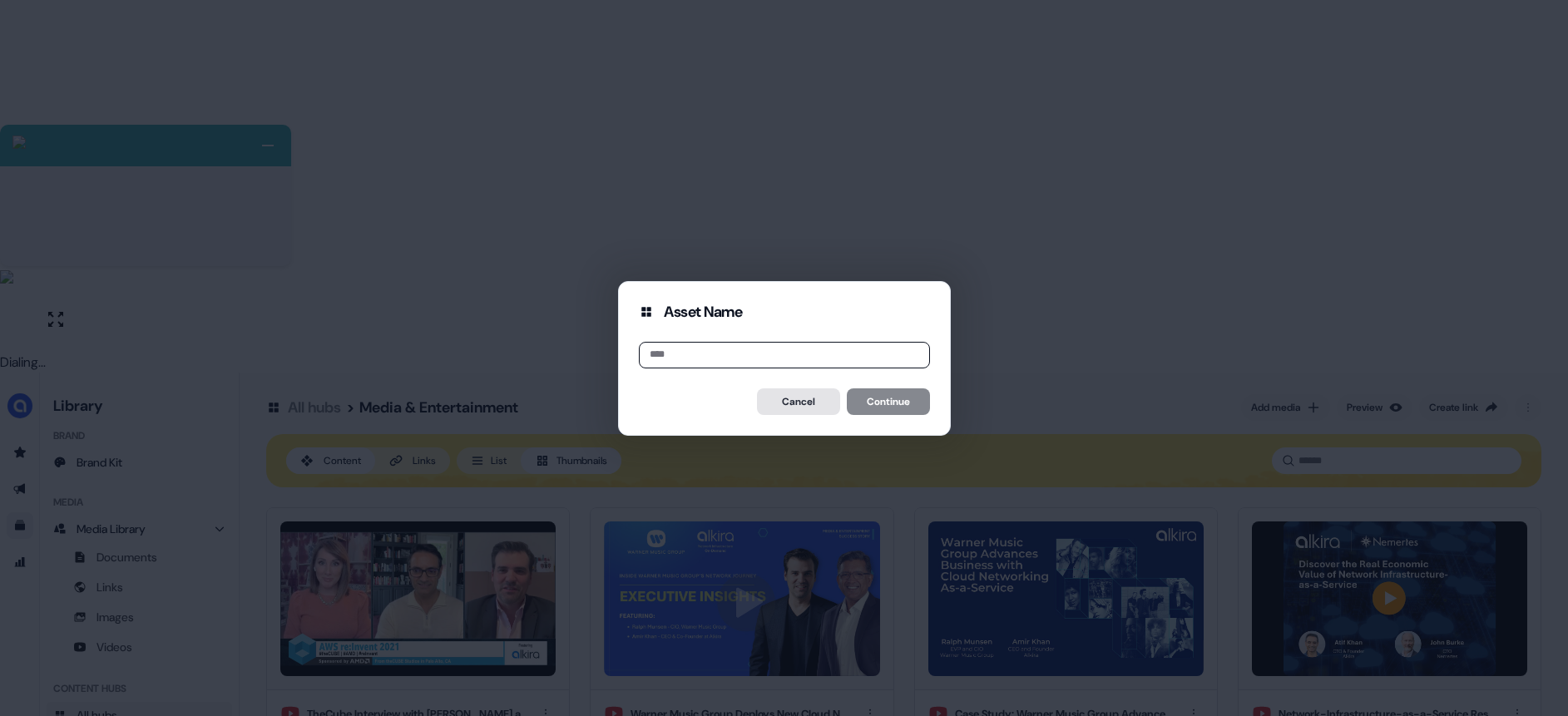
click at [798, 402] on button "Cancel" at bounding box center [799, 402] width 83 height 27
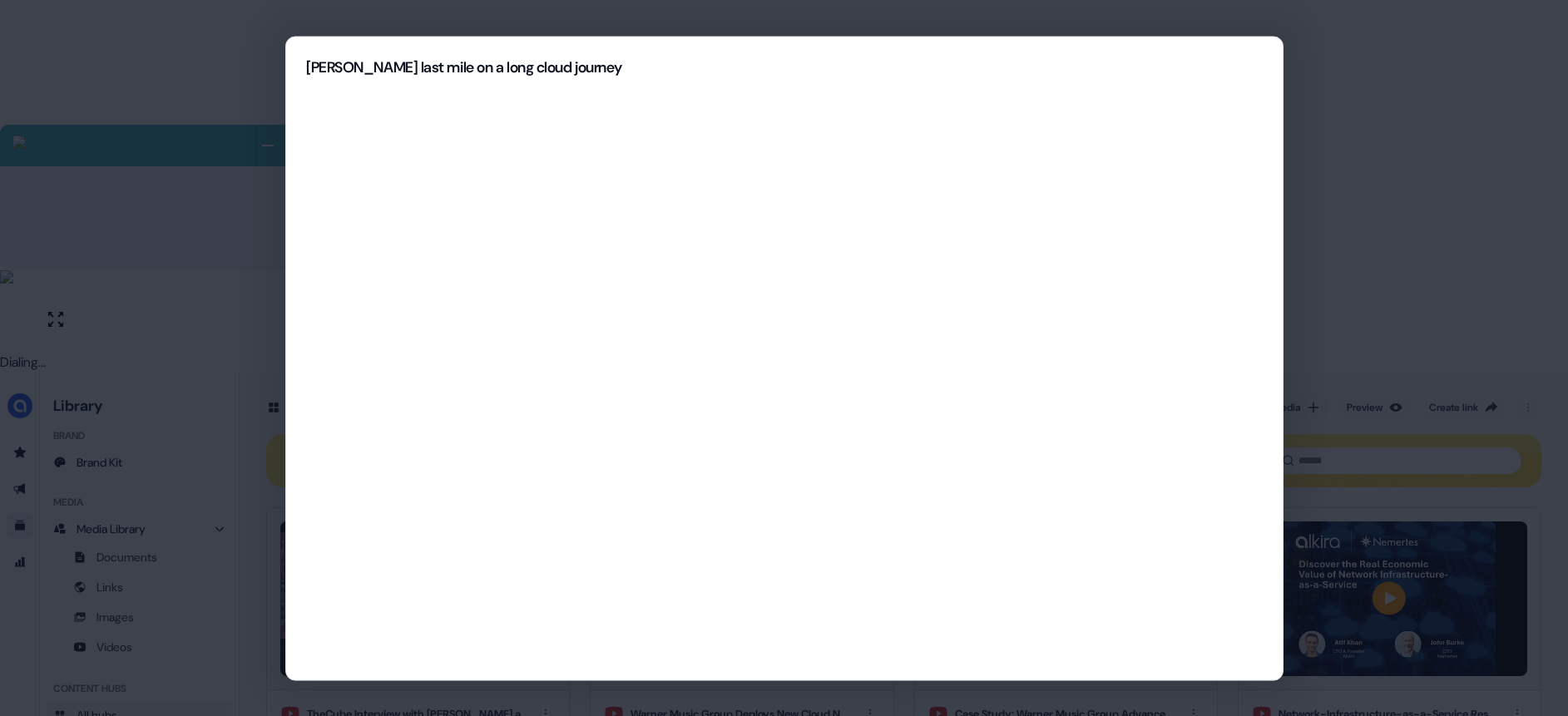
click at [560, 68] on h2 "[PERSON_NAME] last mile on a long cloud journey" at bounding box center [784, 66] width 956 height 20
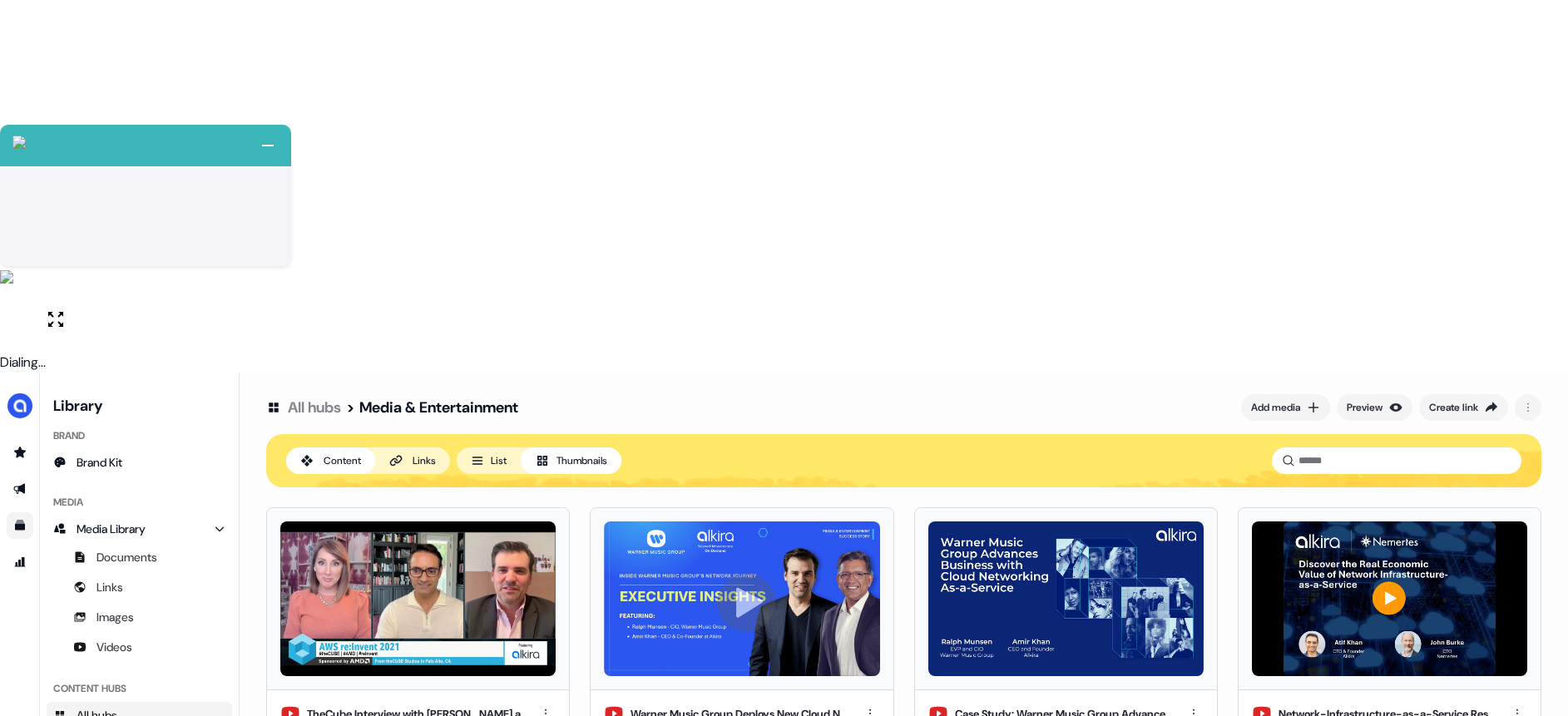
click at [875, 588] on html "+ Next Auto dialer paused! Go to your dialing tab to continue. 225 Paused" at bounding box center [784, 544] width 1568 height 1089
click at [846, 647] on div "Rename" at bounding box center [869, 650] width 98 height 27
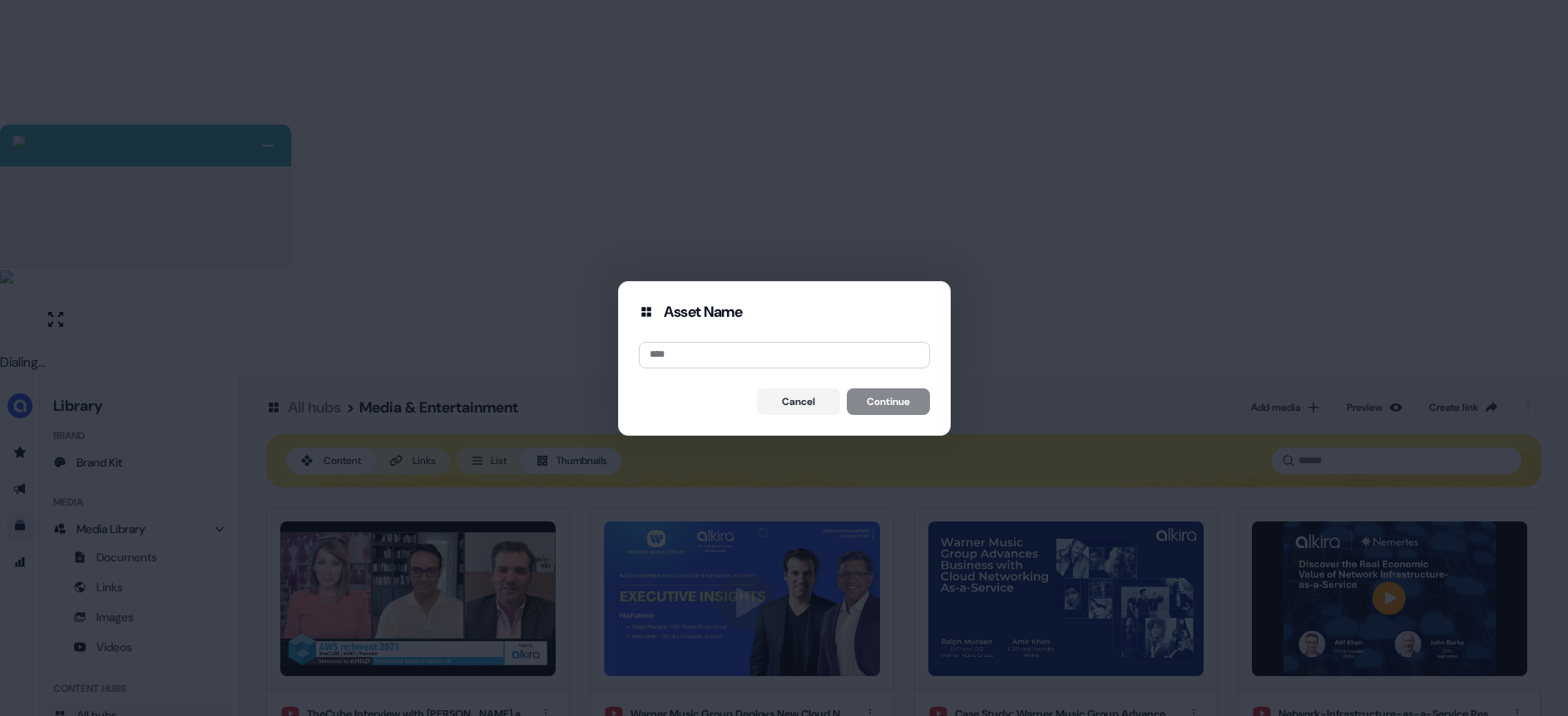
click at [1062, 530] on div "Asset Name Cancel Continue" at bounding box center [784, 358] width 1568 height 716
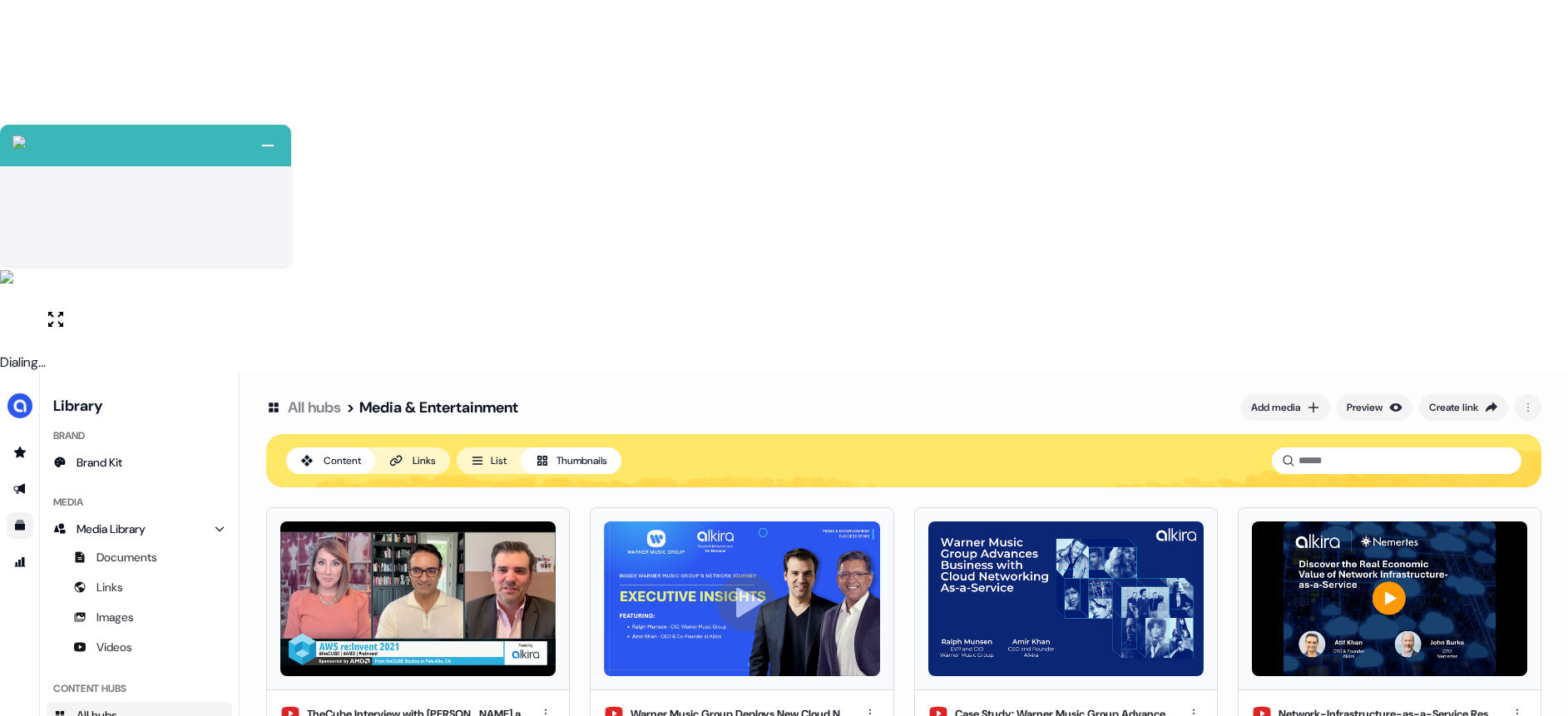
click at [877, 597] on html "+ Next Auto dialer paused! Go to your dialing tab to continue. 225 Paused" at bounding box center [784, 544] width 1568 height 1089
click at [854, 644] on div "Rename" at bounding box center [869, 650] width 98 height 27
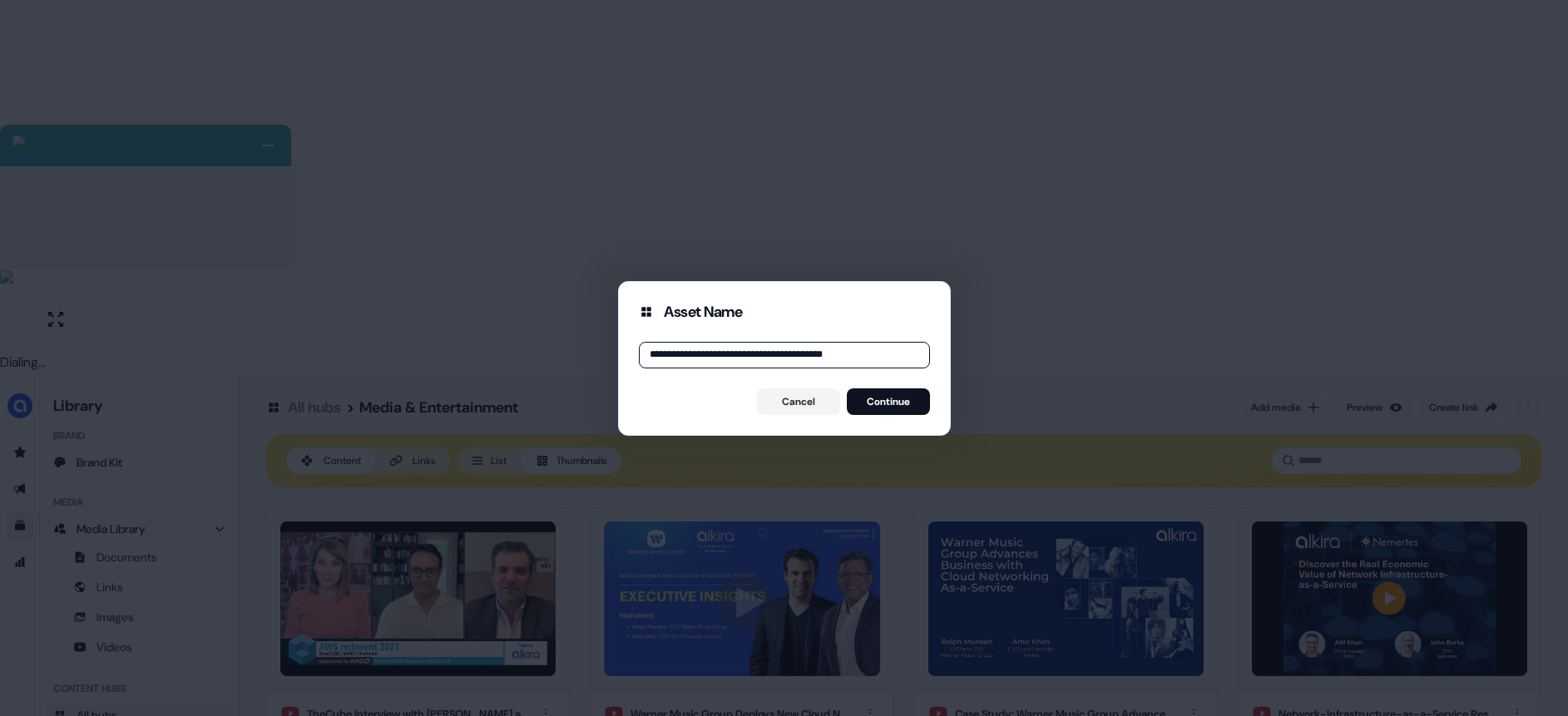
click at [684, 350] on input "**********" at bounding box center [784, 355] width 291 height 27
type input "**********"
click at [878, 405] on button "Continue" at bounding box center [888, 402] width 83 height 27
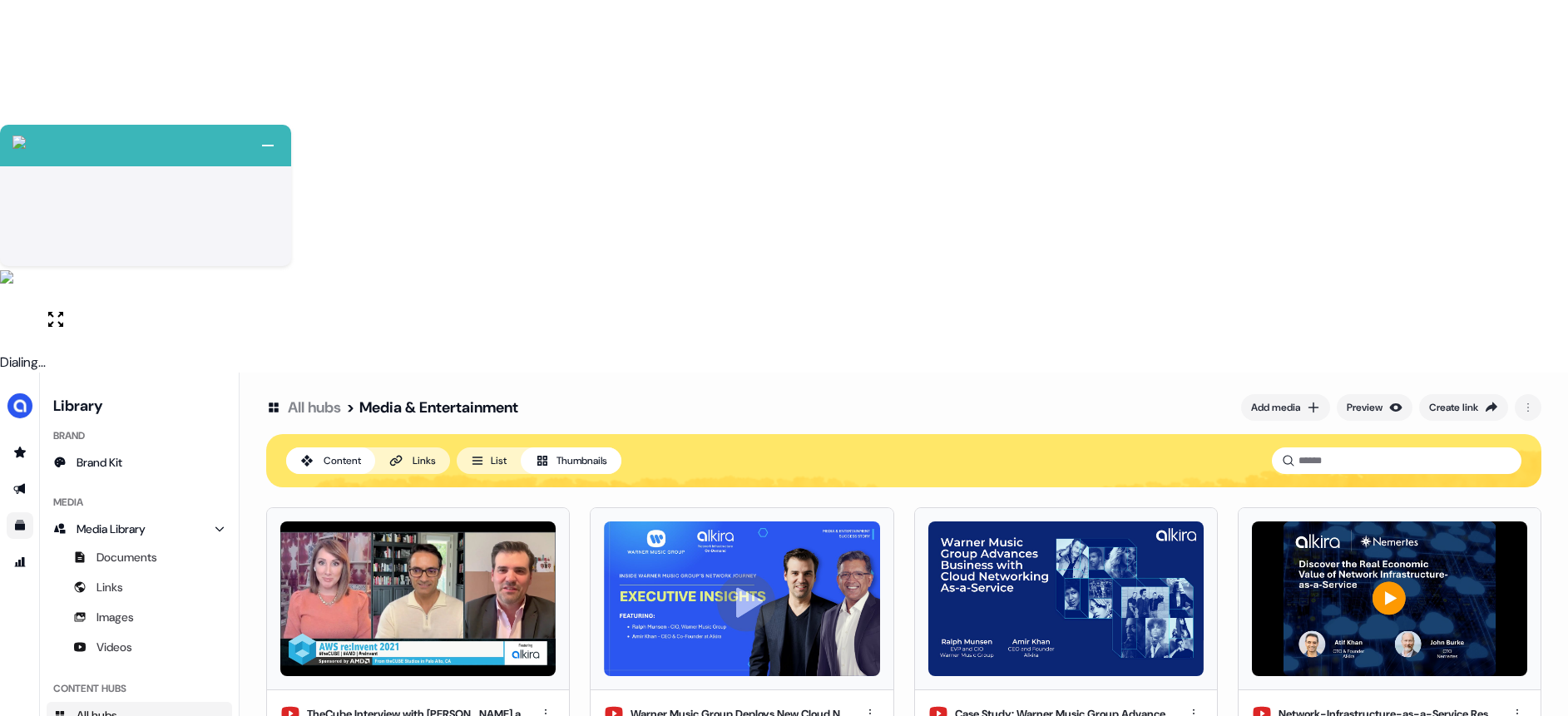
click at [307, 397] on link "All hubs" at bounding box center [314, 407] width 53 height 20
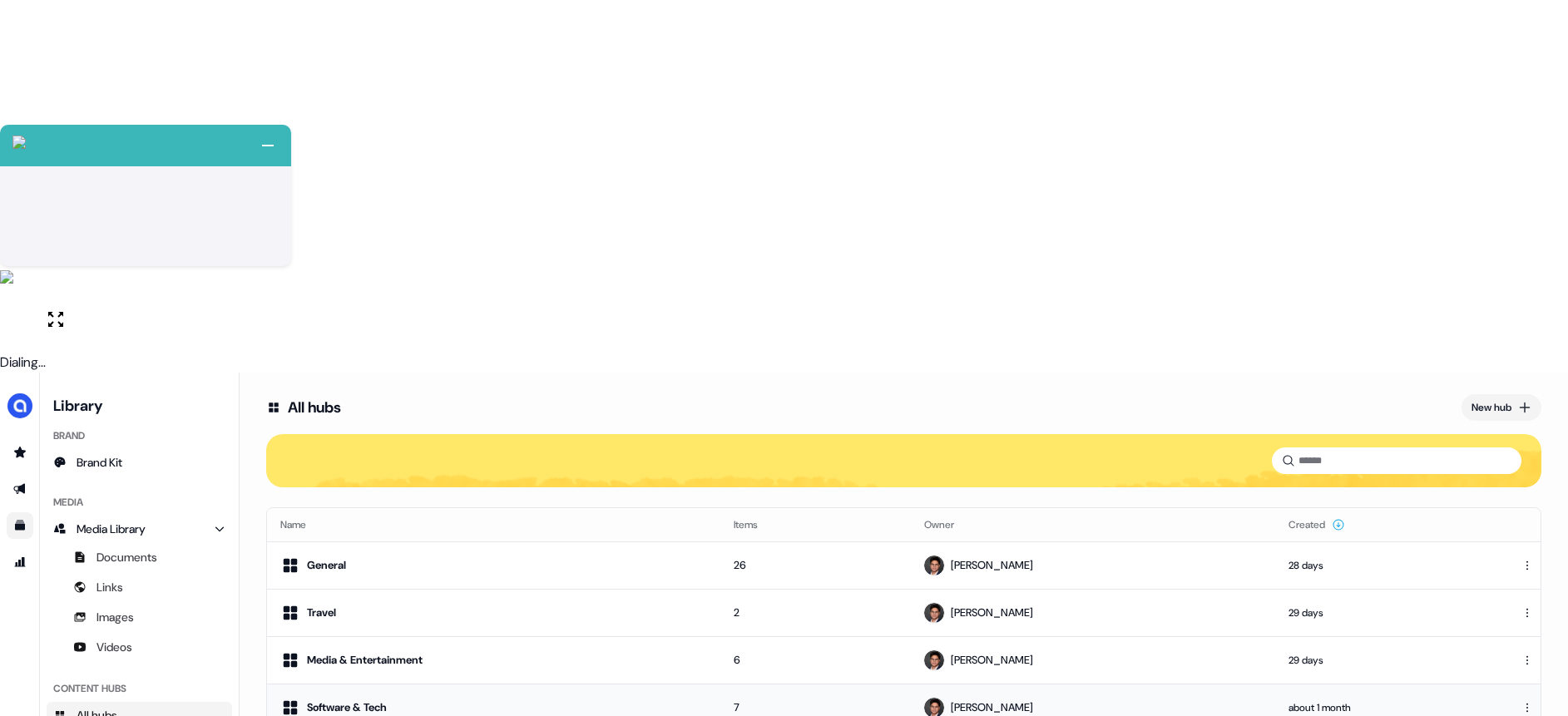
click at [433, 697] on div "Software & Tech" at bounding box center [494, 707] width 427 height 20
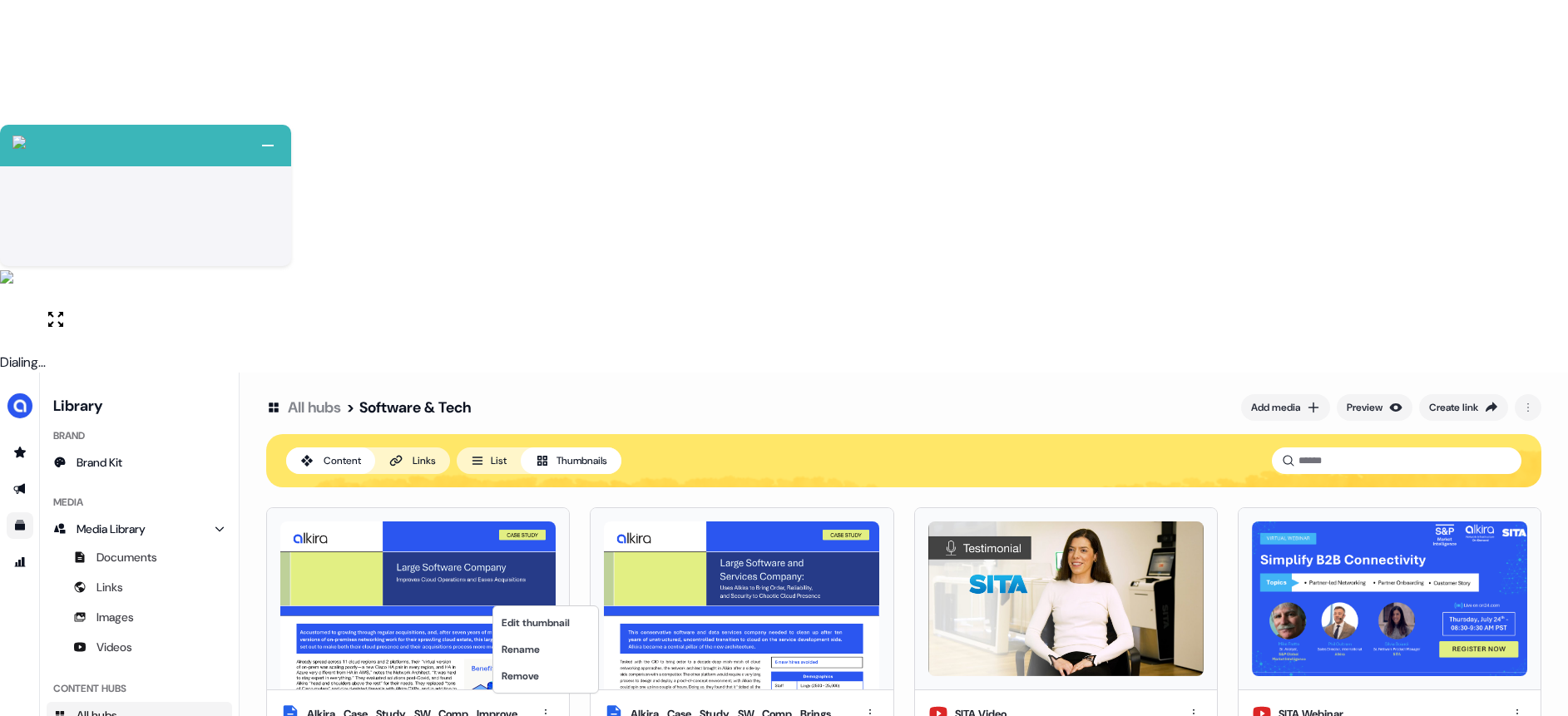
click at [545, 597] on html "+ Next Auto dialer paused! Go to your dialing tab to continue. 225 Paused" at bounding box center [784, 544] width 1568 height 1089
click at [555, 644] on div "Rename" at bounding box center [545, 650] width 98 height 27
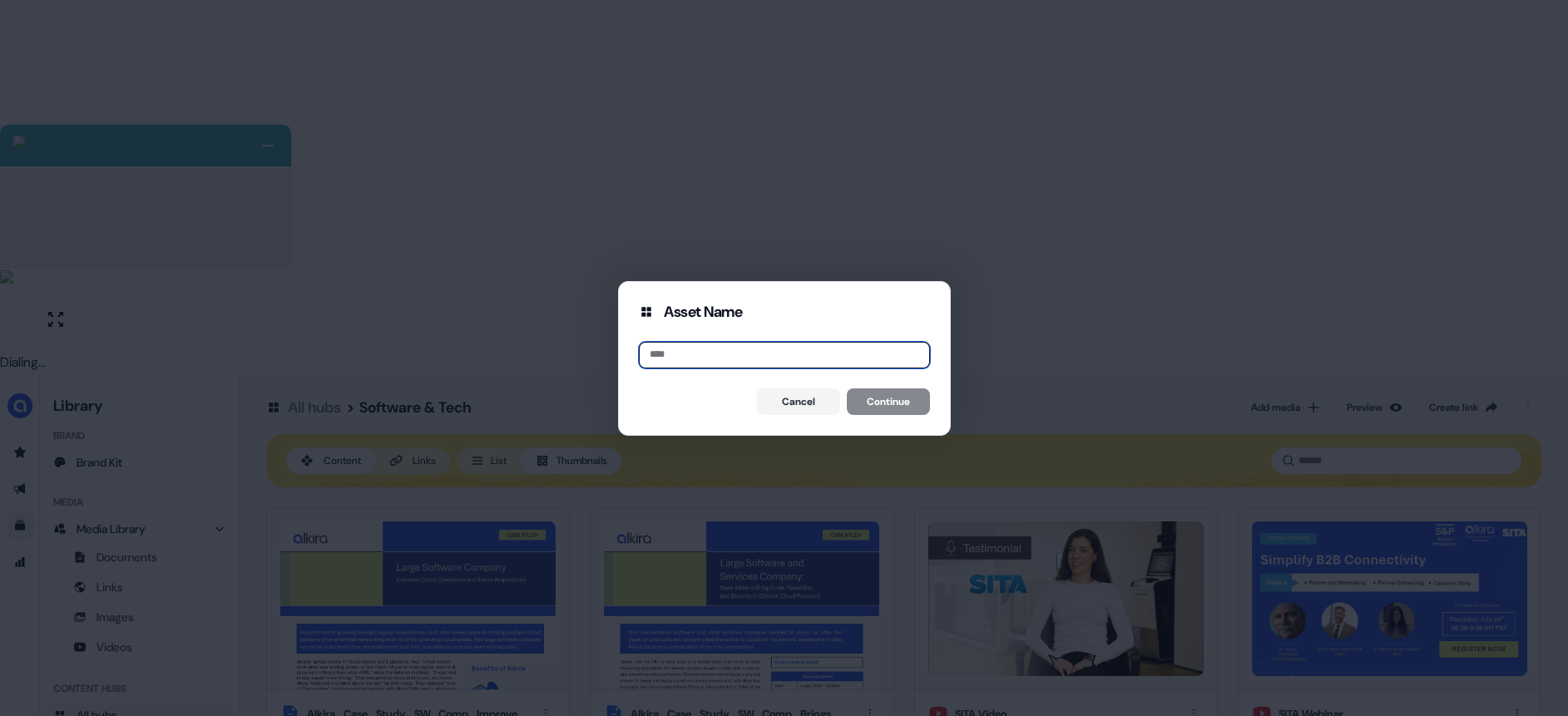
paste input "**********"
type input "**********"
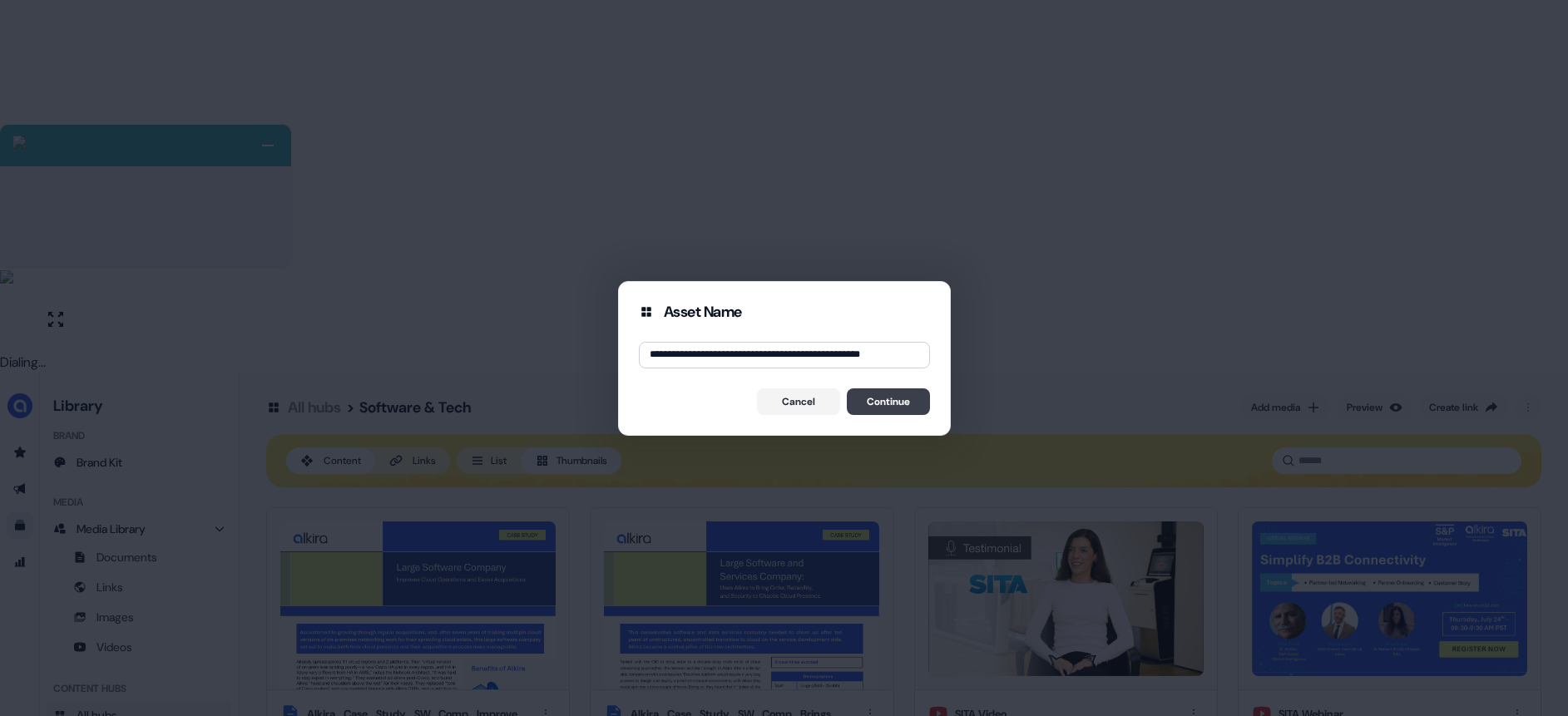
click at [886, 396] on button "Continue" at bounding box center [888, 402] width 83 height 27
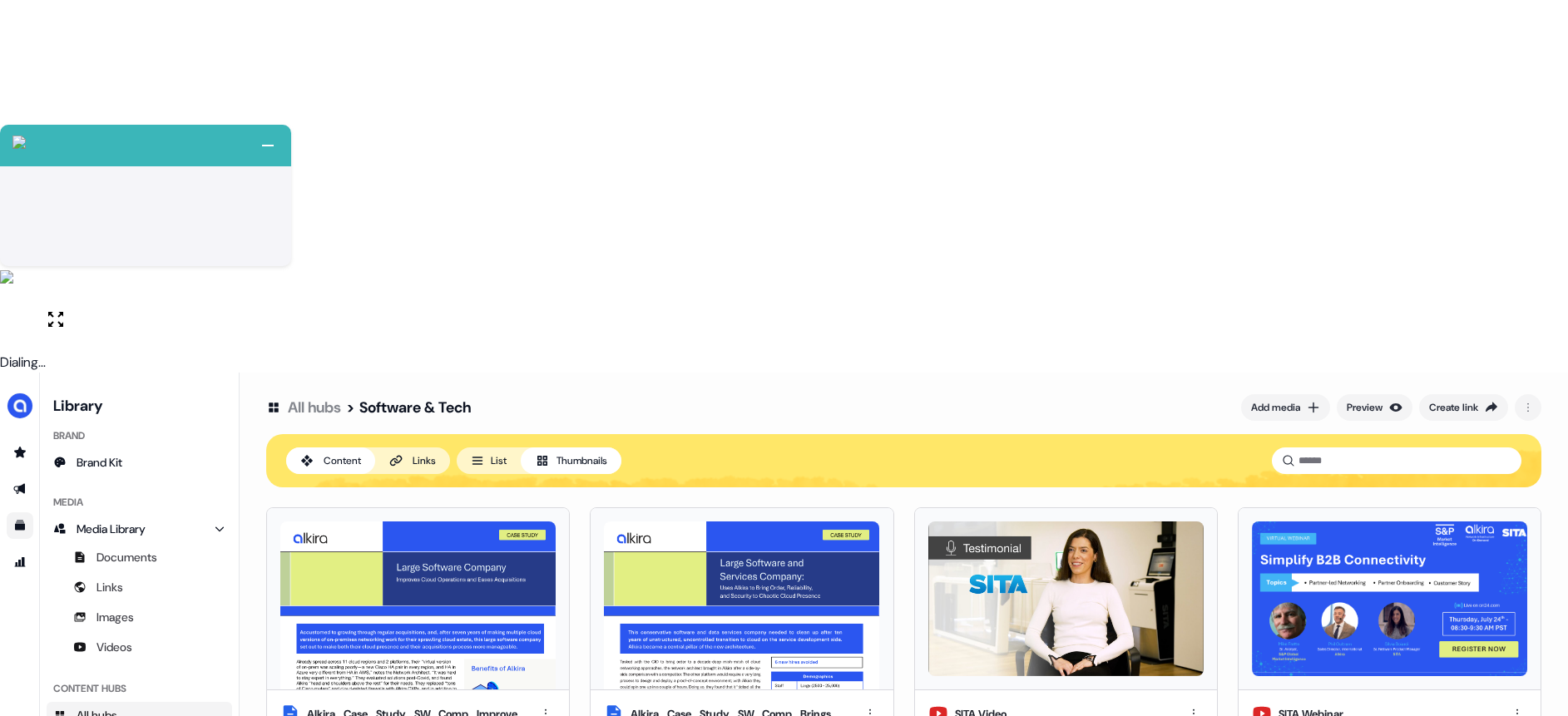
click at [590, 666] on div "All hubs > Software & Tech Add media Preview Create link Content Links List Thu…" at bounding box center [904, 730] width 1328 height 716
click at [1276, 399] on div "Add media" at bounding box center [1275, 407] width 49 height 17
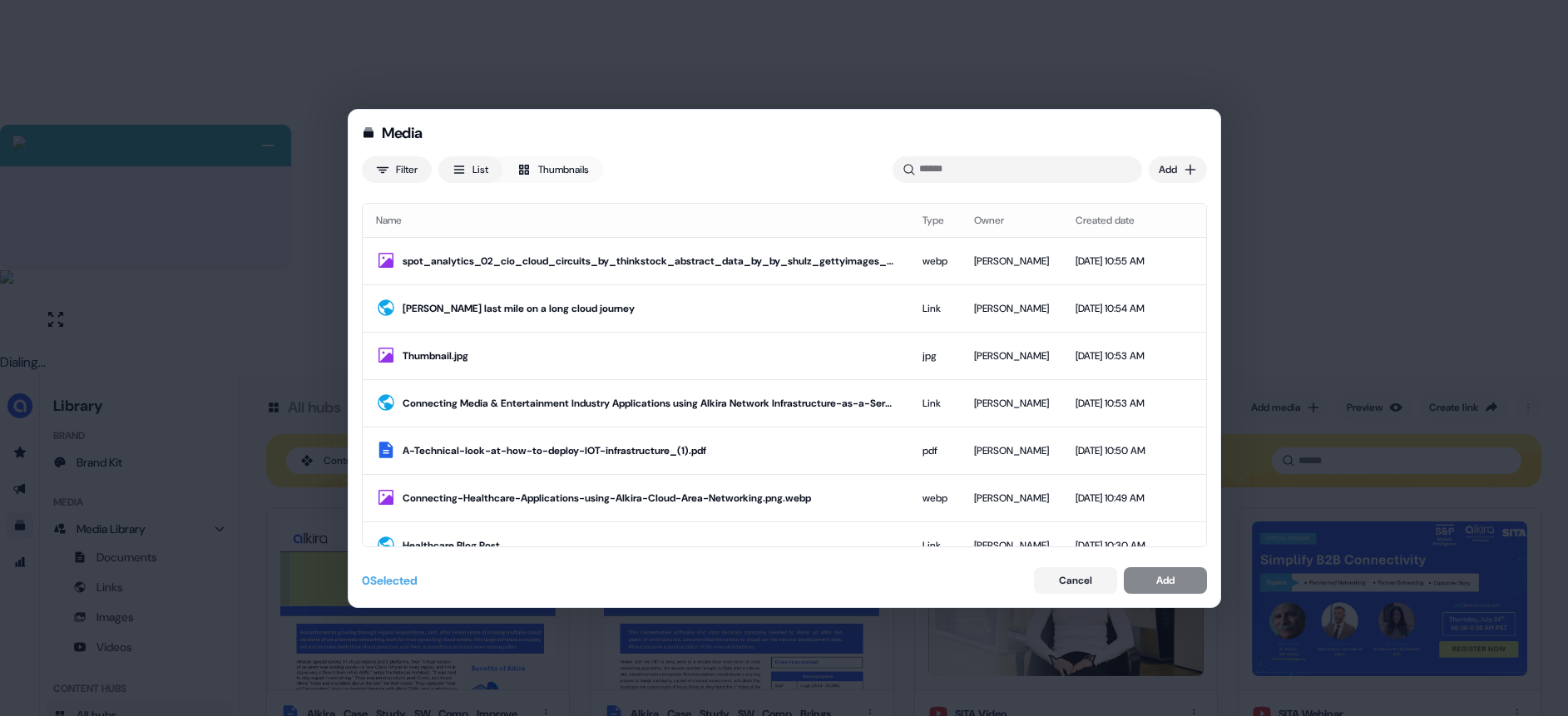
click at [1208, 165] on div "Media Filter List Thumbnails Uploaded Add Name Type Owner Created date spot_ana…" at bounding box center [784, 358] width 873 height 499
click at [1194, 168] on div "Media Filter List Thumbnails Uploaded Add Name Type Owner Created date spot_ana…" at bounding box center [784, 358] width 1568 height 716
click at [1123, 226] on div "Import links" at bounding box center [1154, 230] width 98 height 27
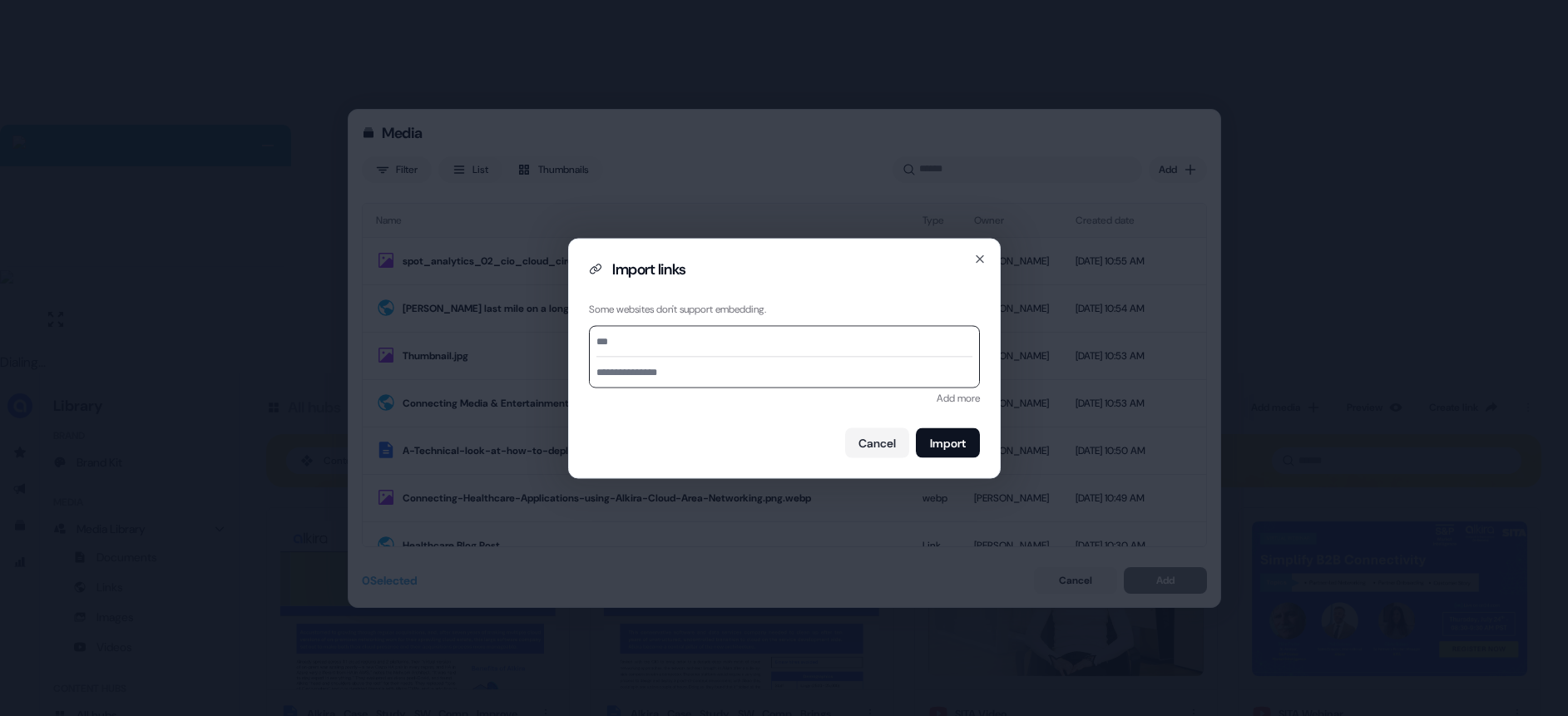
type input "**********"
click at [693, 373] on input "**********" at bounding box center [784, 372] width 390 height 30
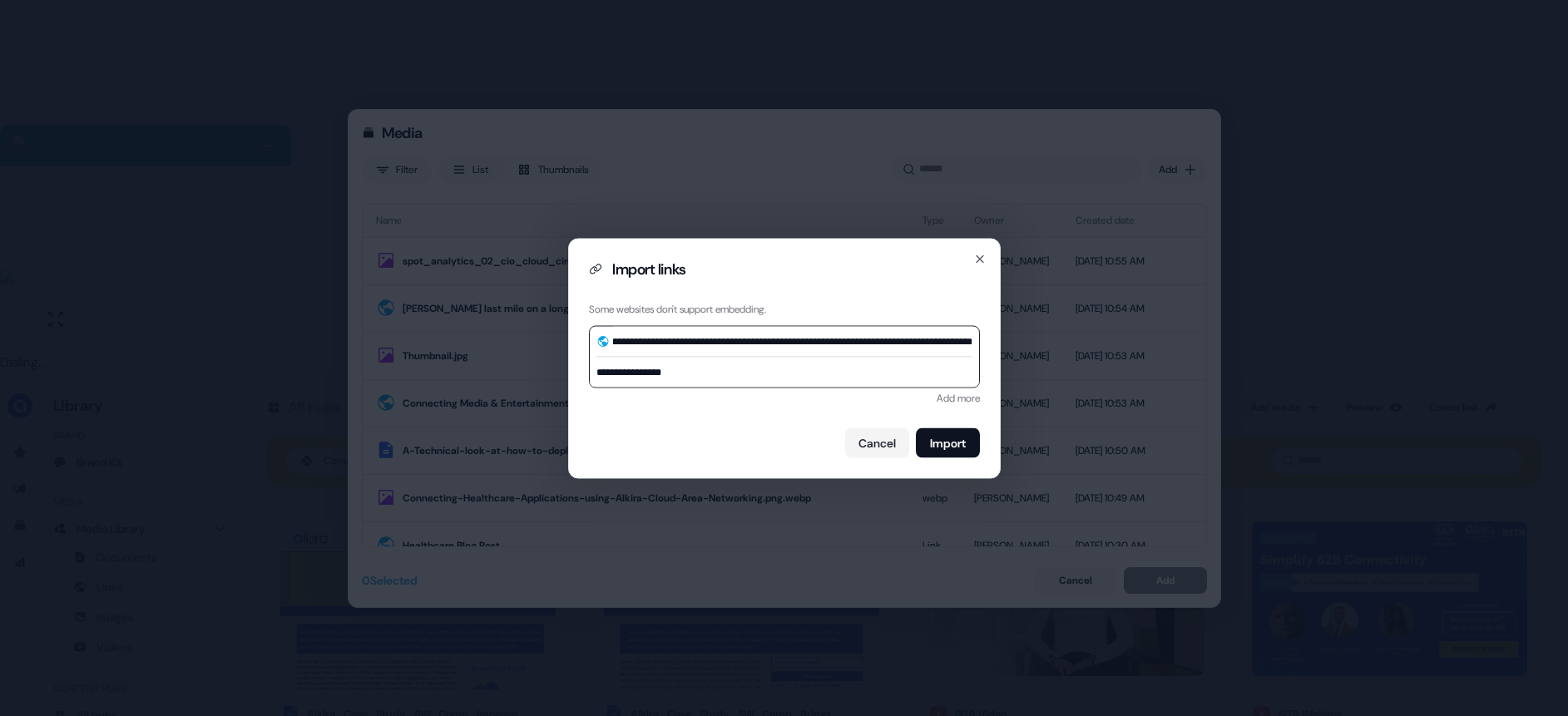
scroll to position [0, 0]
click at [612, 366] on input "**********" at bounding box center [784, 372] width 390 height 30
paste input "**********"
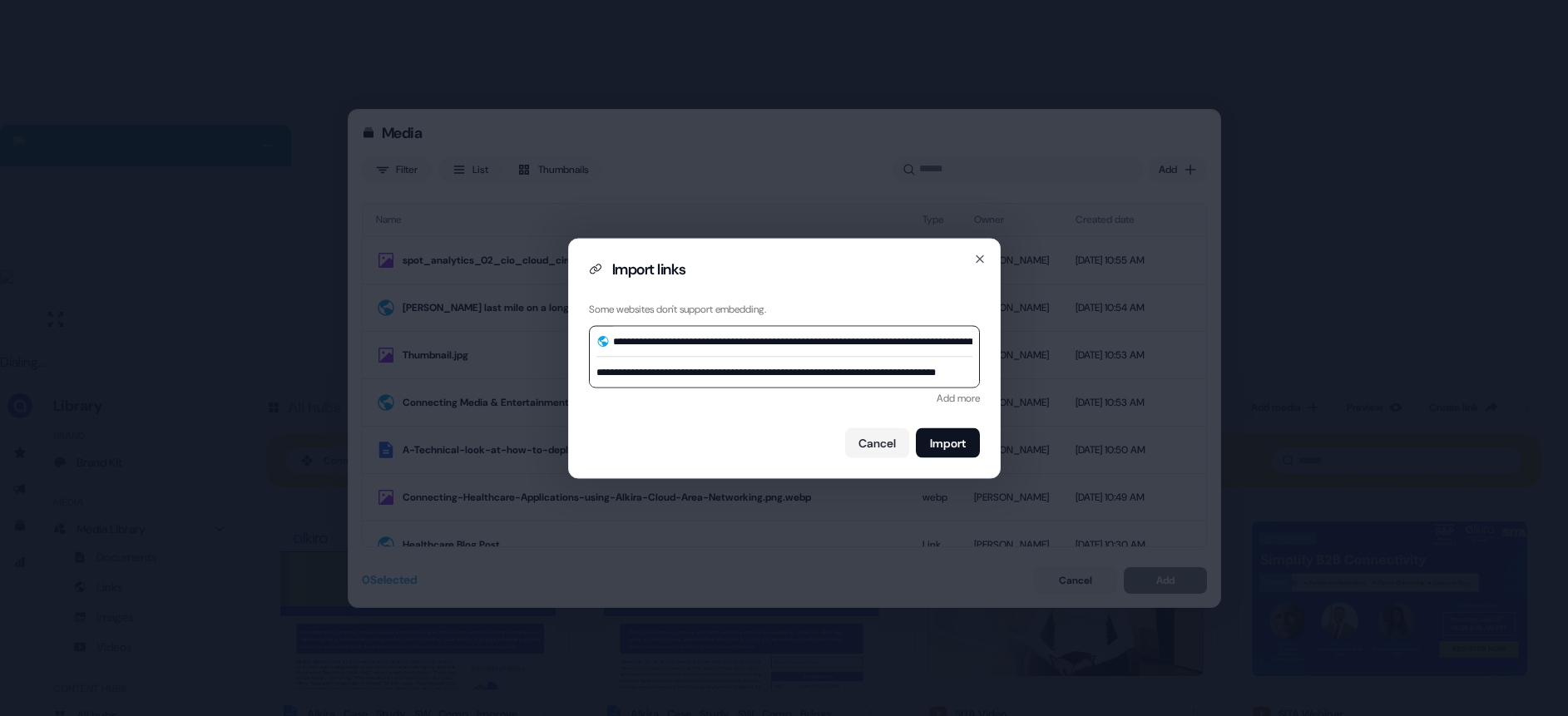
scroll to position [0, 19]
drag, startPoint x: 869, startPoint y: 373, endPoint x: 1021, endPoint y: 374, distance: 152.0
click at [1021, 374] on div "**********" at bounding box center [784, 358] width 1568 height 716
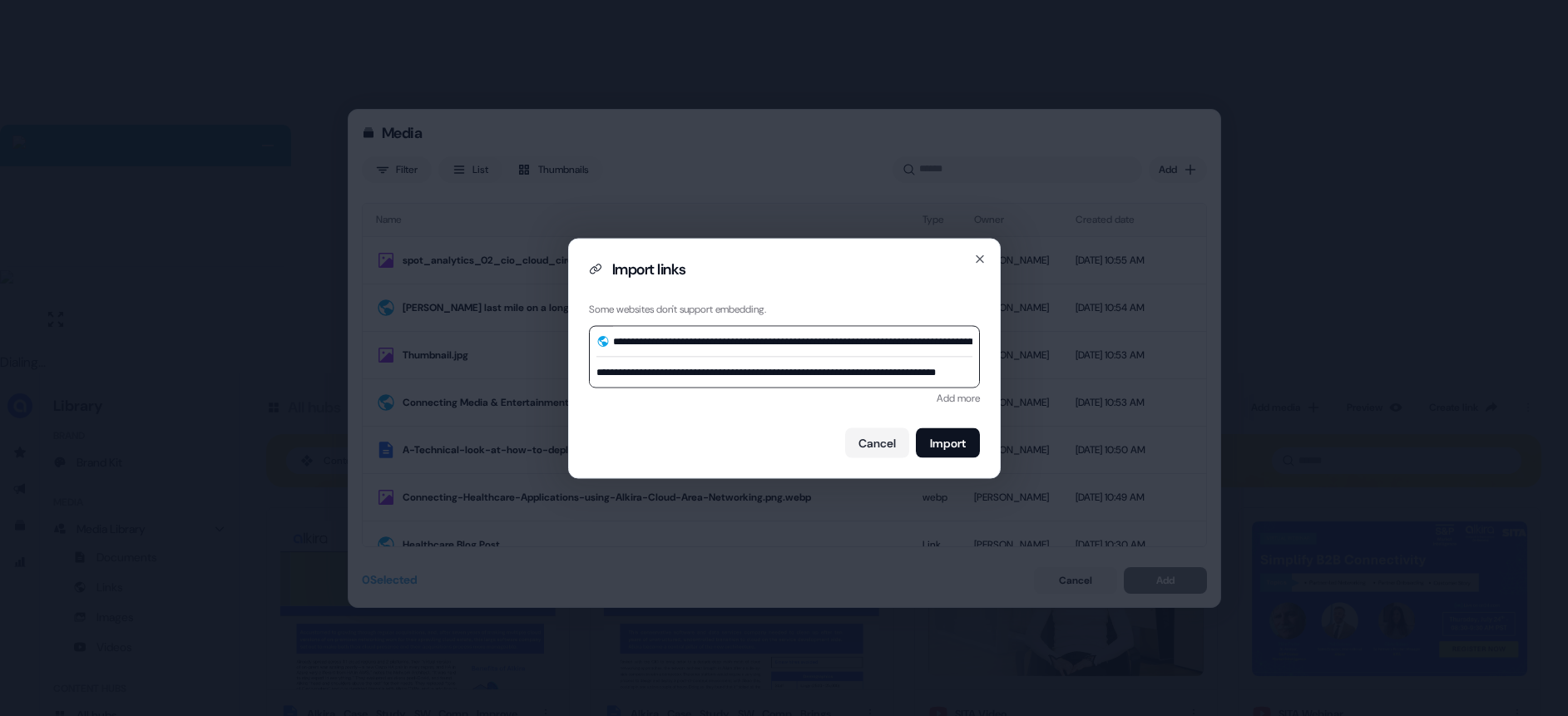
click at [866, 369] on input "**********" at bounding box center [784, 372] width 390 height 30
drag, startPoint x: 882, startPoint y: 372, endPoint x: 981, endPoint y: 377, distance: 99.1
click at [981, 377] on div "**********" at bounding box center [784, 358] width 432 height 240
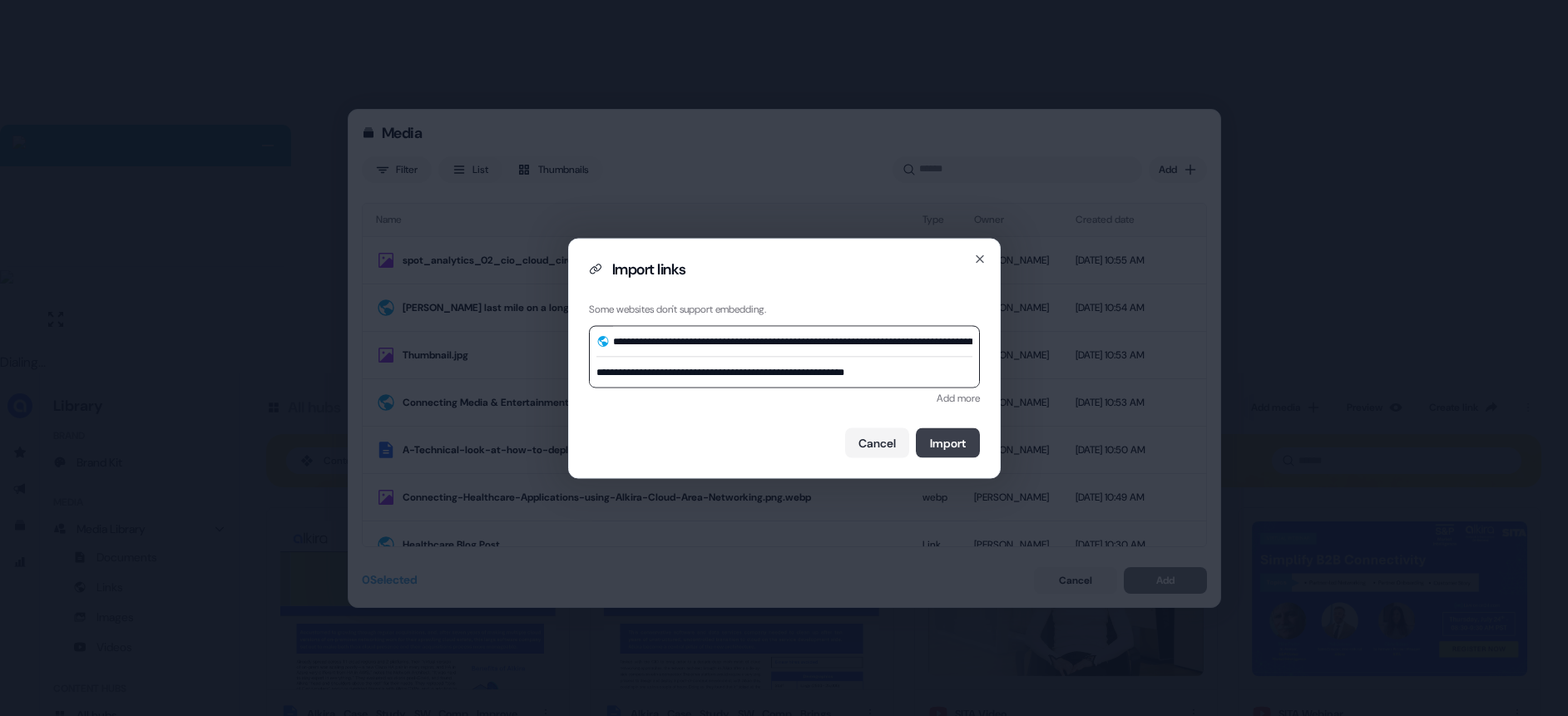
type input "**********"
click at [948, 436] on button "Import" at bounding box center [947, 443] width 64 height 30
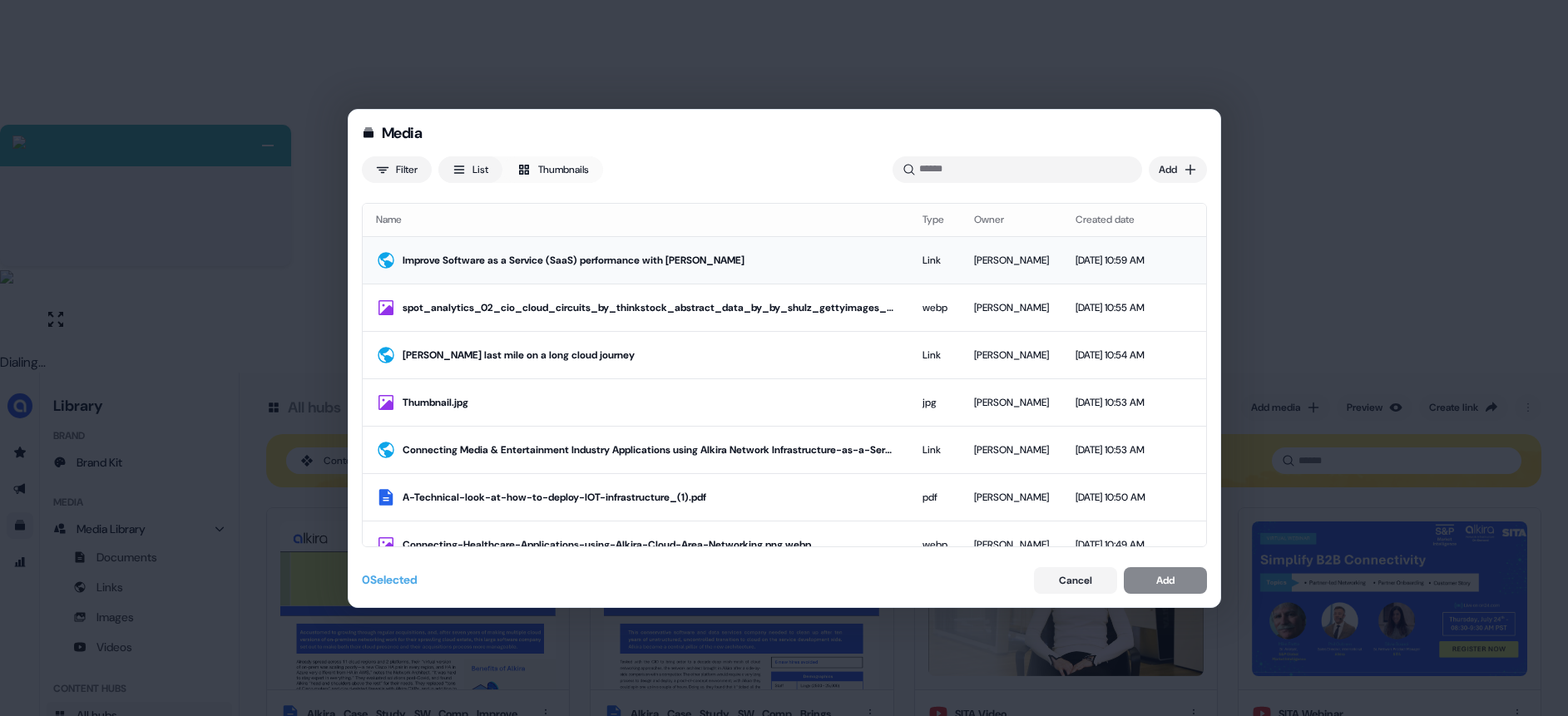
click at [667, 259] on div "Improve Software as a Service (SaaS) performance with [PERSON_NAME]" at bounding box center [649, 260] width 493 height 17
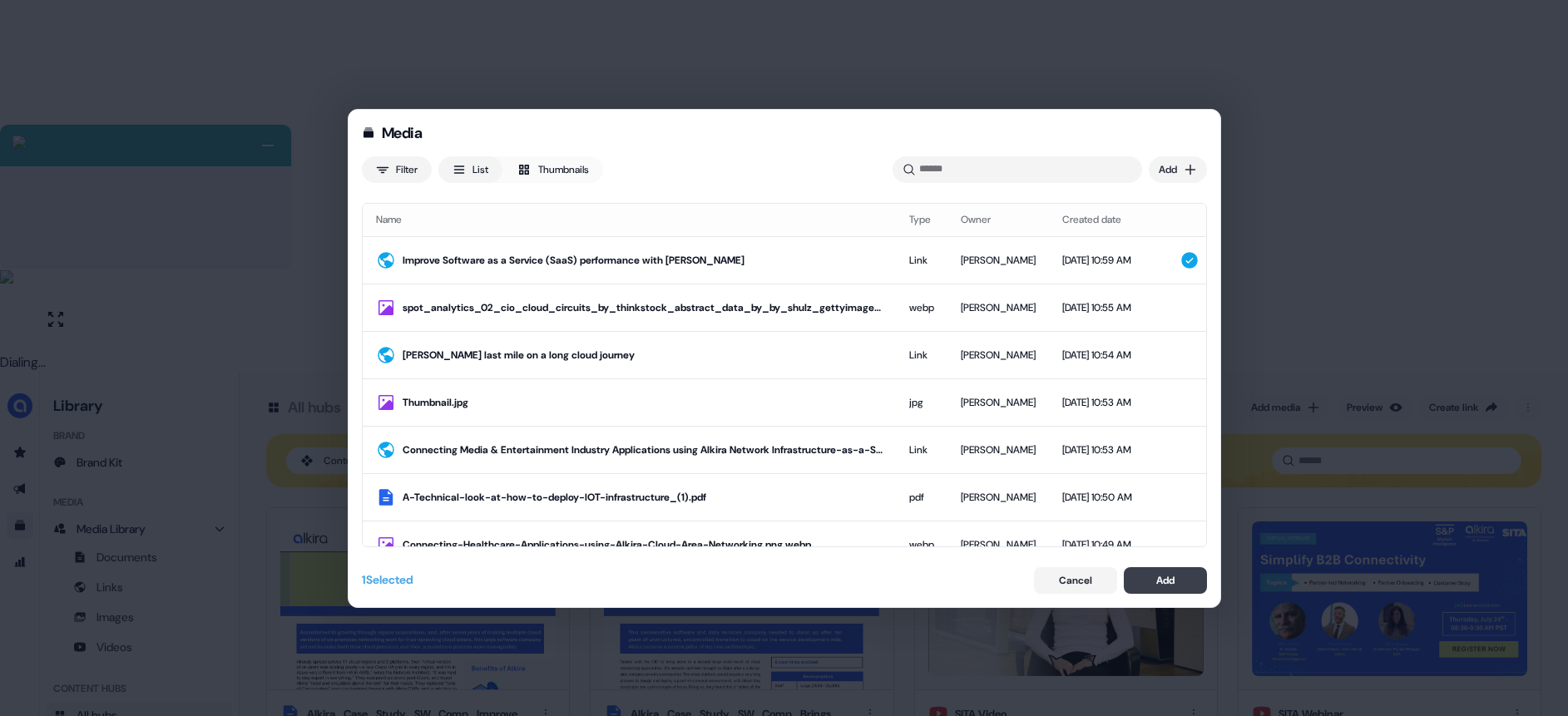
click at [1172, 588] on button "Add" at bounding box center [1165, 581] width 83 height 27
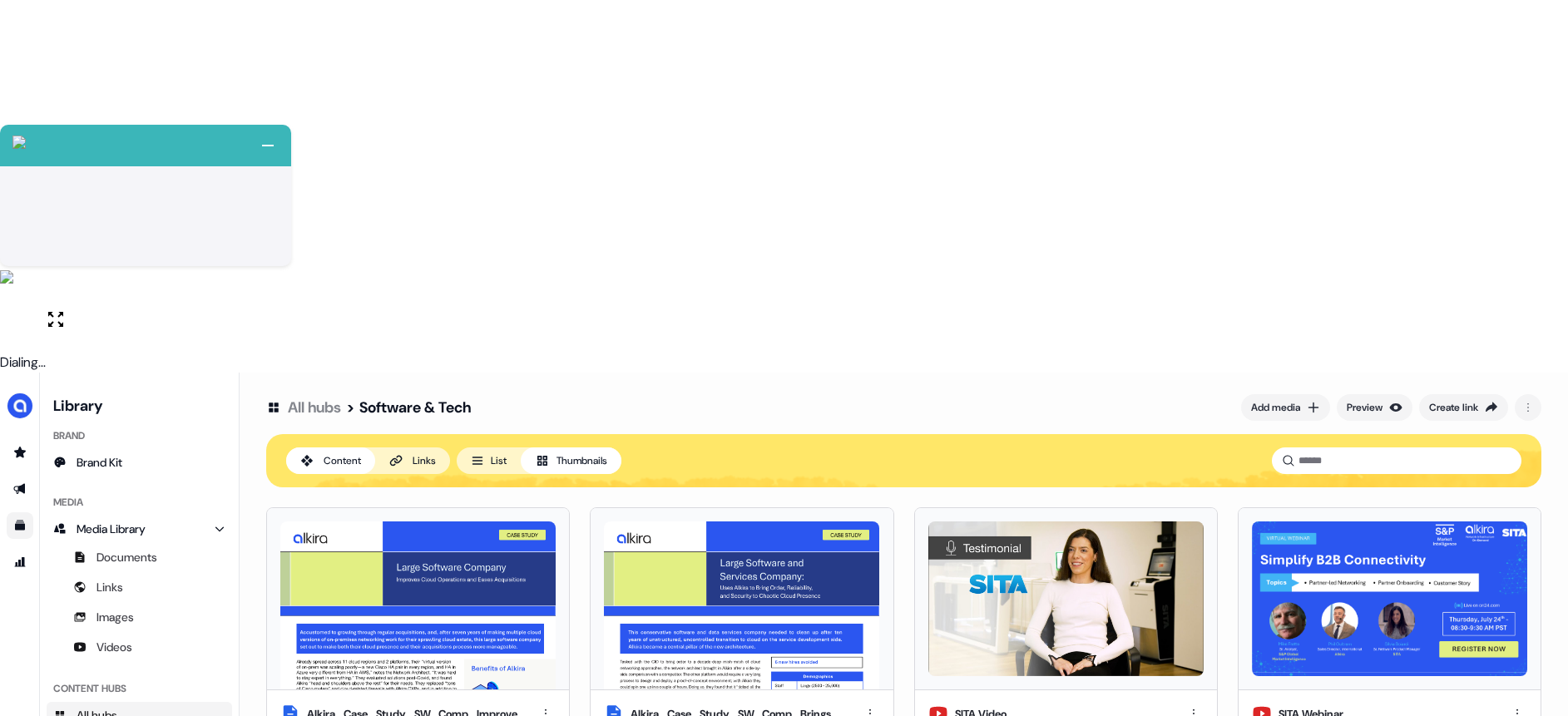
click at [1517, 592] on html "+ Next Auto dialer paused! Go to your dialing tab to continue. 225 Paused" at bounding box center [784, 544] width 1568 height 1089
click at [1486, 613] on div "Edit thumbnail" at bounding box center [1514, 623] width 98 height 27
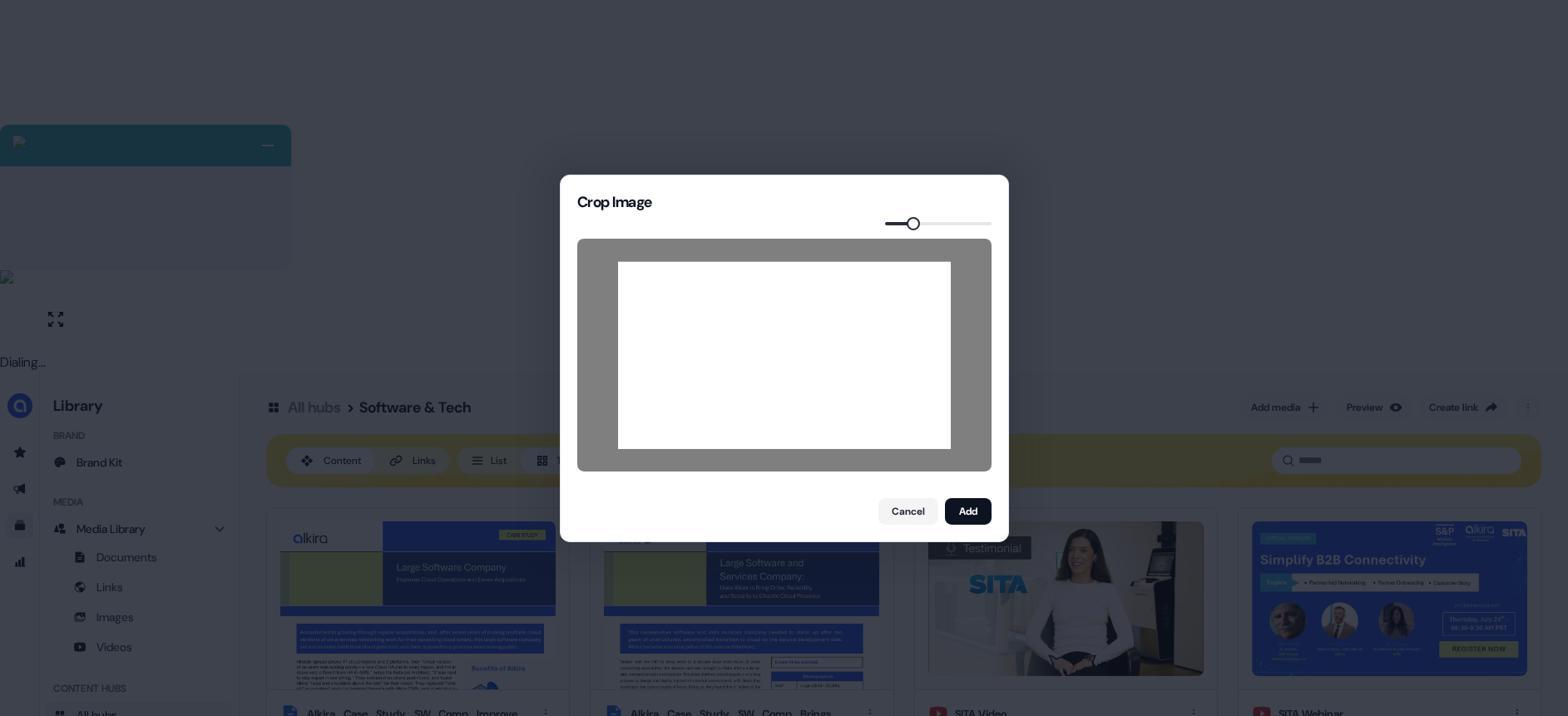
click at [910, 226] on span at bounding box center [913, 222] width 13 height 13
click at [963, 498] on button "Add" at bounding box center [968, 512] width 47 height 27
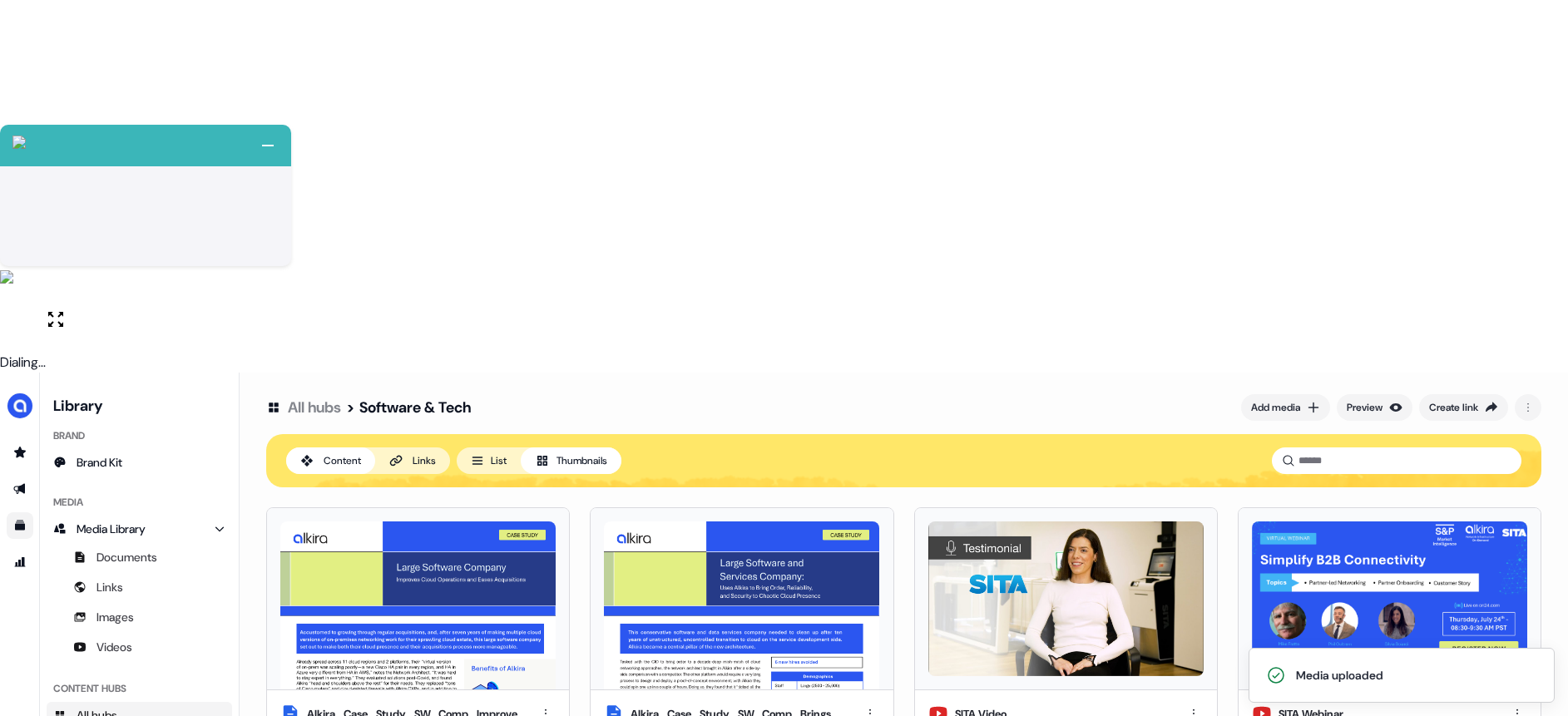
click at [1126, 664] on div "All hubs > Software & Tech Add media Preview Create link Content Links List Thu…" at bounding box center [904, 730] width 1328 height 716
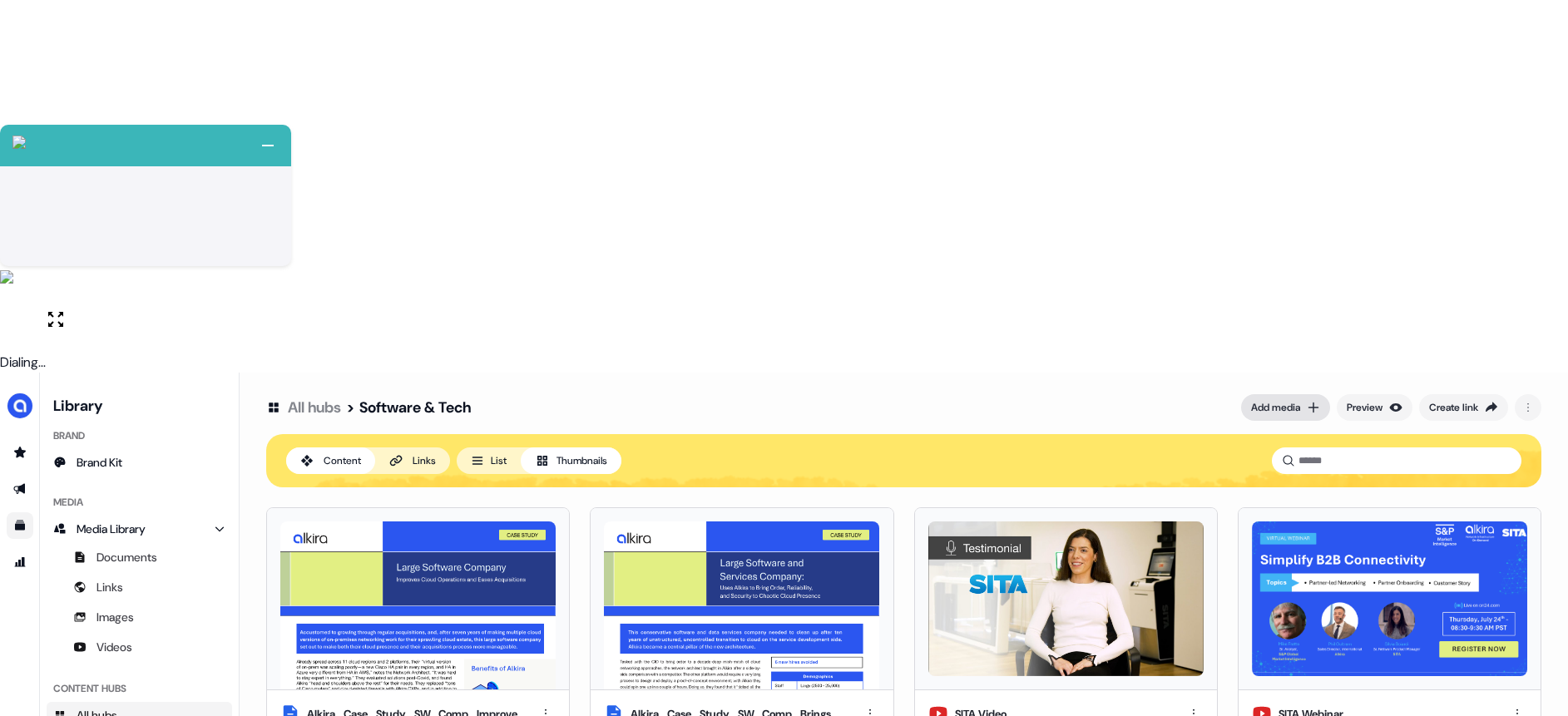
click at [1255, 399] on div "Add media" at bounding box center [1275, 407] width 49 height 17
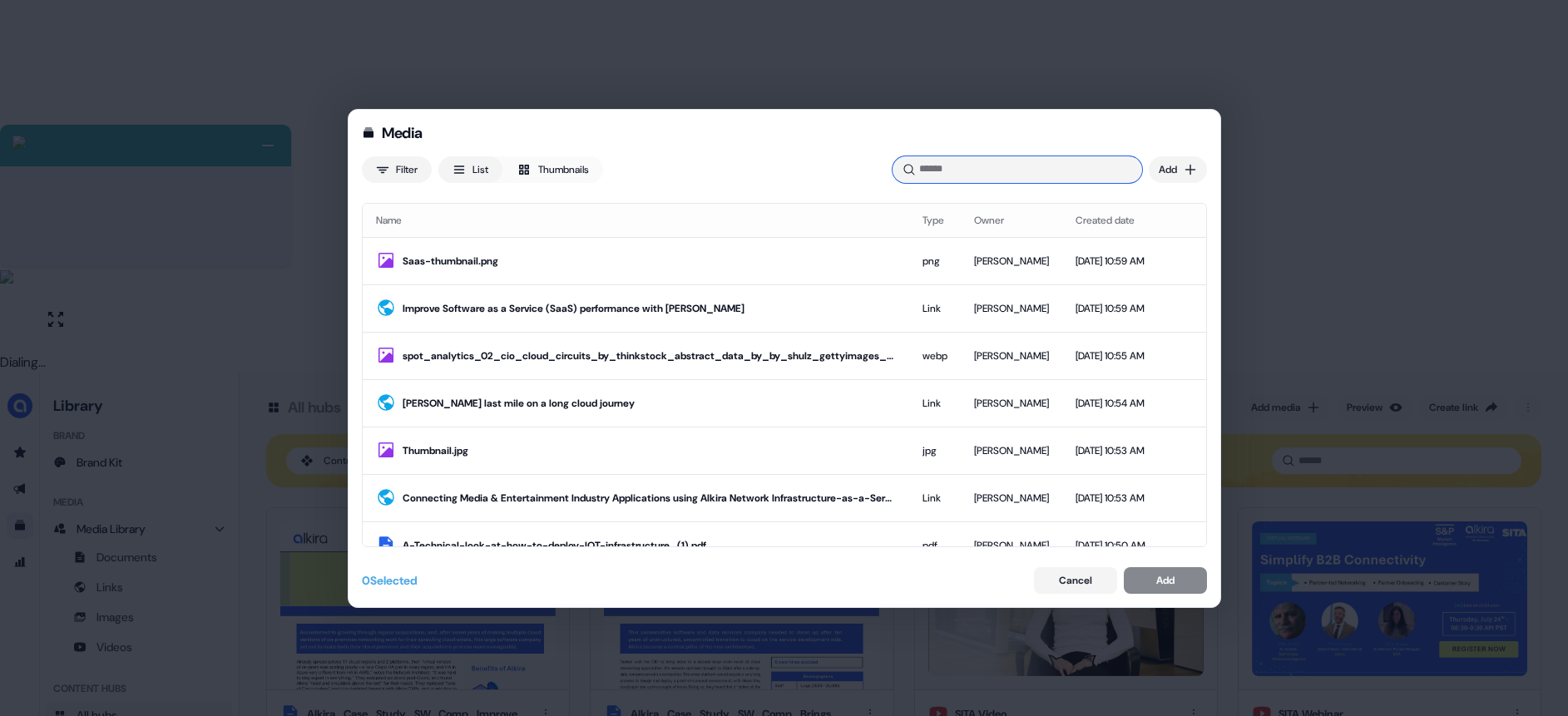
click at [1067, 176] on input at bounding box center [1017, 170] width 250 height 27
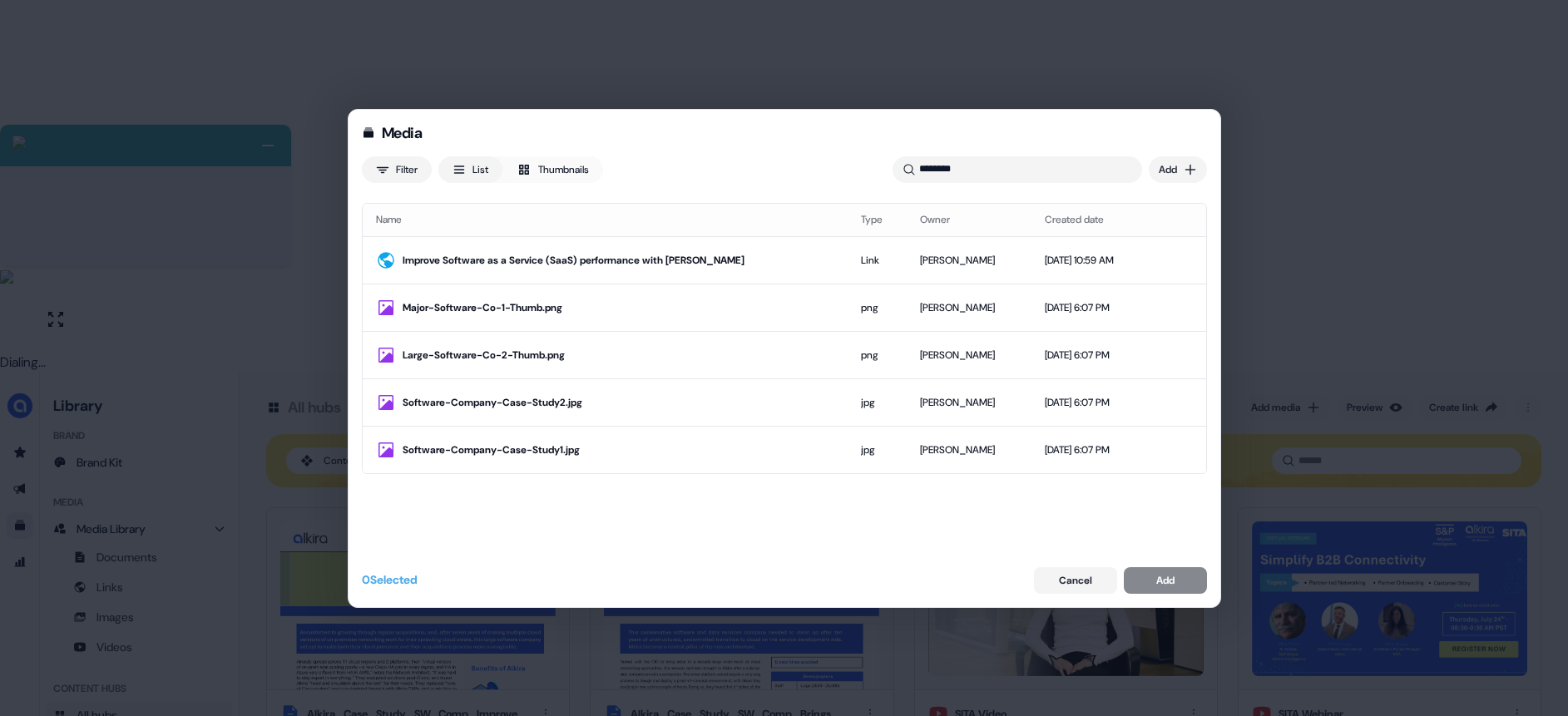
click at [854, 496] on div "Name Type Owner Created date Improve Software as a Service (SaaS) performance w…" at bounding box center [784, 374] width 845 height 344
click at [1155, 166] on div "Media Filter List Thumbnails ******** Uploaded Add Name Type Owner Created date…" at bounding box center [784, 358] width 1568 height 716
click at [1161, 200] on div "Upload files" at bounding box center [1154, 204] width 98 height 27
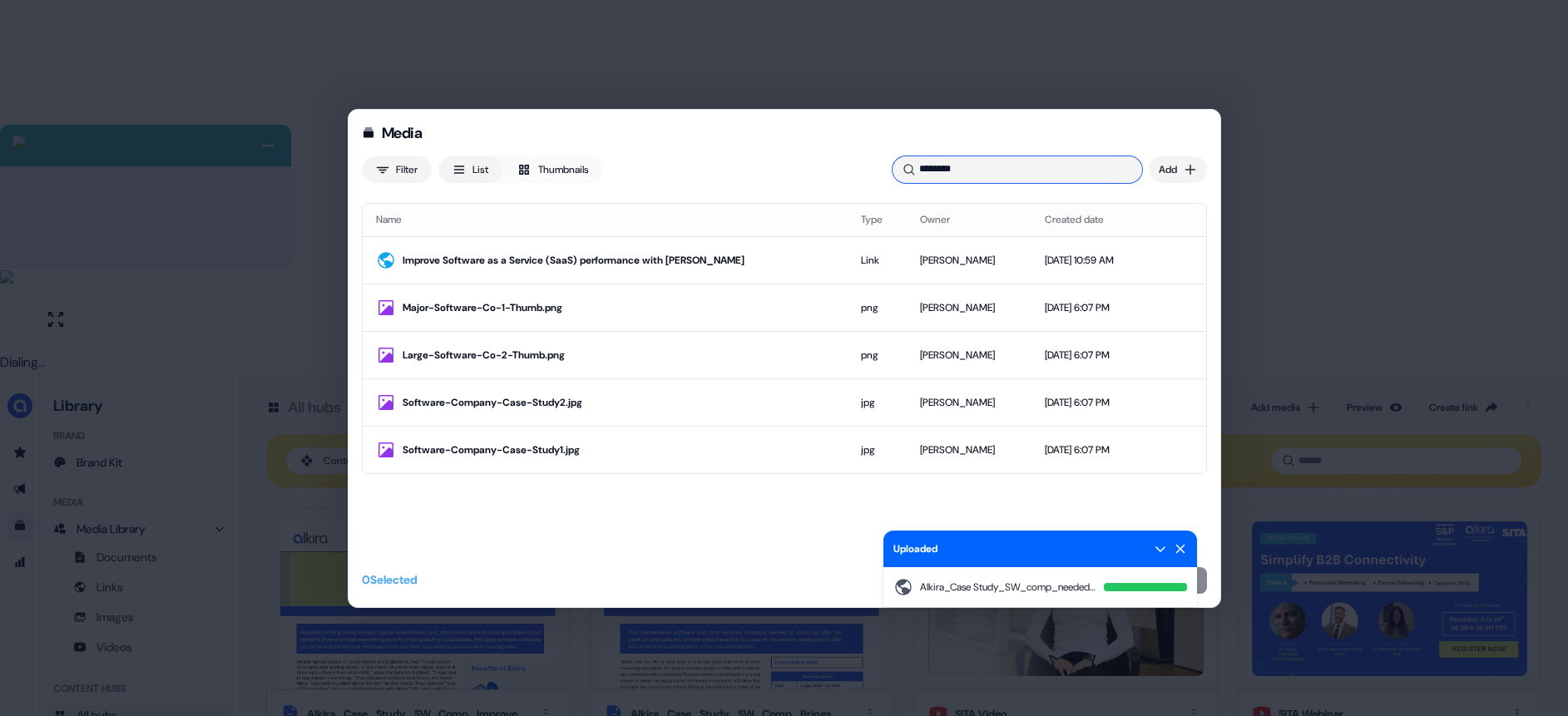
click at [1004, 164] on input "********" at bounding box center [1017, 170] width 250 height 27
click at [987, 166] on input "********" at bounding box center [1017, 170] width 250 height 27
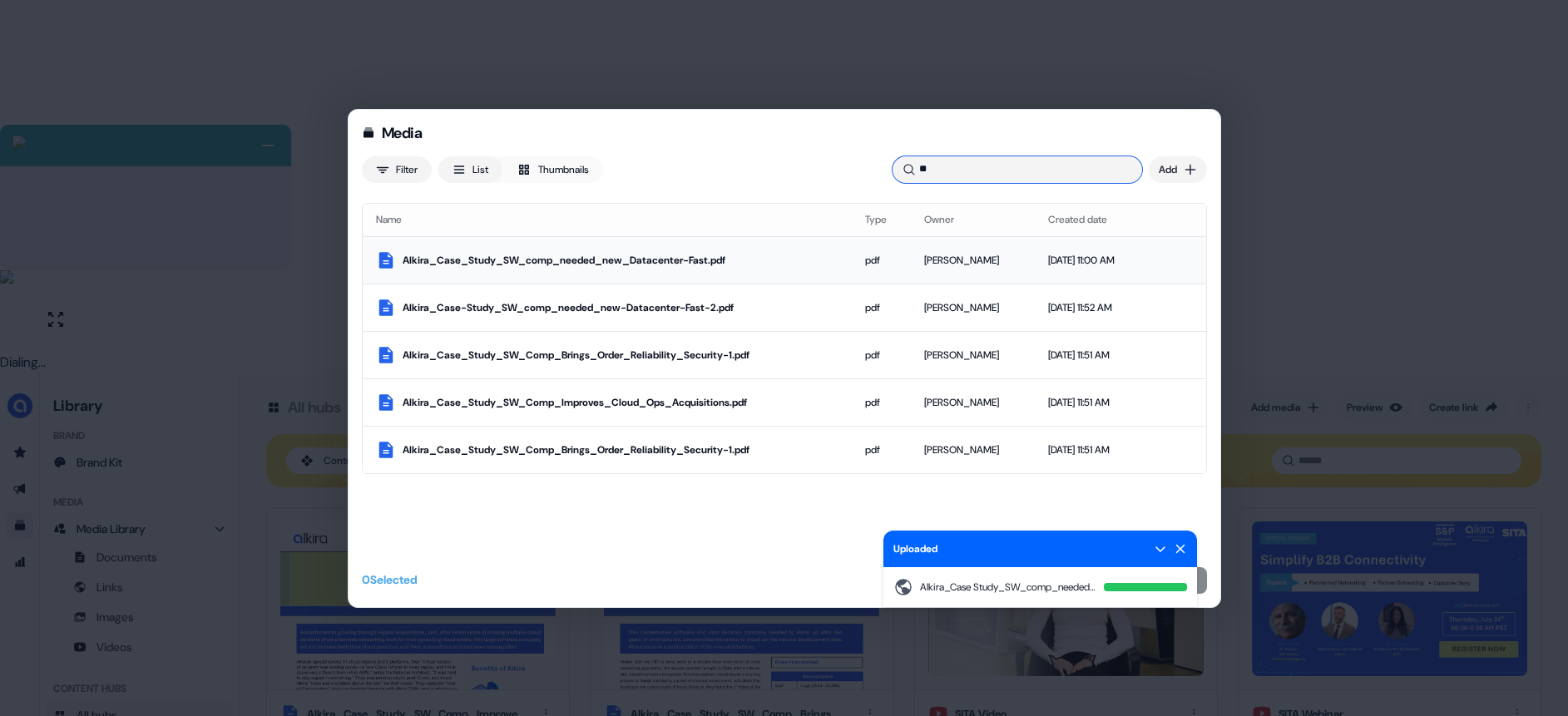
type input "**"
click at [710, 259] on div "Alkira_Case_Study_SW_comp_needed_new_Datacenter-Fast.pdf" at bounding box center [621, 260] width 436 height 17
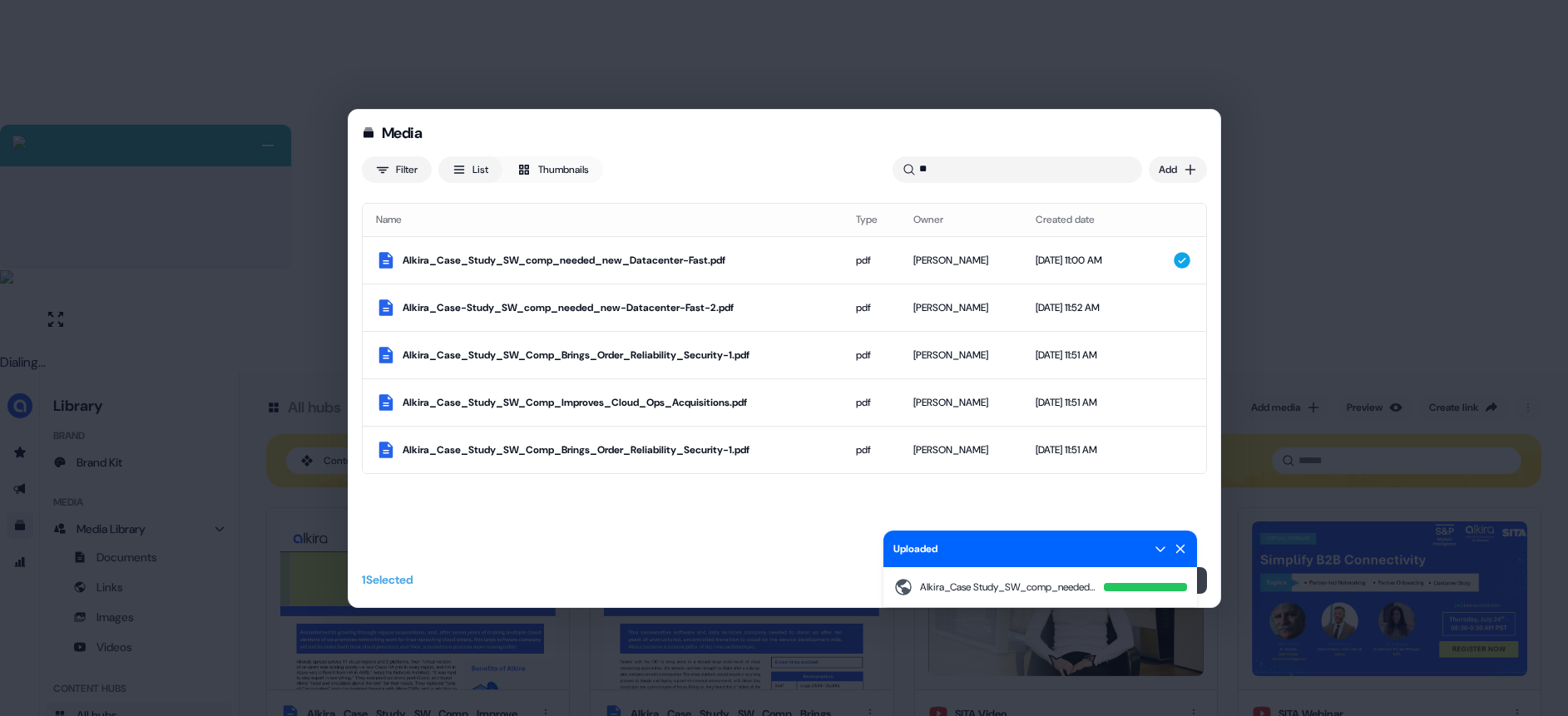
click at [1201, 583] on button "Add" at bounding box center [1165, 581] width 83 height 27
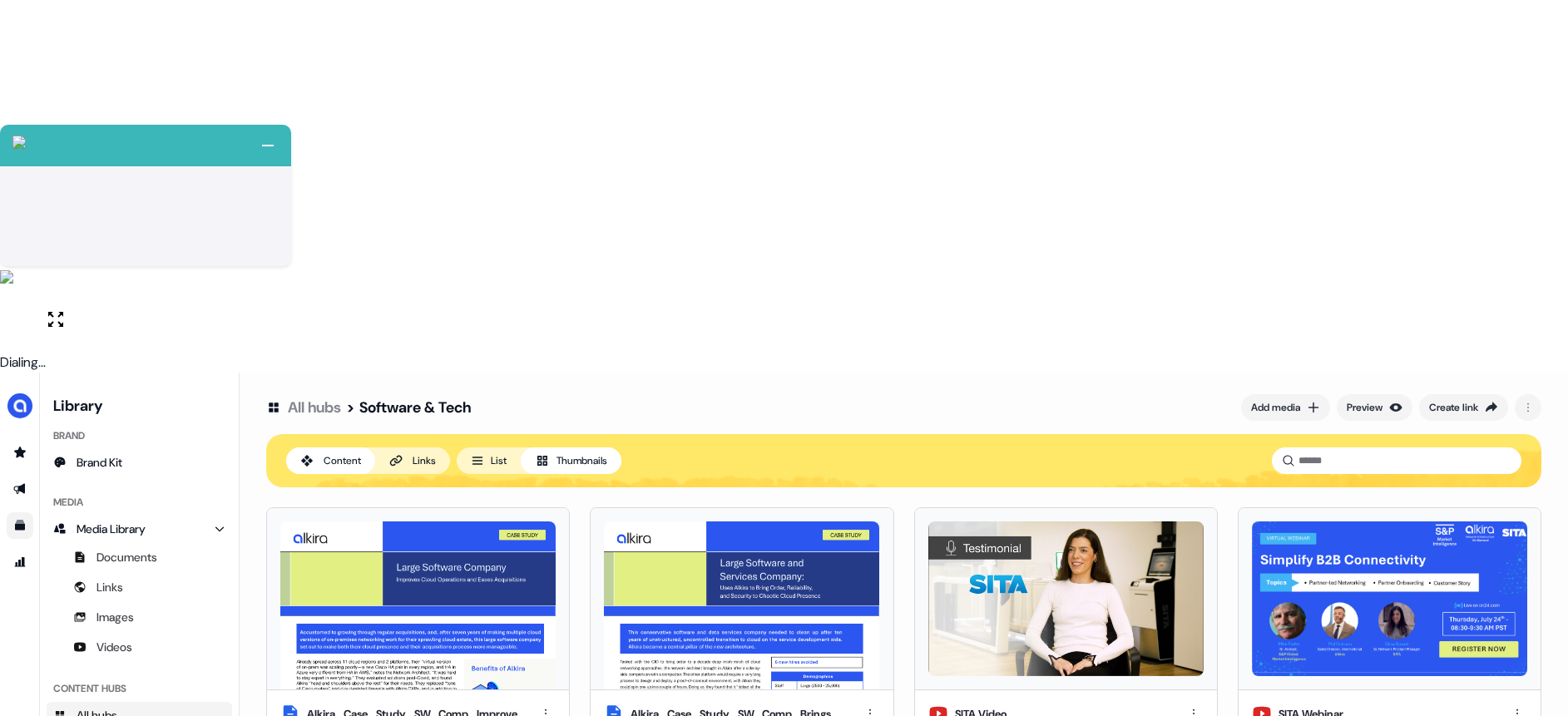
click at [495, 447] on button "List" at bounding box center [489, 460] width 64 height 27
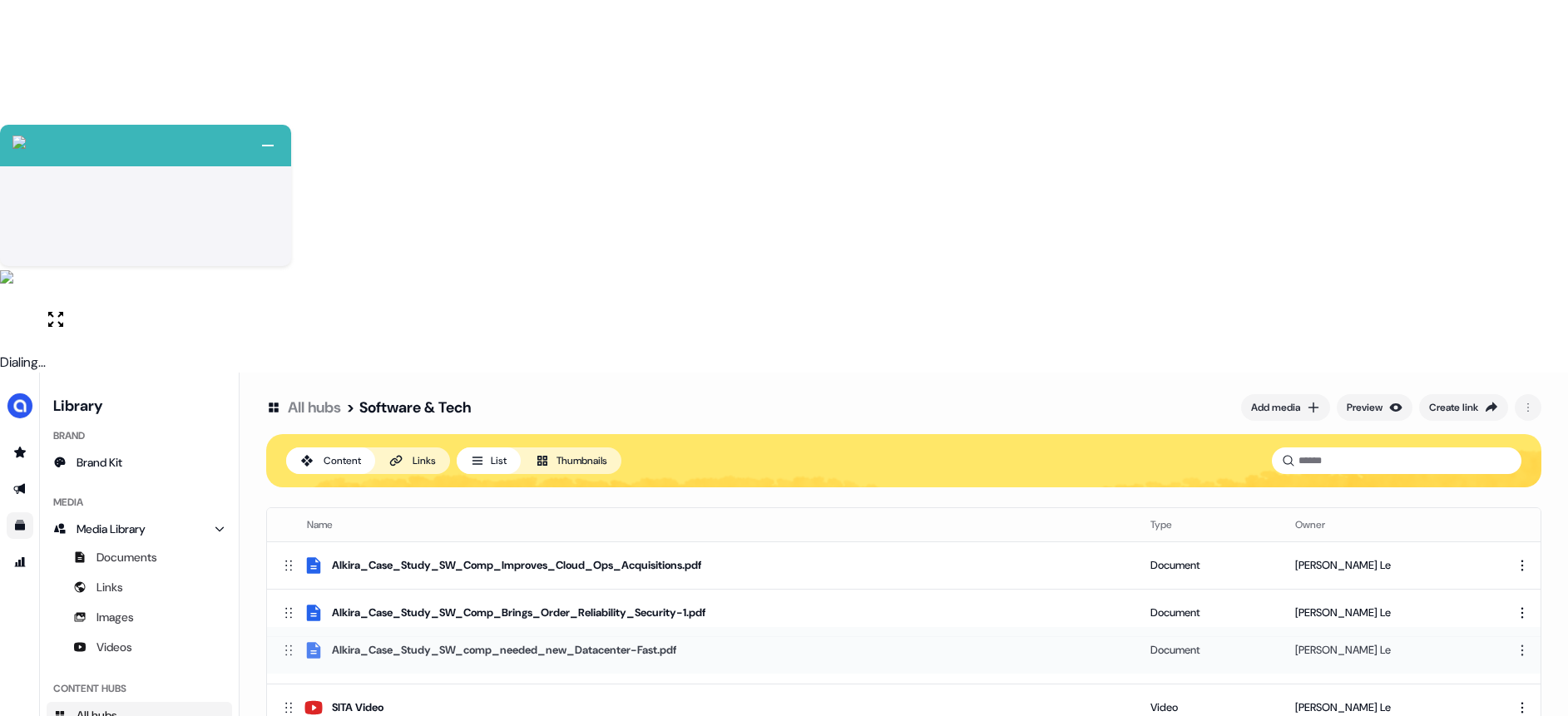
drag, startPoint x: 283, startPoint y: 570, endPoint x: 314, endPoint y: 276, distance: 295.6
click at [314, 639] on div "Alkira_Case_Study_SW_comp_needed_new_Datacenter-Fast.pdf" at bounding box center [702, 649] width 844 height 20
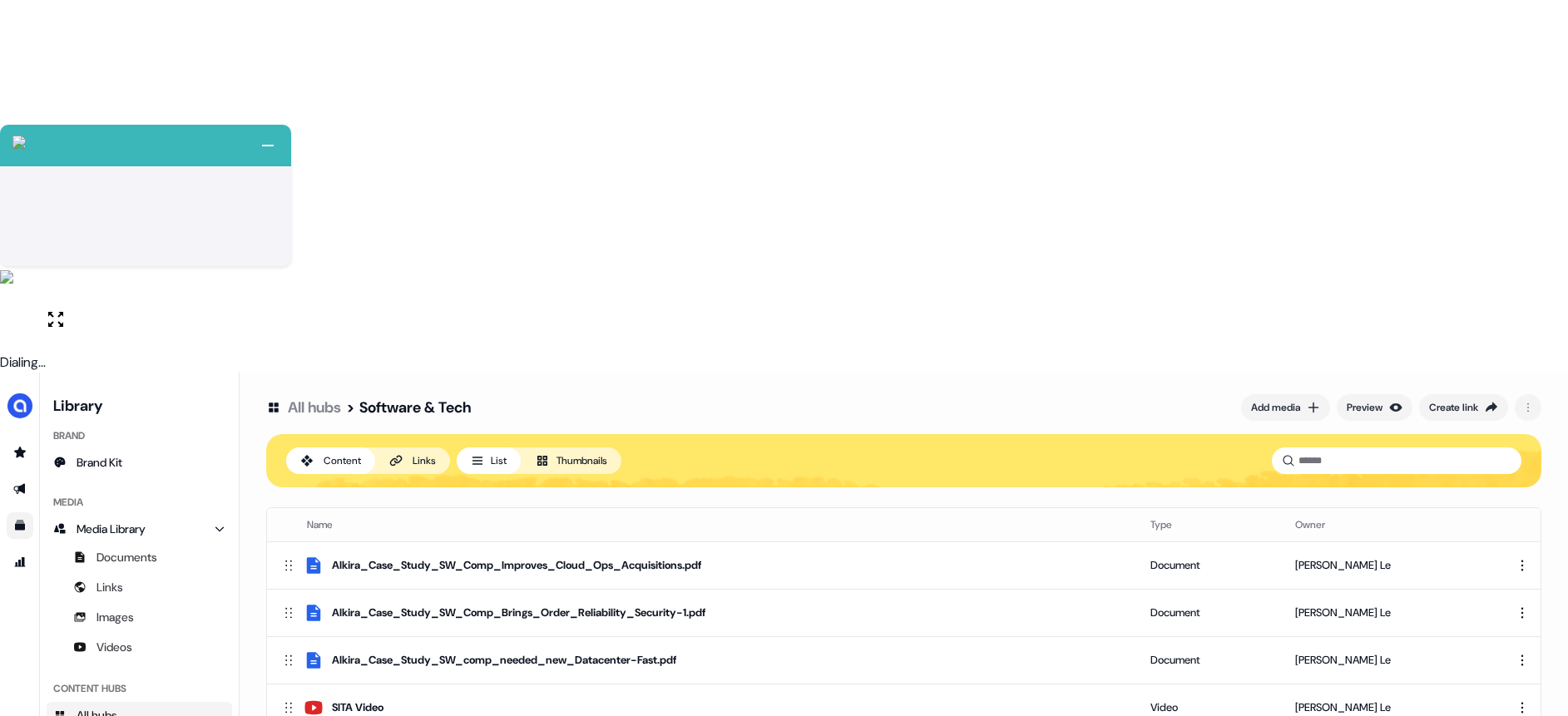
click at [391, 397] on div "Software & Tech" at bounding box center [415, 407] width 112 height 20
click at [416, 452] on div "Links" at bounding box center [424, 460] width 23 height 17
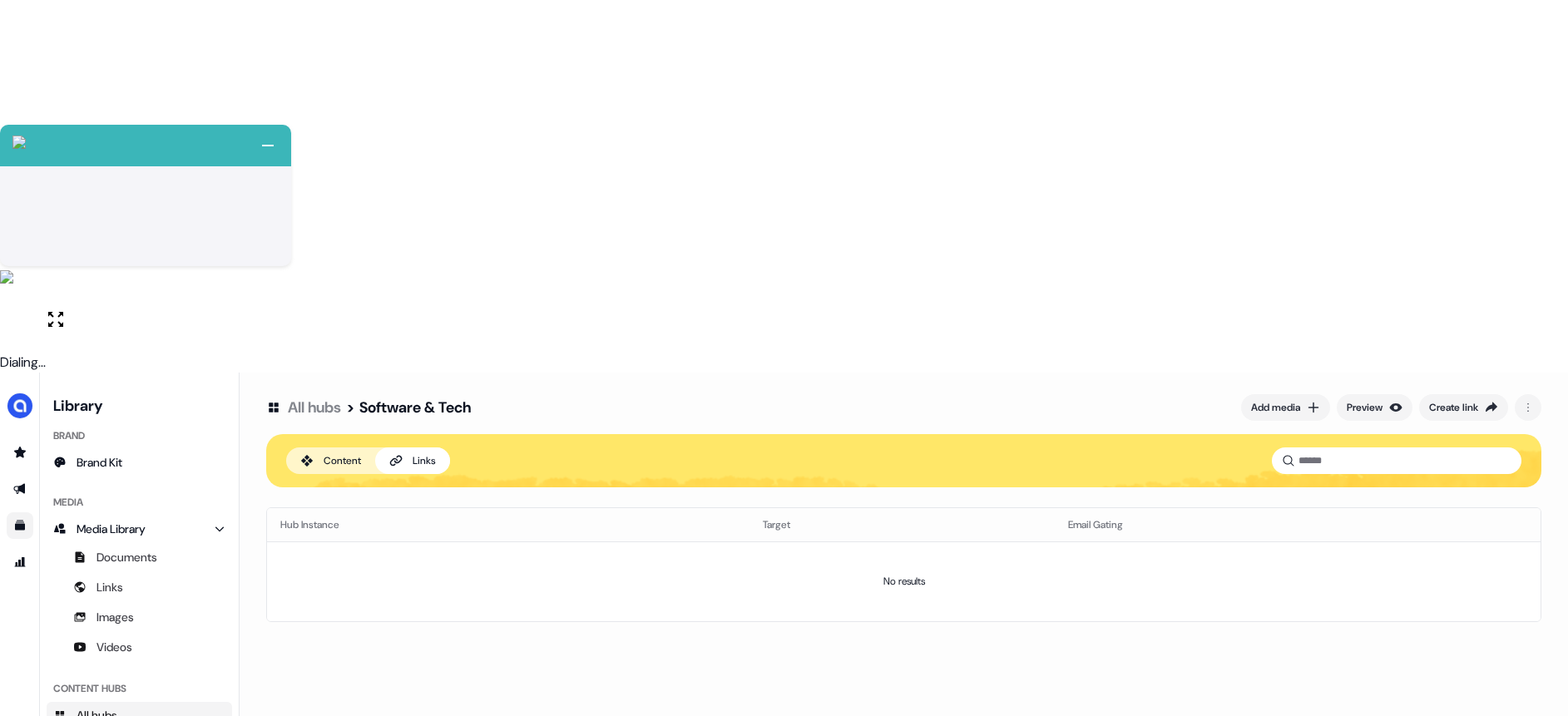
click at [344, 452] on div "Content" at bounding box center [342, 460] width 37 height 17
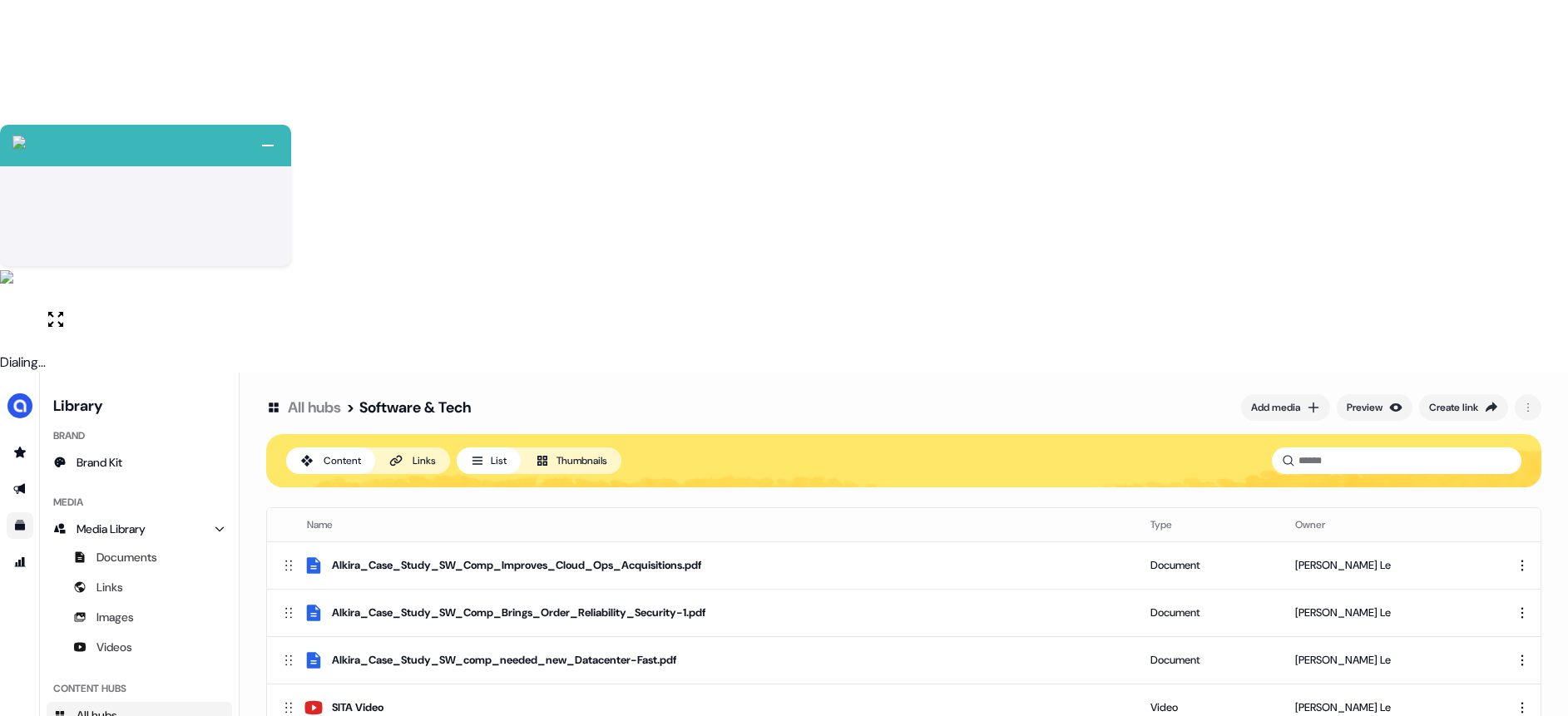
click at [549, 450] on icon at bounding box center [542, 460] width 19 height 19
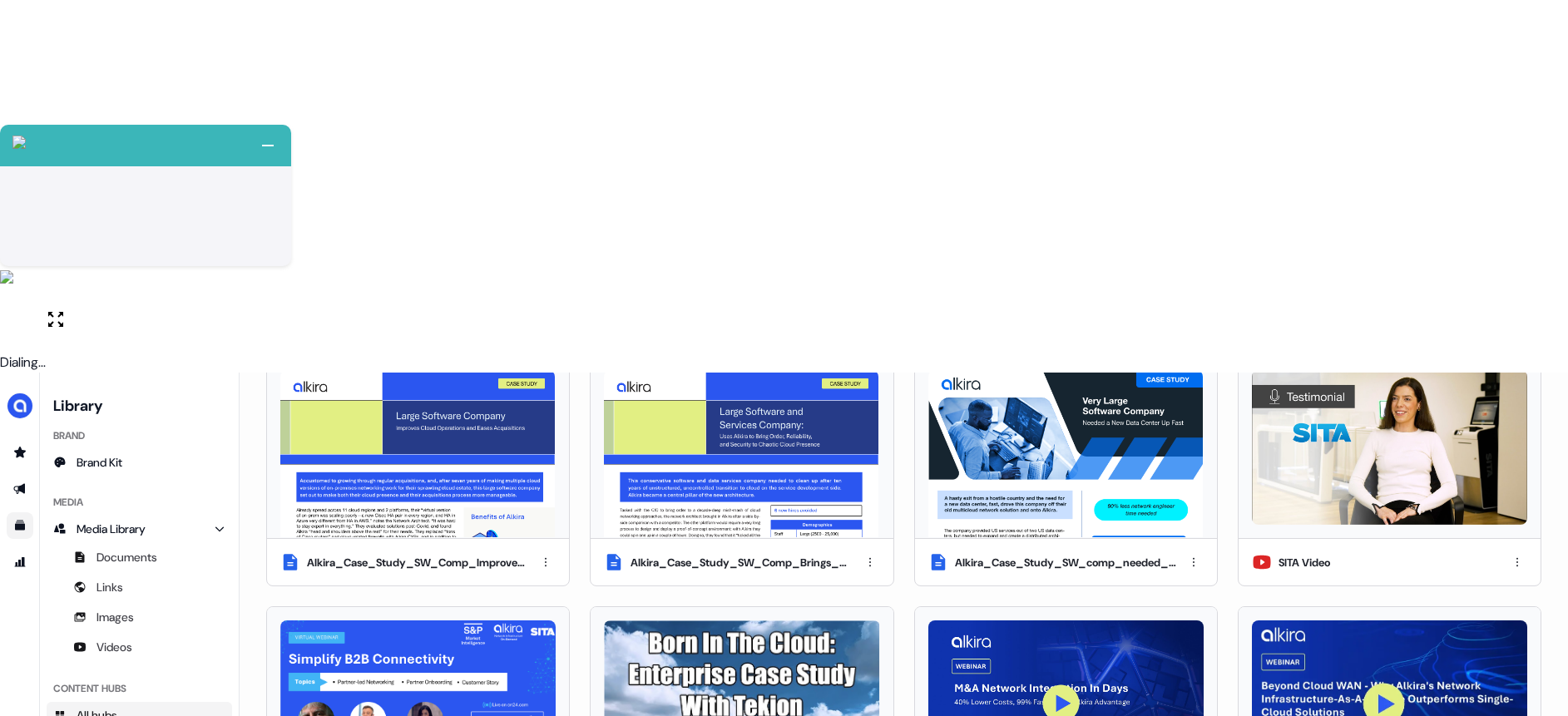
scroll to position [150, 0]
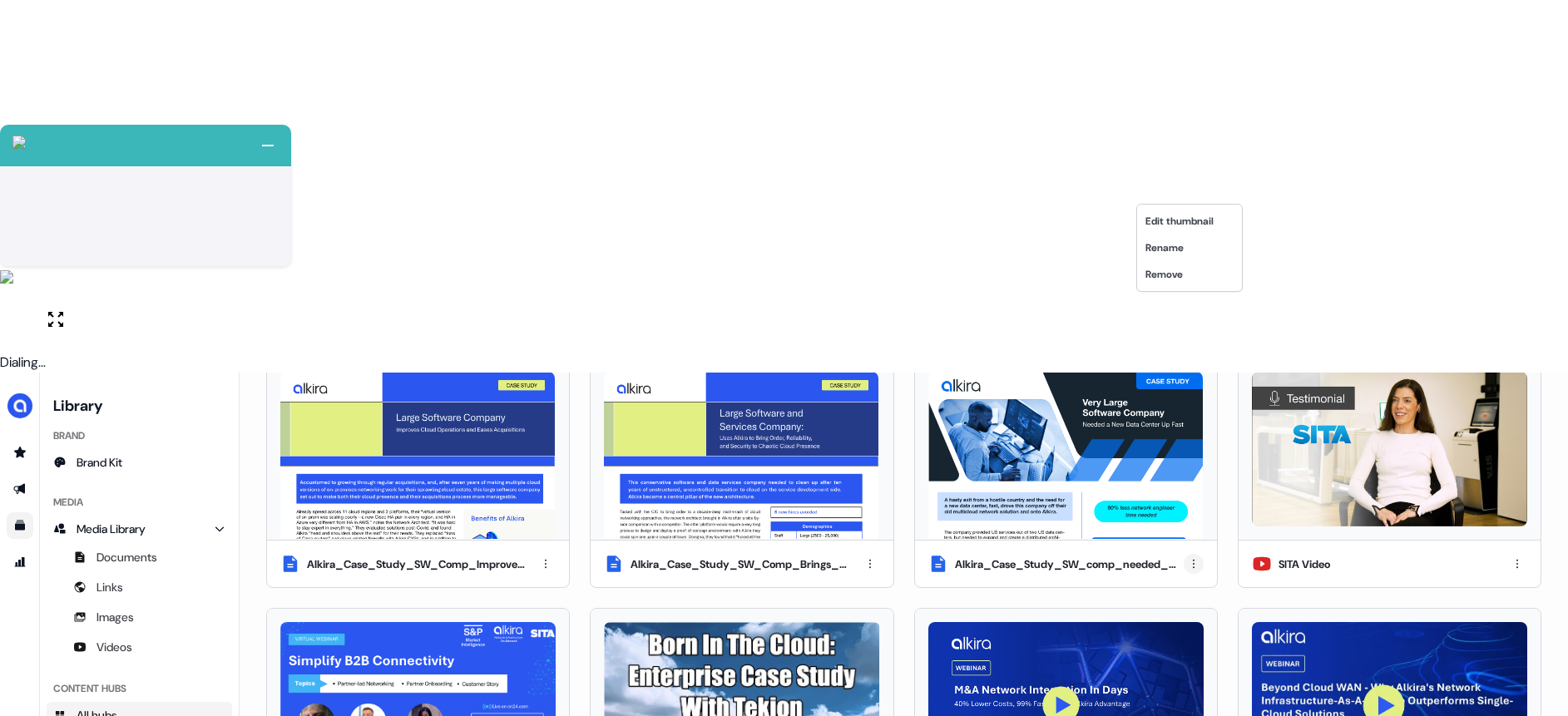
click at [1192, 186] on html "+ Next Auto dialer paused! Go to your dialing tab to continue. 225 Paused" at bounding box center [784, 544] width 1568 height 1089
click at [1190, 267] on div "Remove" at bounding box center [1189, 274] width 98 height 27
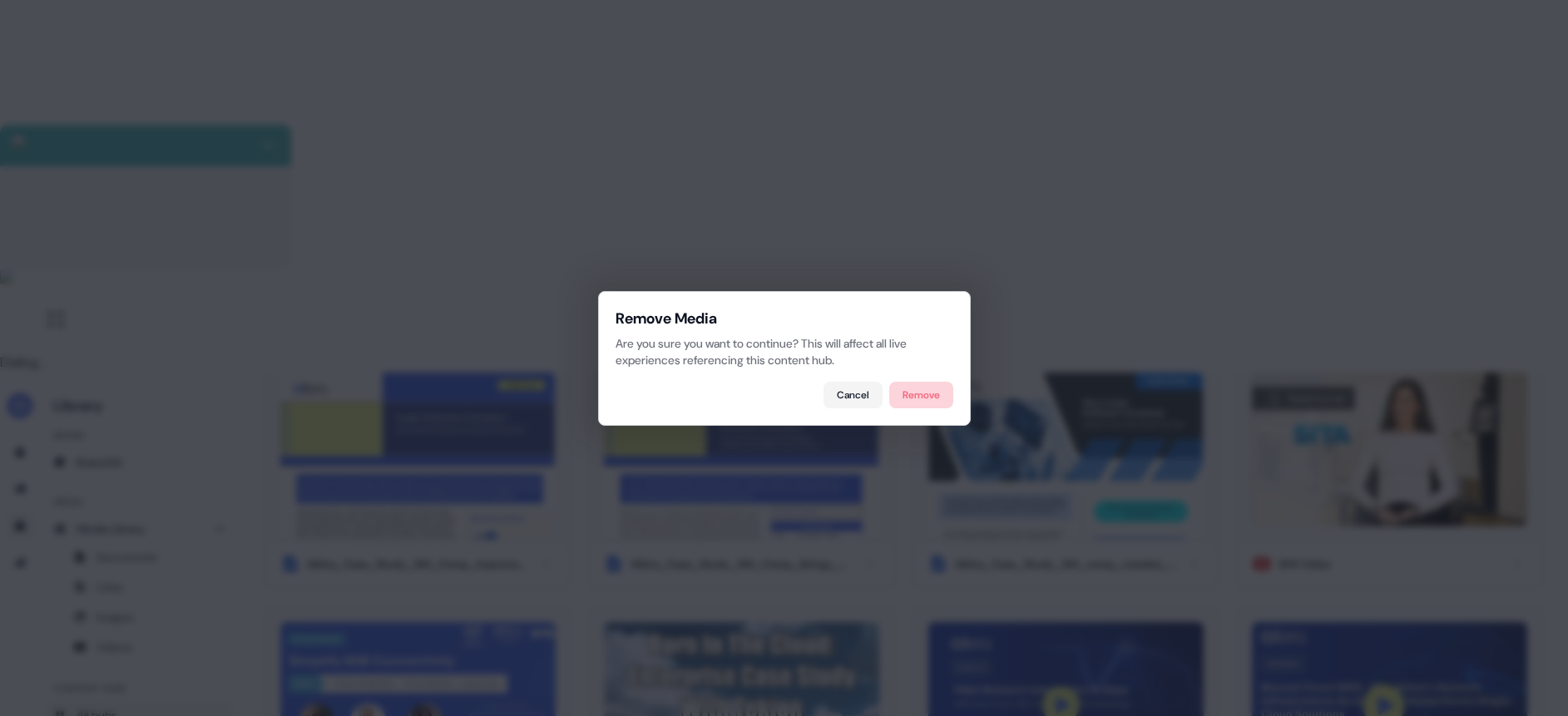
click at [935, 397] on button "Remove" at bounding box center [921, 395] width 64 height 27
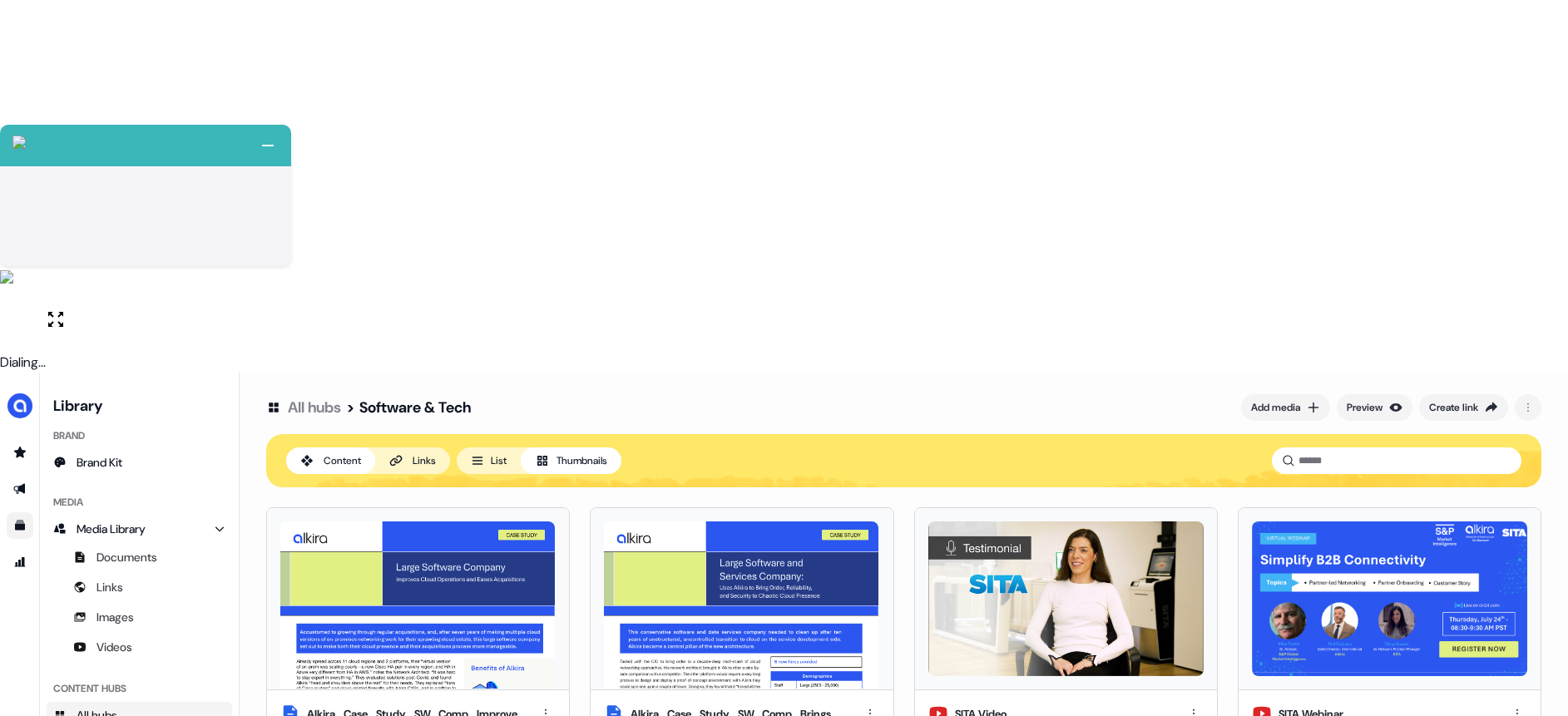
scroll to position [0, 0]
click at [1530, 37] on html "+ Next Auto dialer paused! Go to your dialing tab to continue. 225 Paused" at bounding box center [784, 544] width 1568 height 1089
click at [1243, 42] on html "+ Next Auto dialer paused! Go to your dialing tab to continue. 225 Paused" at bounding box center [784, 544] width 1568 height 1089
click at [1251, 399] on div "Add media" at bounding box center [1275, 407] width 49 height 17
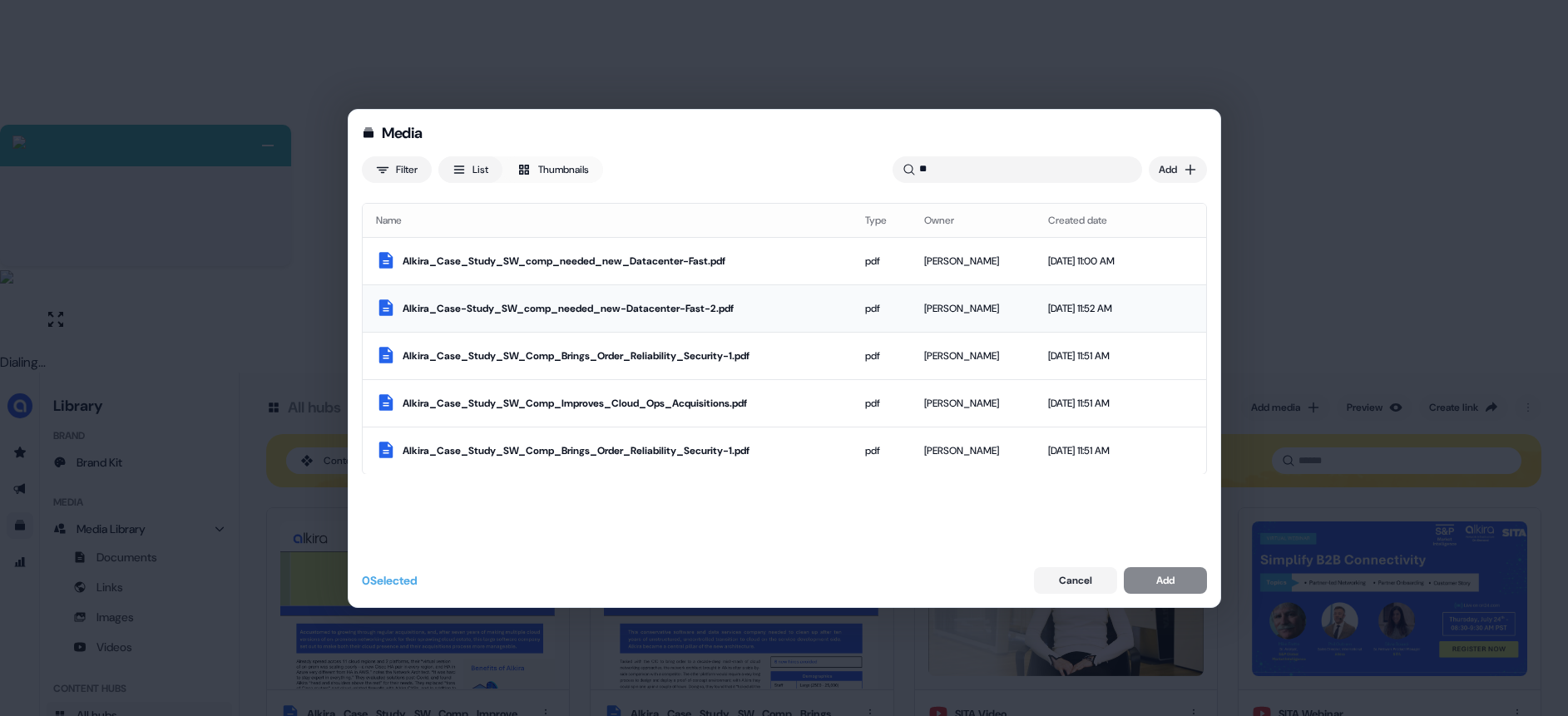
click at [803, 312] on div "Alkira_Case-Study_SW_comp_needed_new-Datacenter-Fast-2.pdf" at bounding box center [621, 307] width 436 height 17
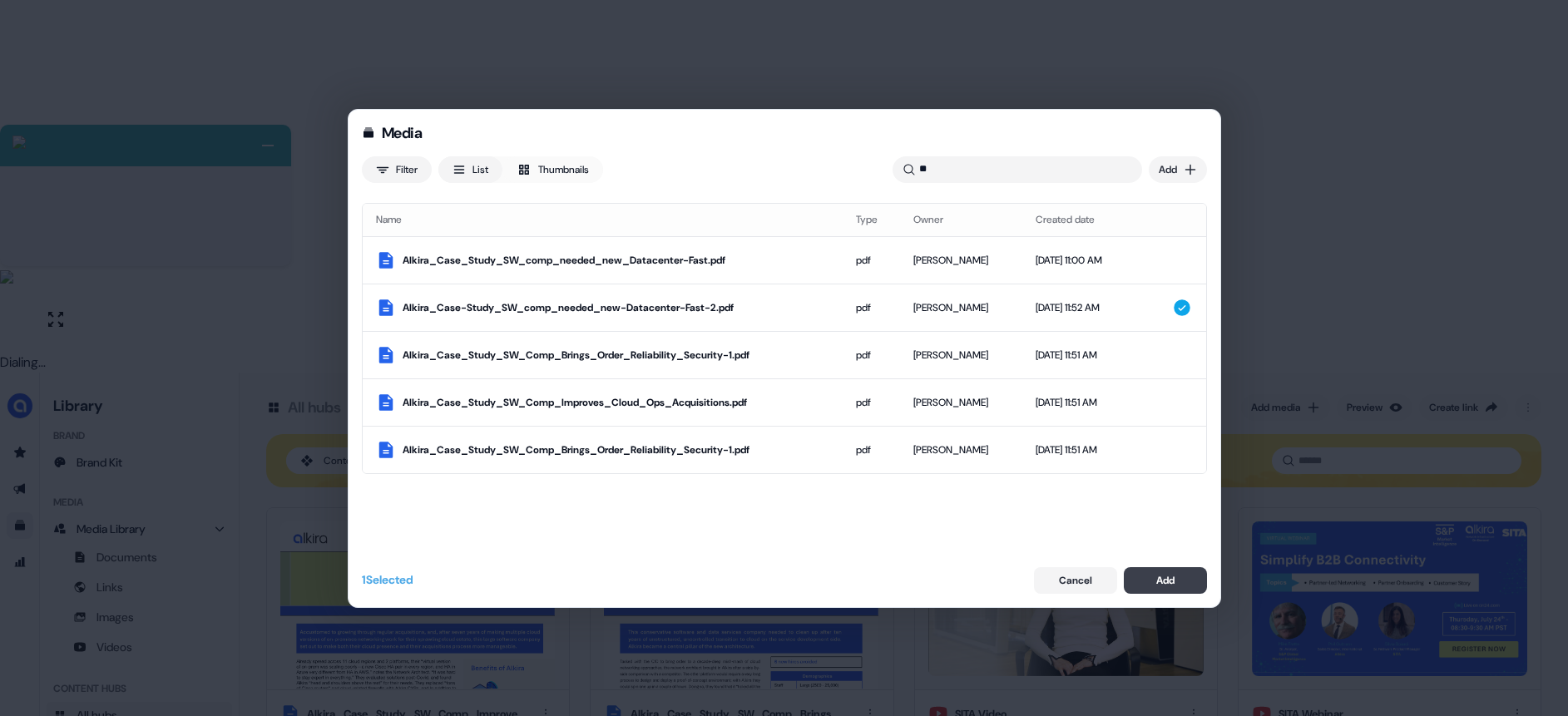
click at [1169, 573] on div "Add" at bounding box center [1165, 580] width 19 height 17
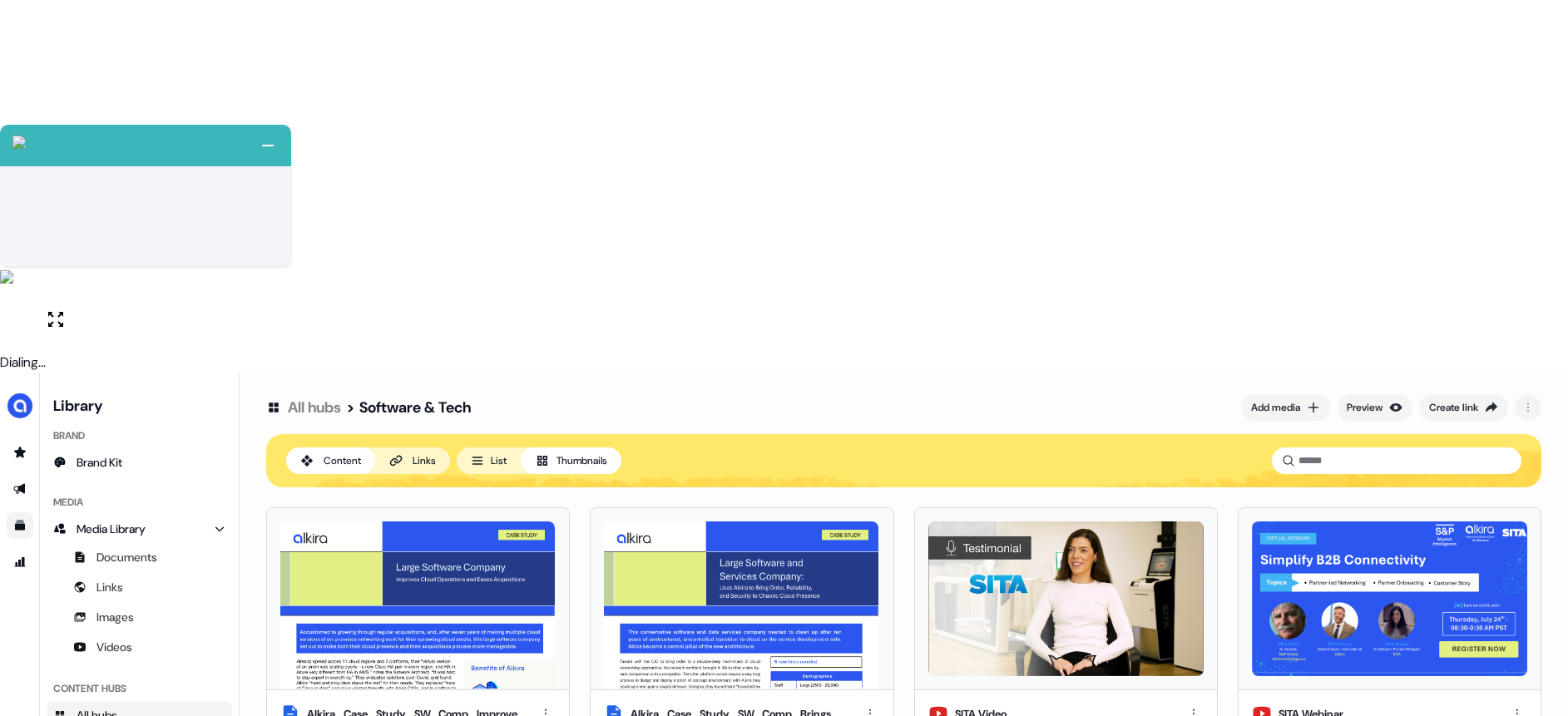
click at [484, 447] on button "List" at bounding box center [489, 460] width 64 height 27
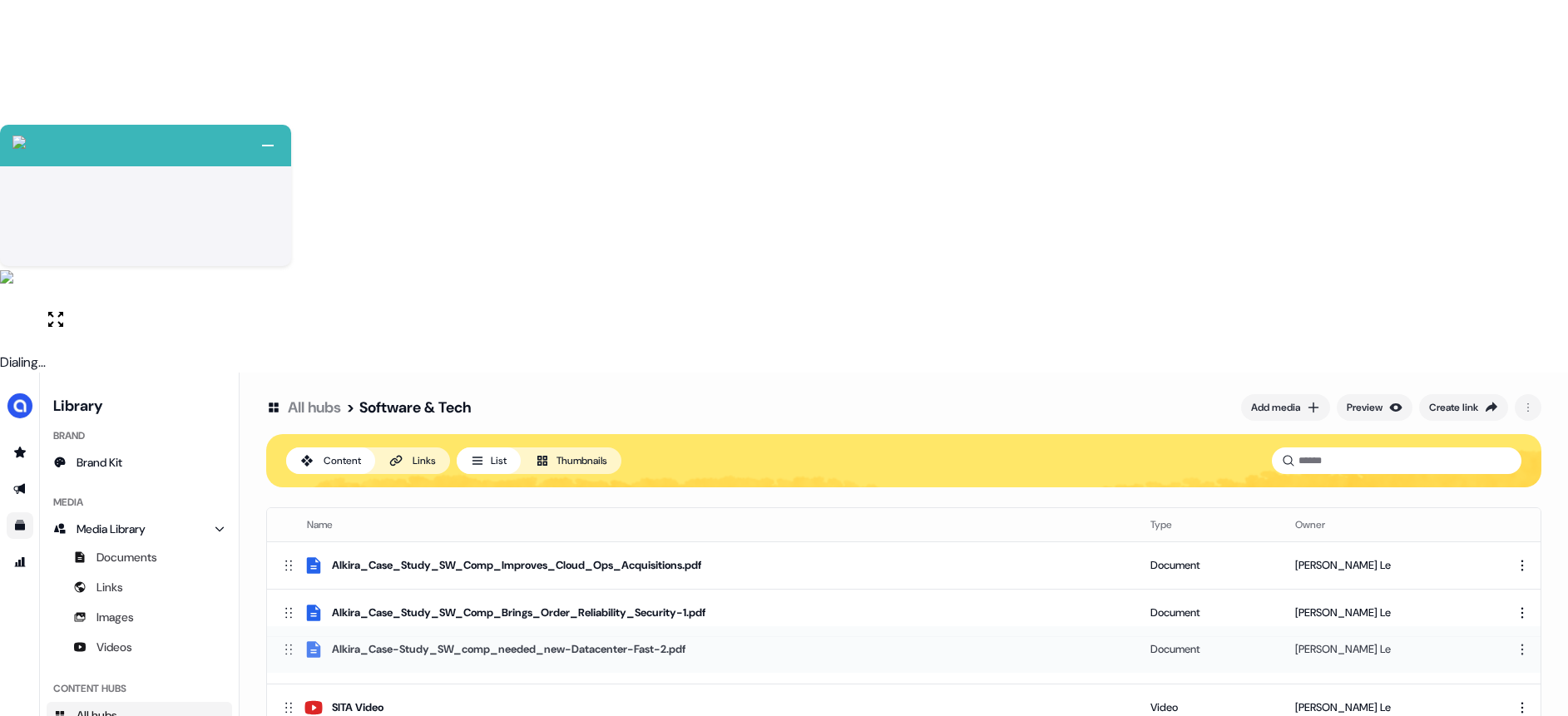
drag, startPoint x: 287, startPoint y: 566, endPoint x: 323, endPoint y: 268, distance: 300.2
click at [323, 638] on div "Alkira_Case-Study_SW_comp_needed_new-Datacenter-Fast-2.pdf" at bounding box center [702, 648] width 844 height 20
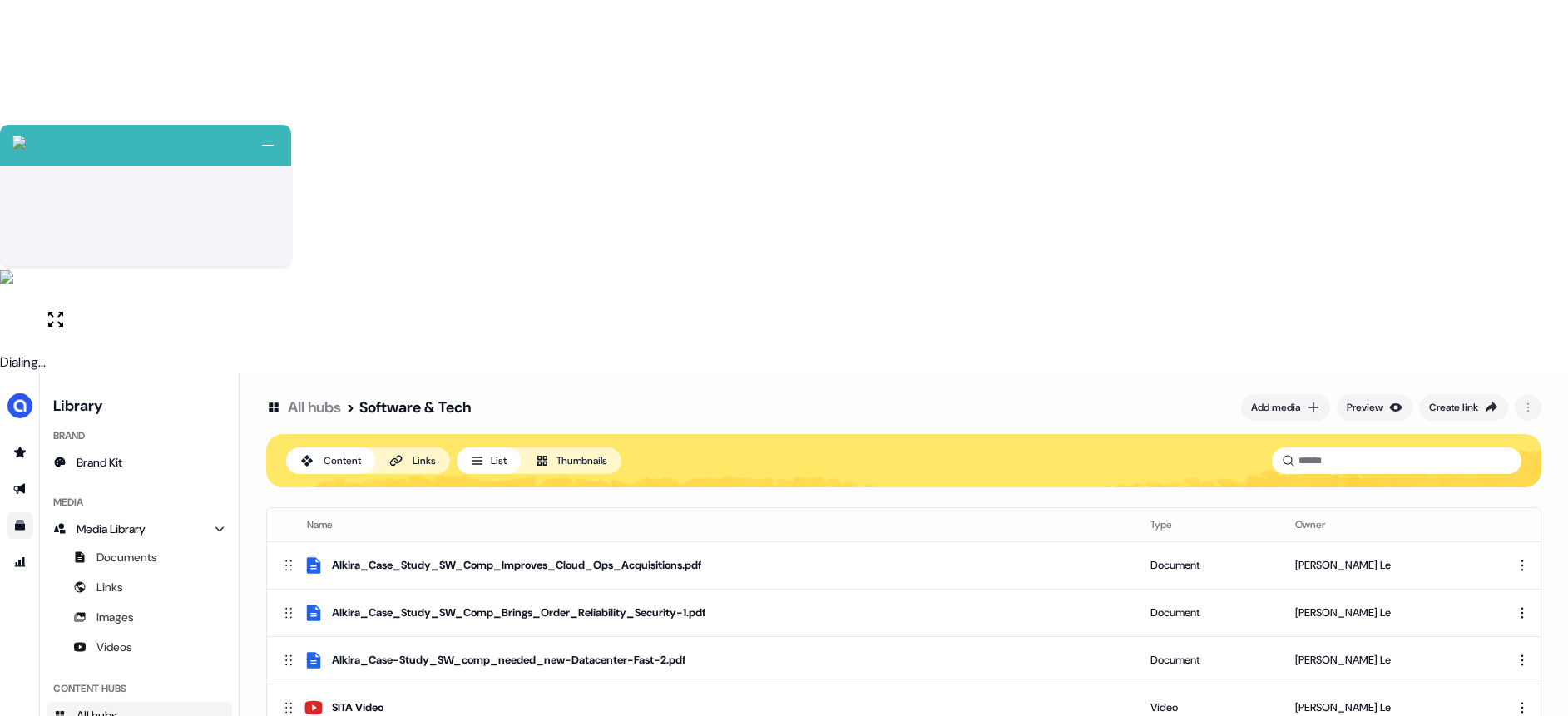
click at [561, 447] on button "Thumbnails" at bounding box center [571, 460] width 101 height 27
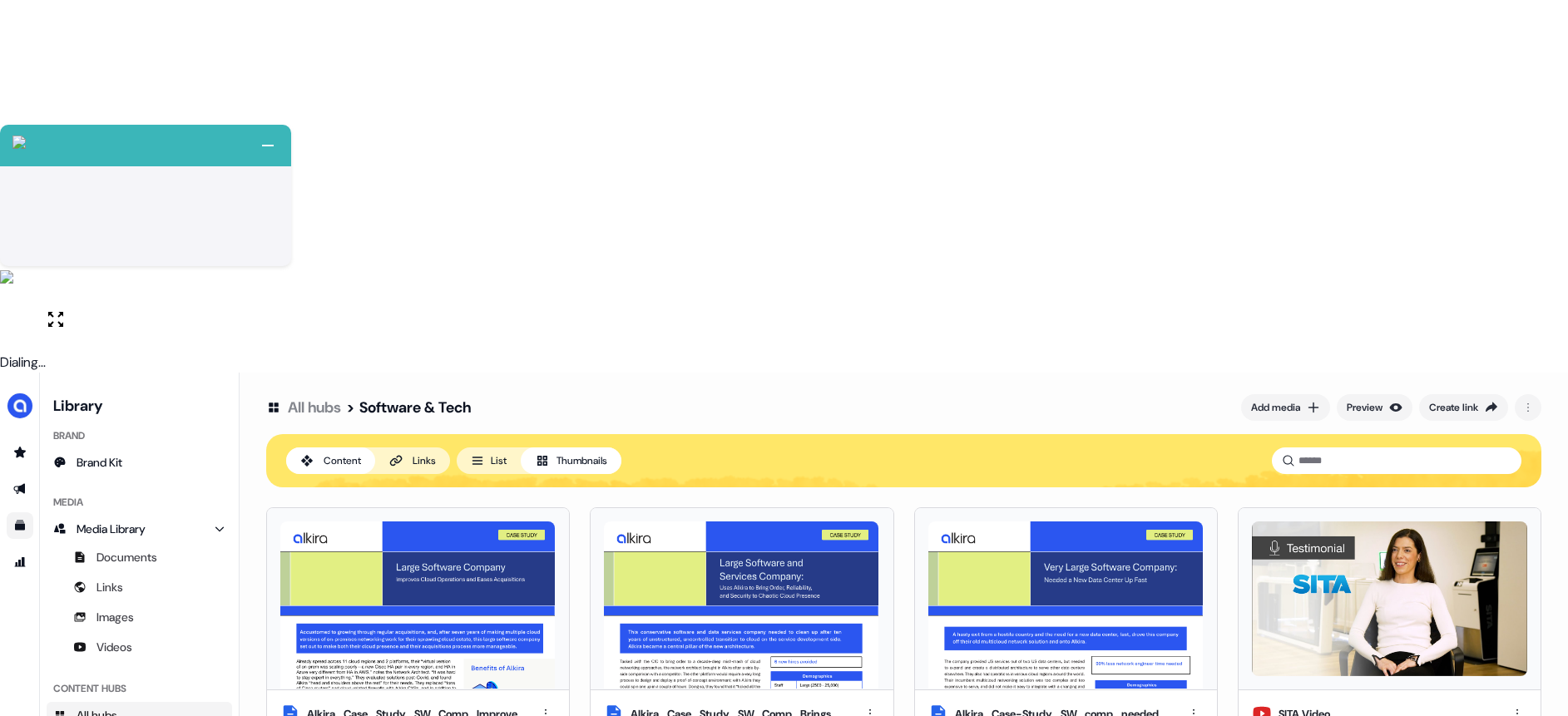
click at [341, 397] on link "All hubs" at bounding box center [314, 407] width 53 height 20
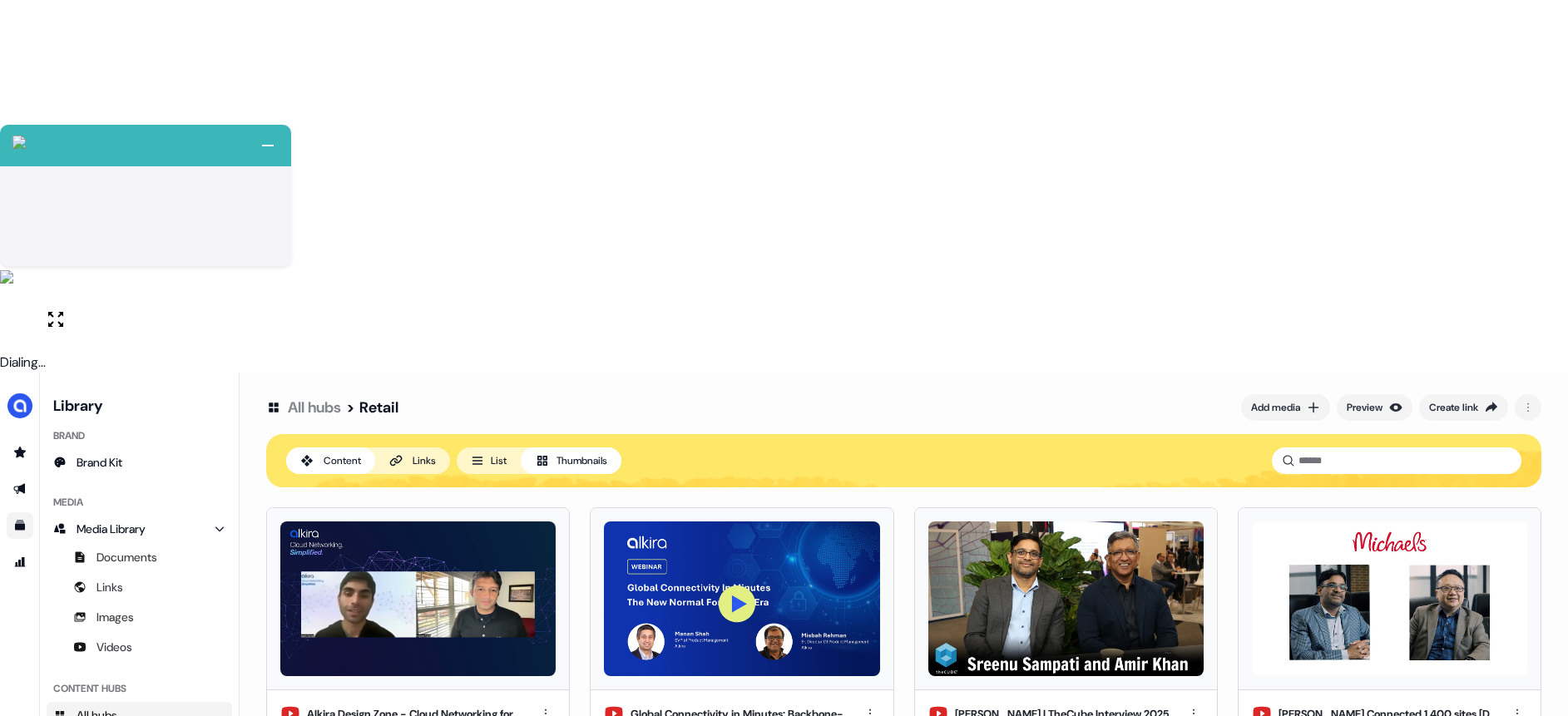
click at [545, 342] on html "+ Next Auto dialer paused! Go to your dialing tab to continue. 225 Paused" at bounding box center [784, 544] width 1568 height 1089
click at [522, 394] on div "Rename" at bounding box center [545, 398] width 98 height 27
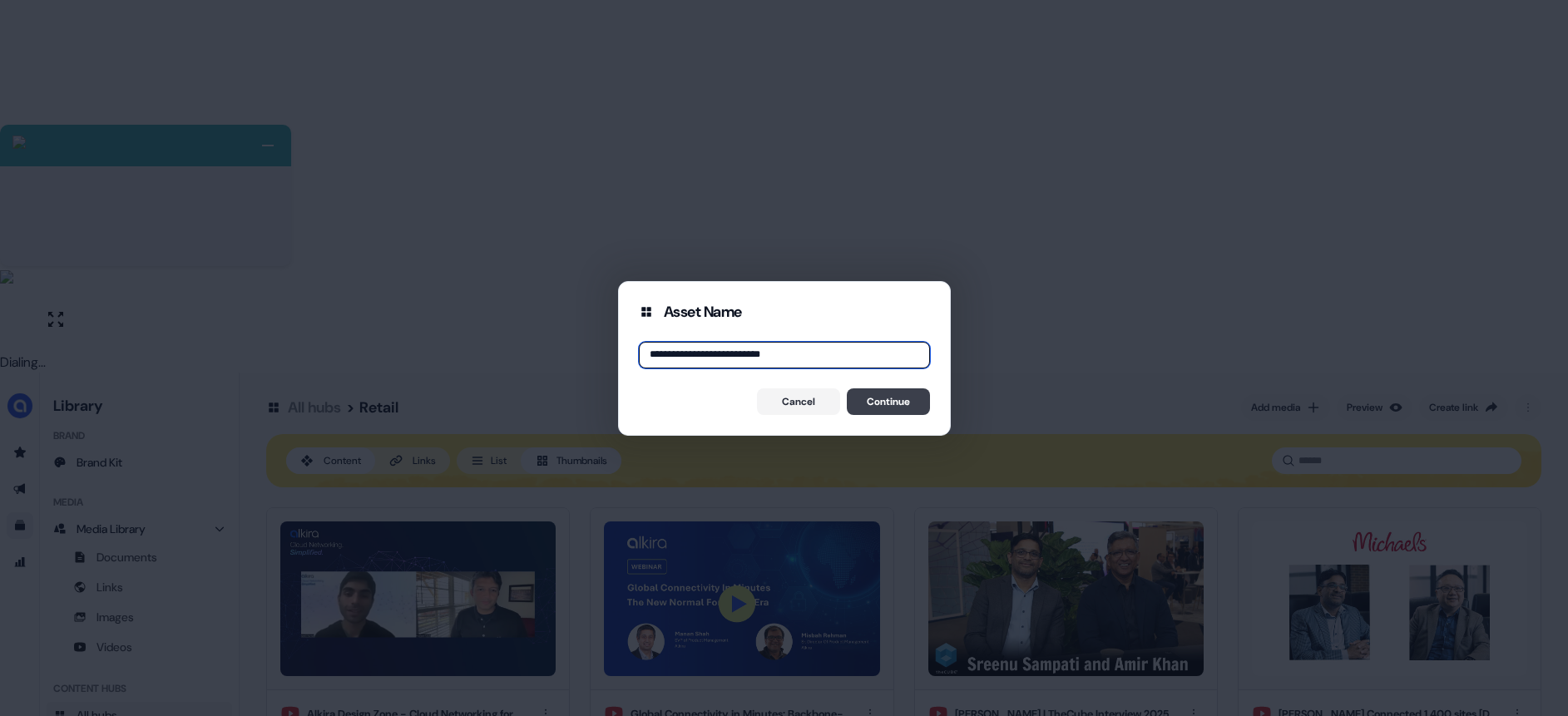
type input "**********"
click at [923, 407] on button "Continue" at bounding box center [888, 402] width 83 height 27
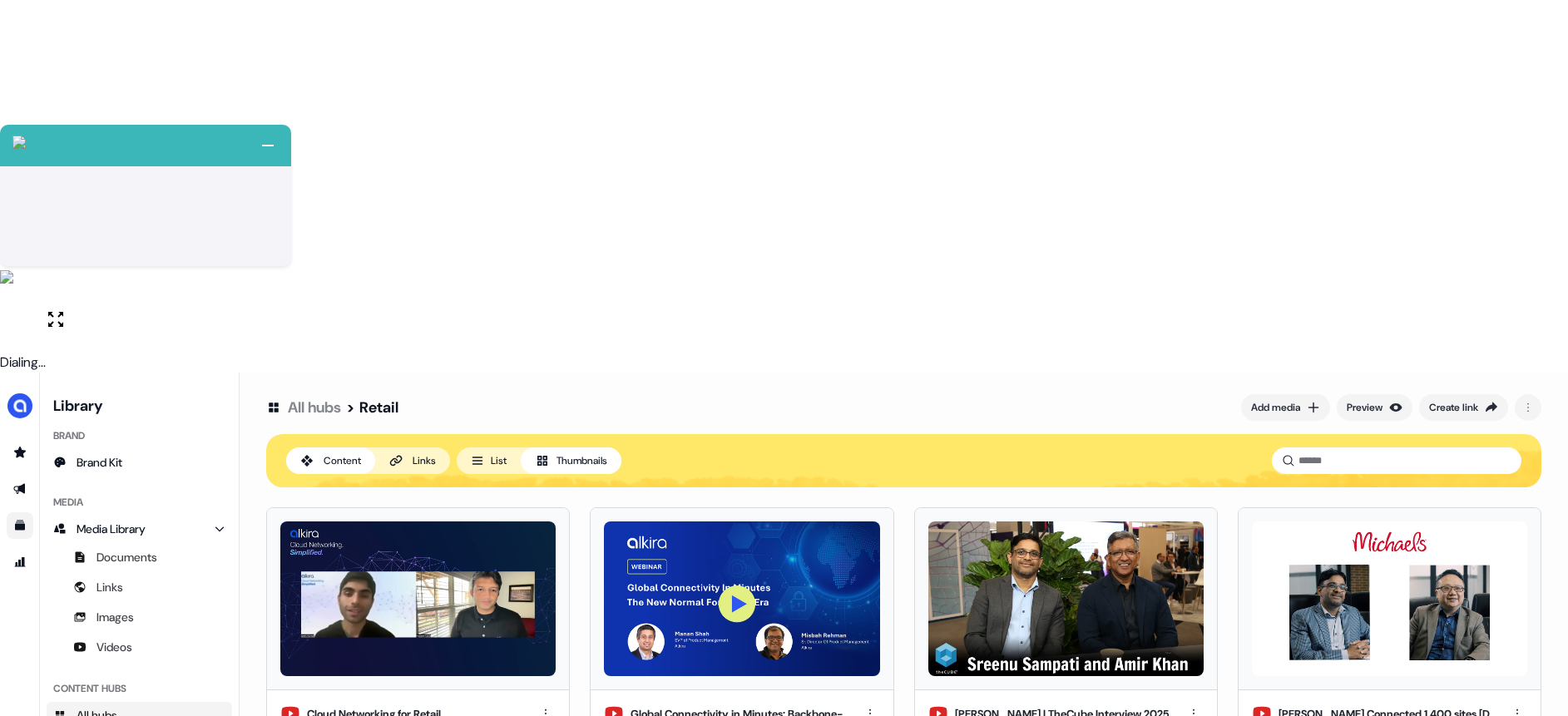
click at [1313, 401] on icon at bounding box center [1313, 407] width 13 height 13
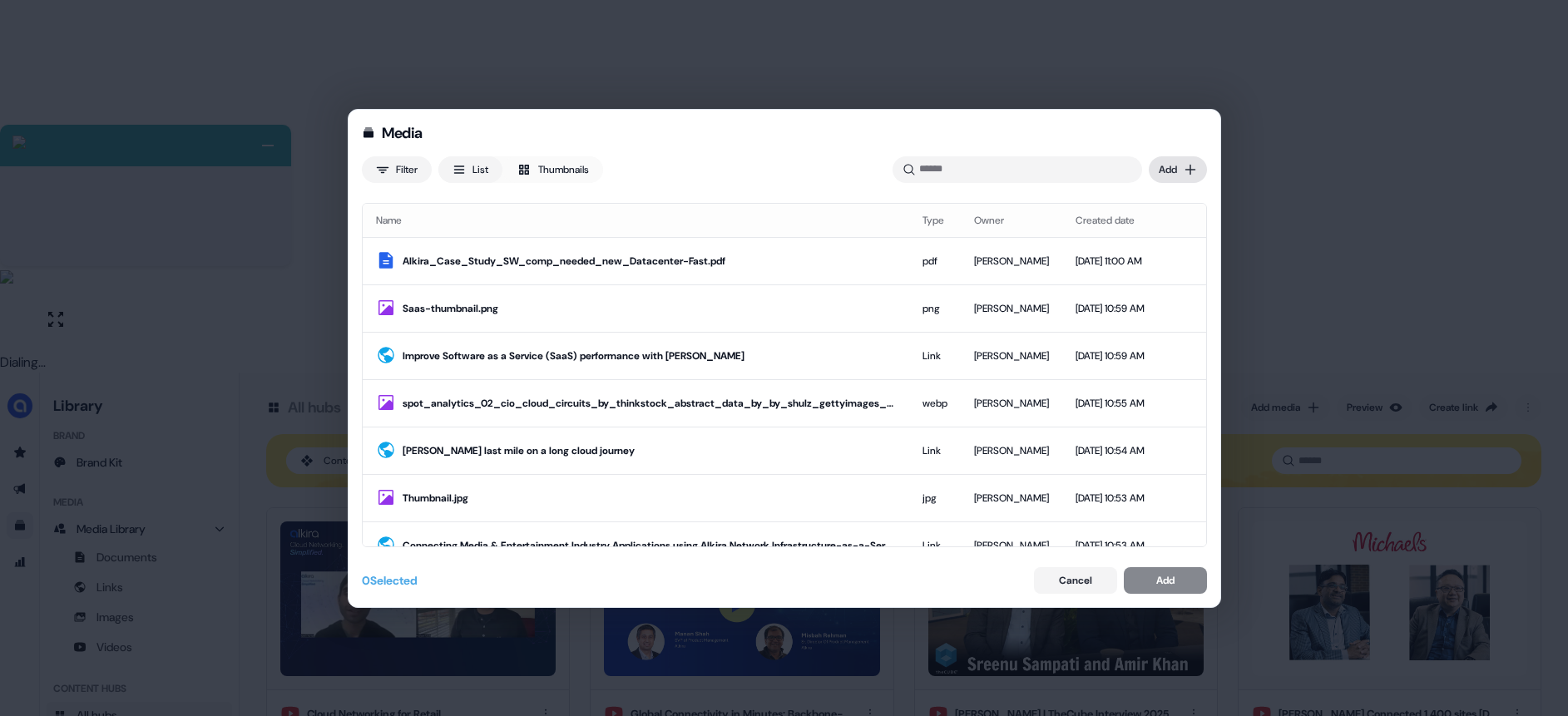
click at [1168, 165] on div "Media Filter List Thumbnails Uploaded Add Name Type Owner Created date Alkira_C…" at bounding box center [784, 358] width 1568 height 716
click at [1147, 233] on div "Import links" at bounding box center [1154, 230] width 98 height 27
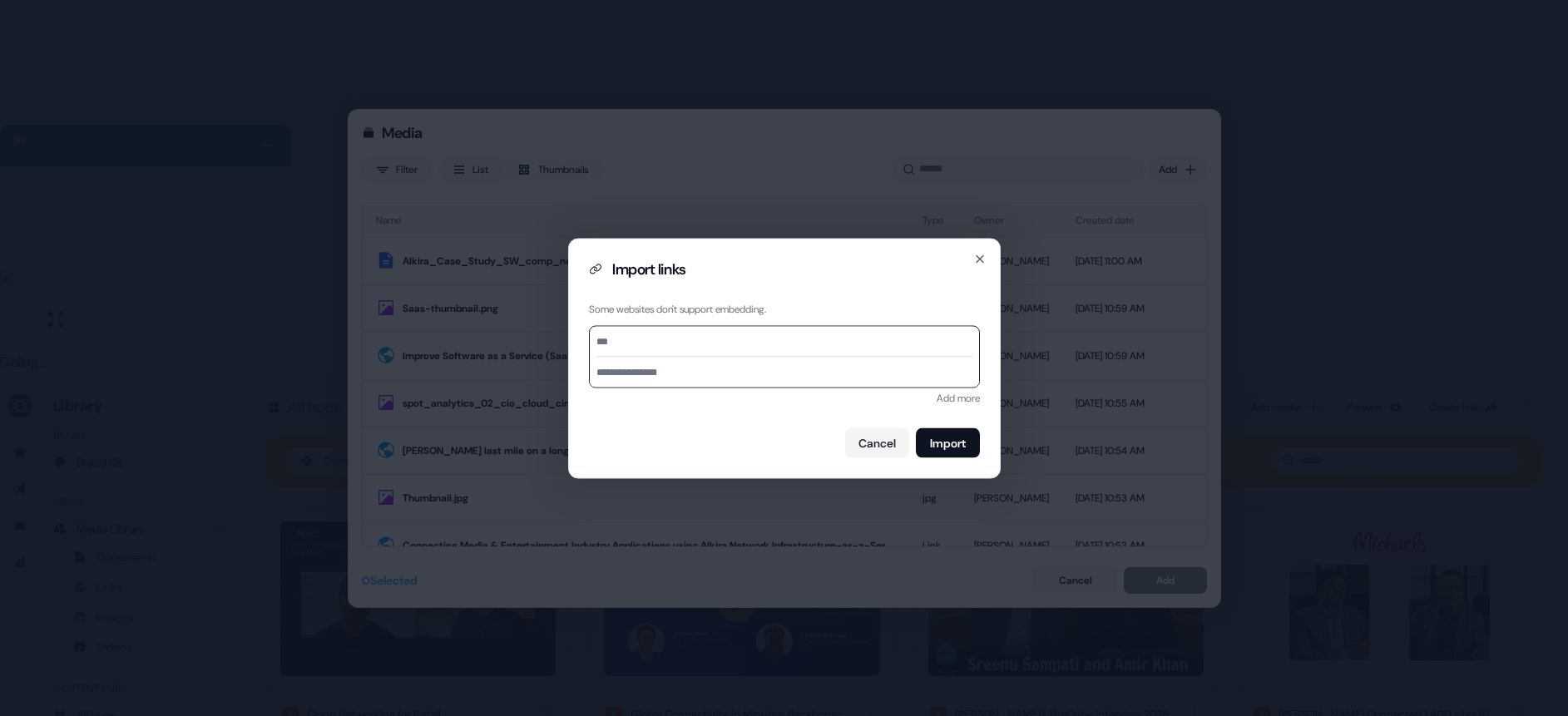
paste input "**********"
type input "**********"
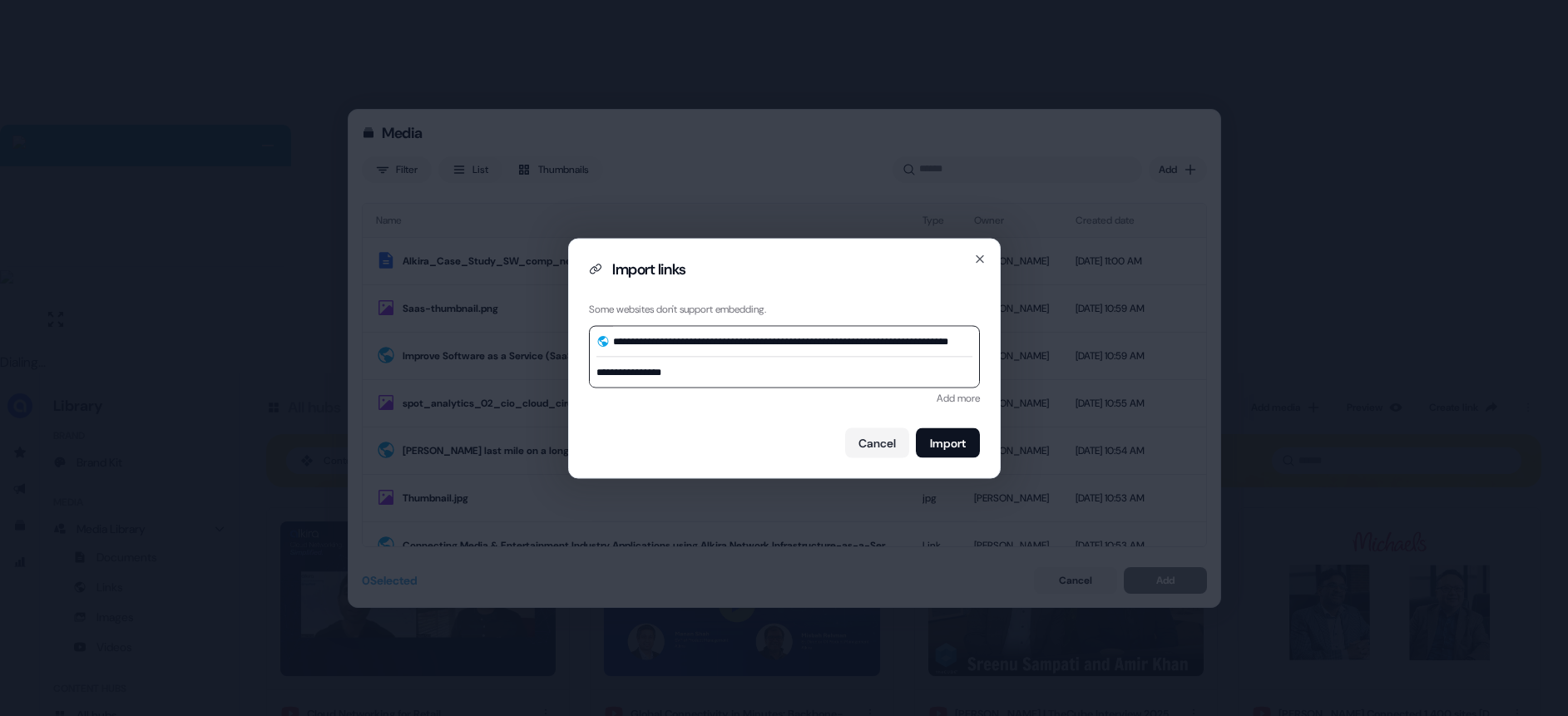
scroll to position [0, 0]
click at [652, 371] on input "**********" at bounding box center [784, 372] width 390 height 30
paste input "**********"
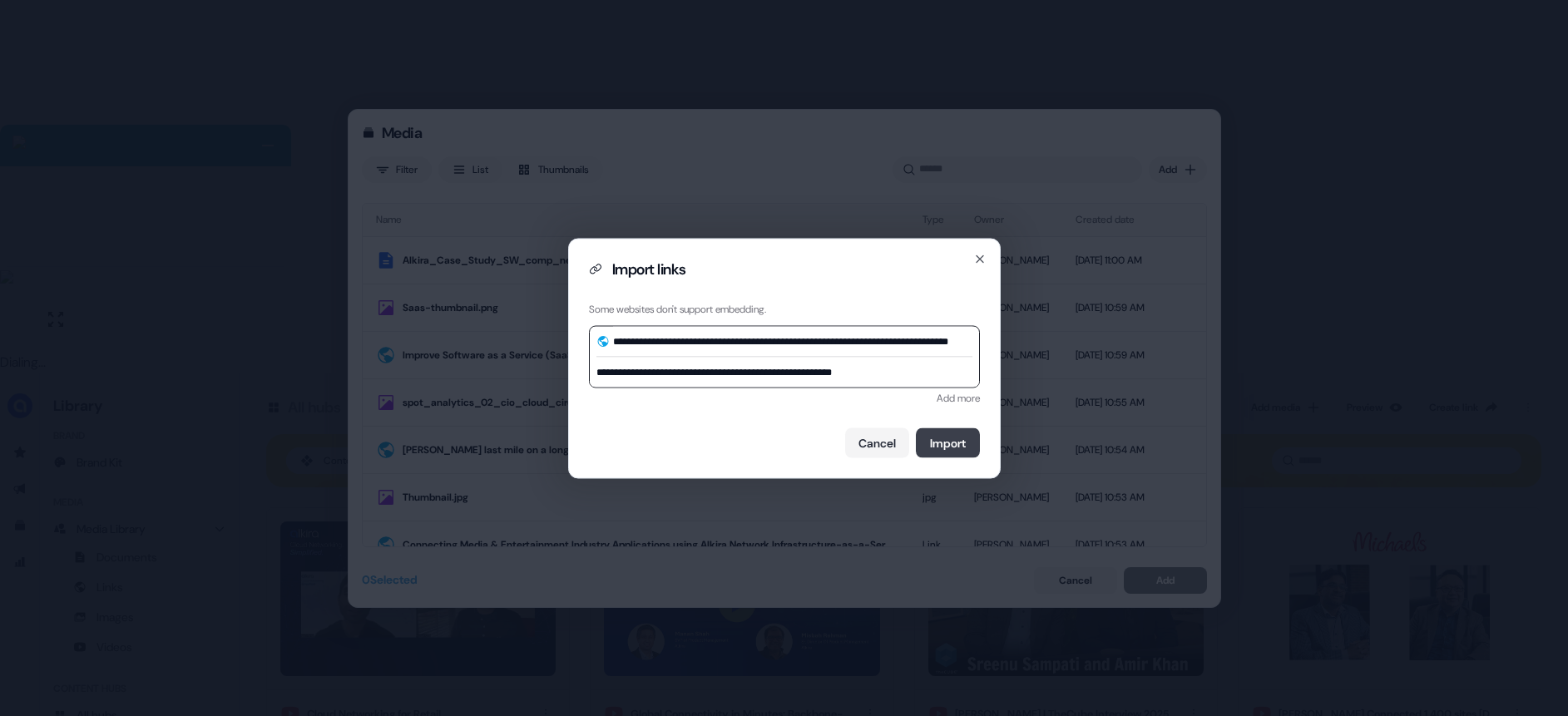
type input "**********"
click at [947, 434] on button "Import" at bounding box center [947, 443] width 64 height 30
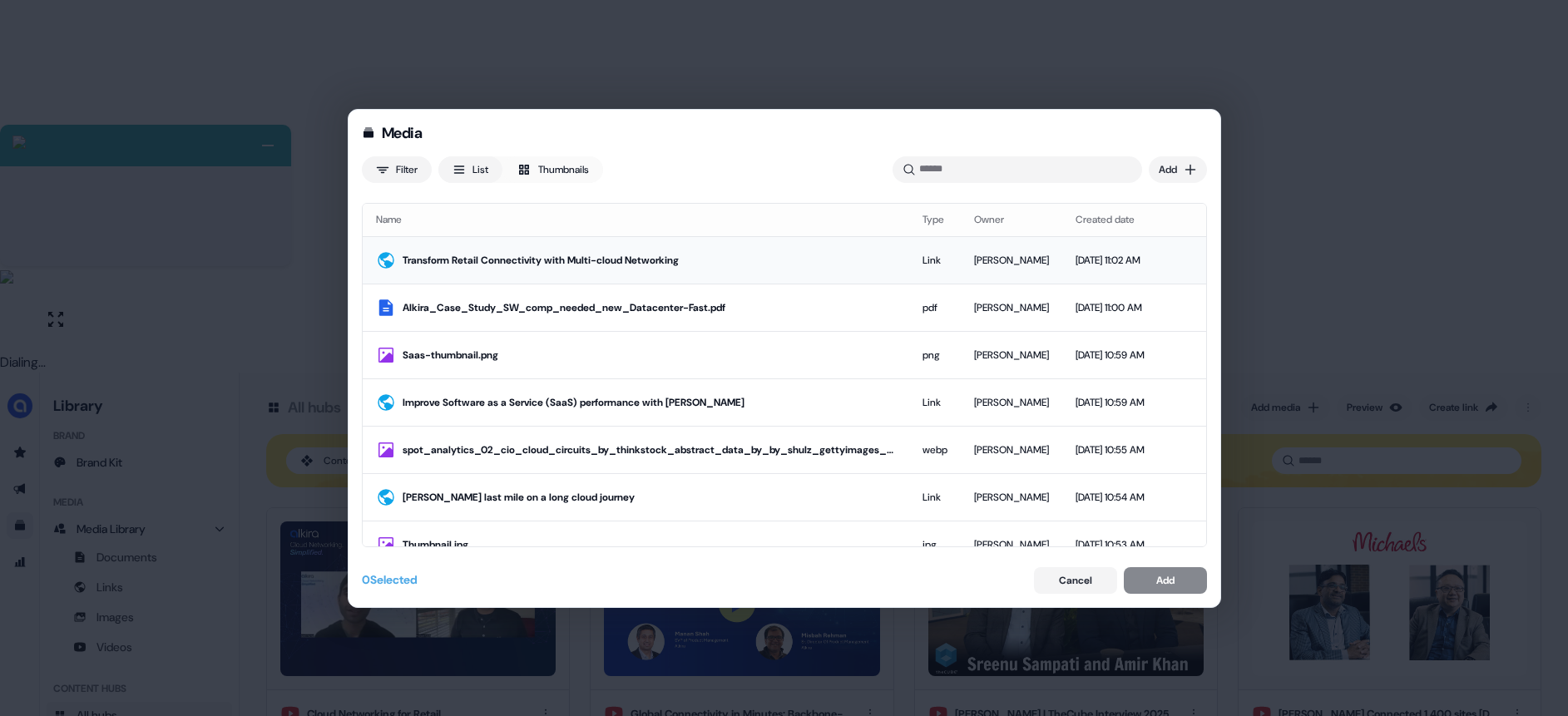
click at [702, 254] on div "Transform Retail Connectivity with Multi-cloud Networking" at bounding box center [649, 260] width 493 height 17
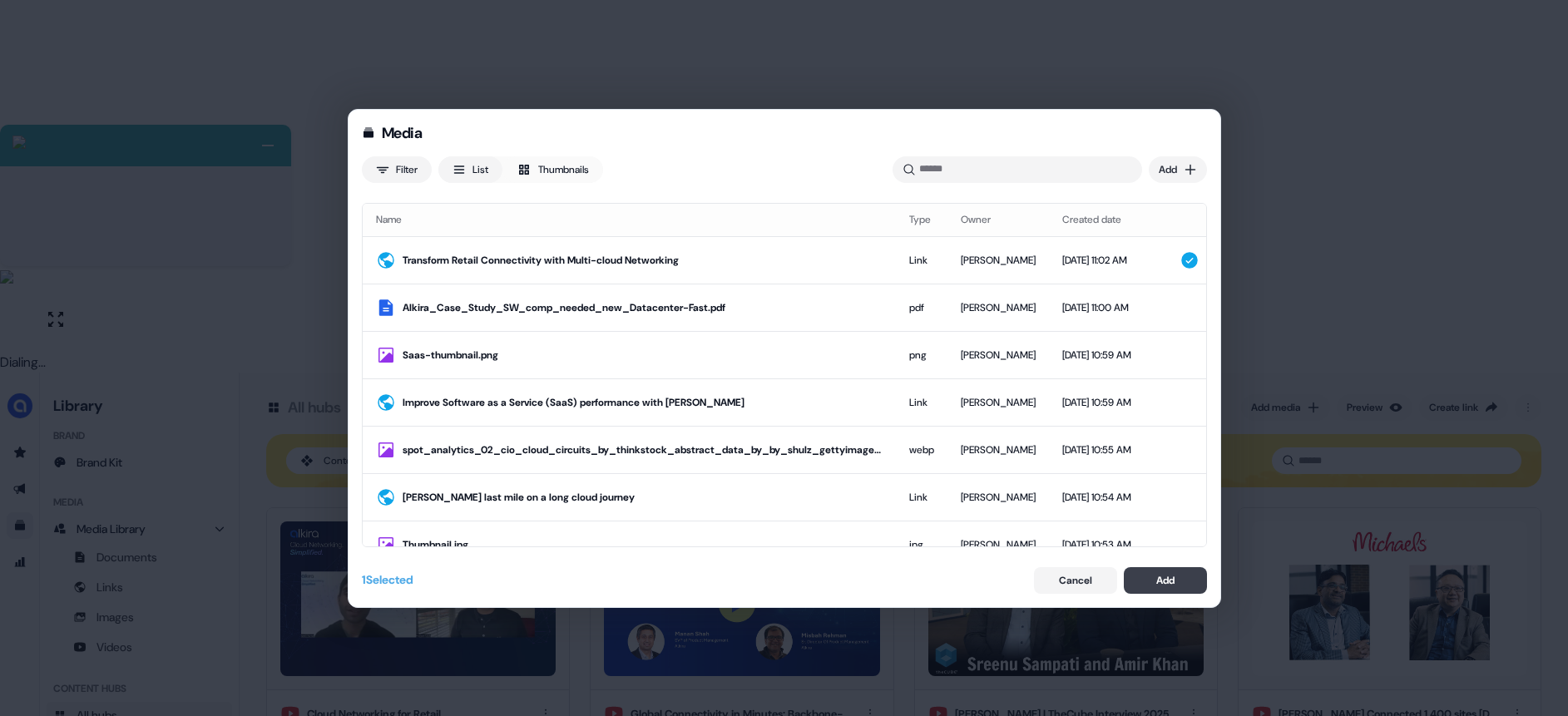
click at [1156, 581] on div "Add" at bounding box center [1165, 580] width 19 height 17
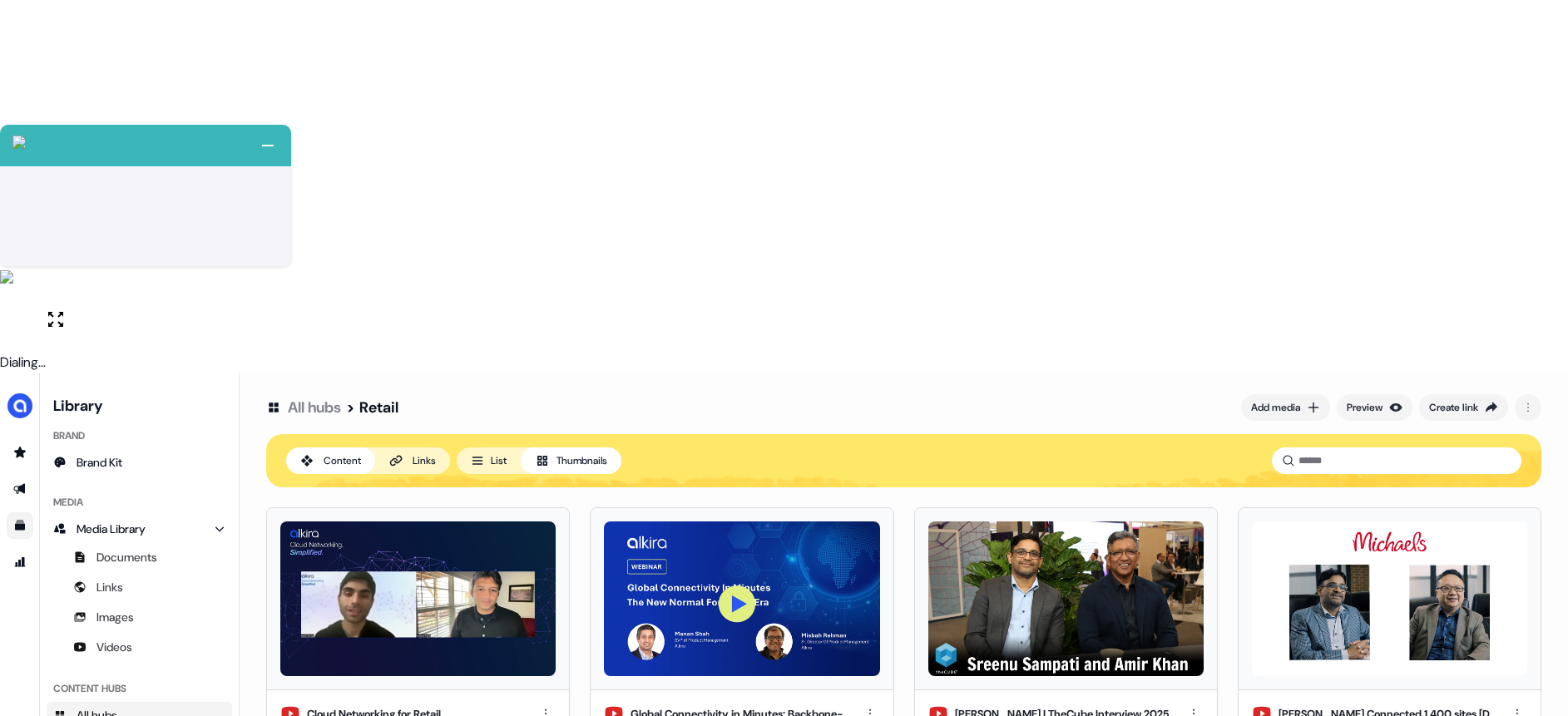
click at [869, 593] on html "+ Next Auto dialer paused! Go to your dialing tab to continue. 225 Paused" at bounding box center [784, 544] width 1568 height 1089
click at [861, 627] on div "Edit thumbnail" at bounding box center [869, 623] width 98 height 27
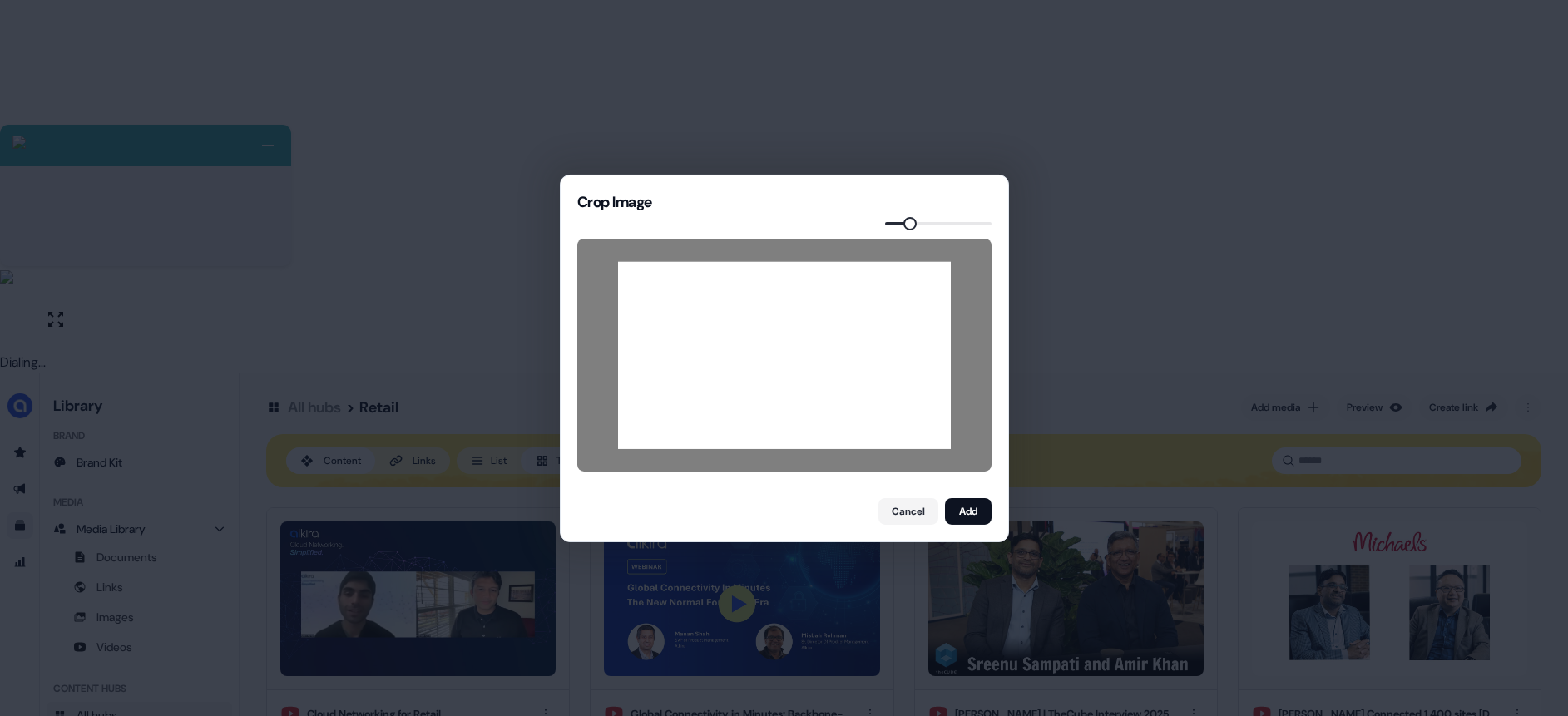
click at [906, 223] on span at bounding box center [909, 222] width 13 height 13
click at [977, 512] on button "Add" at bounding box center [968, 512] width 47 height 27
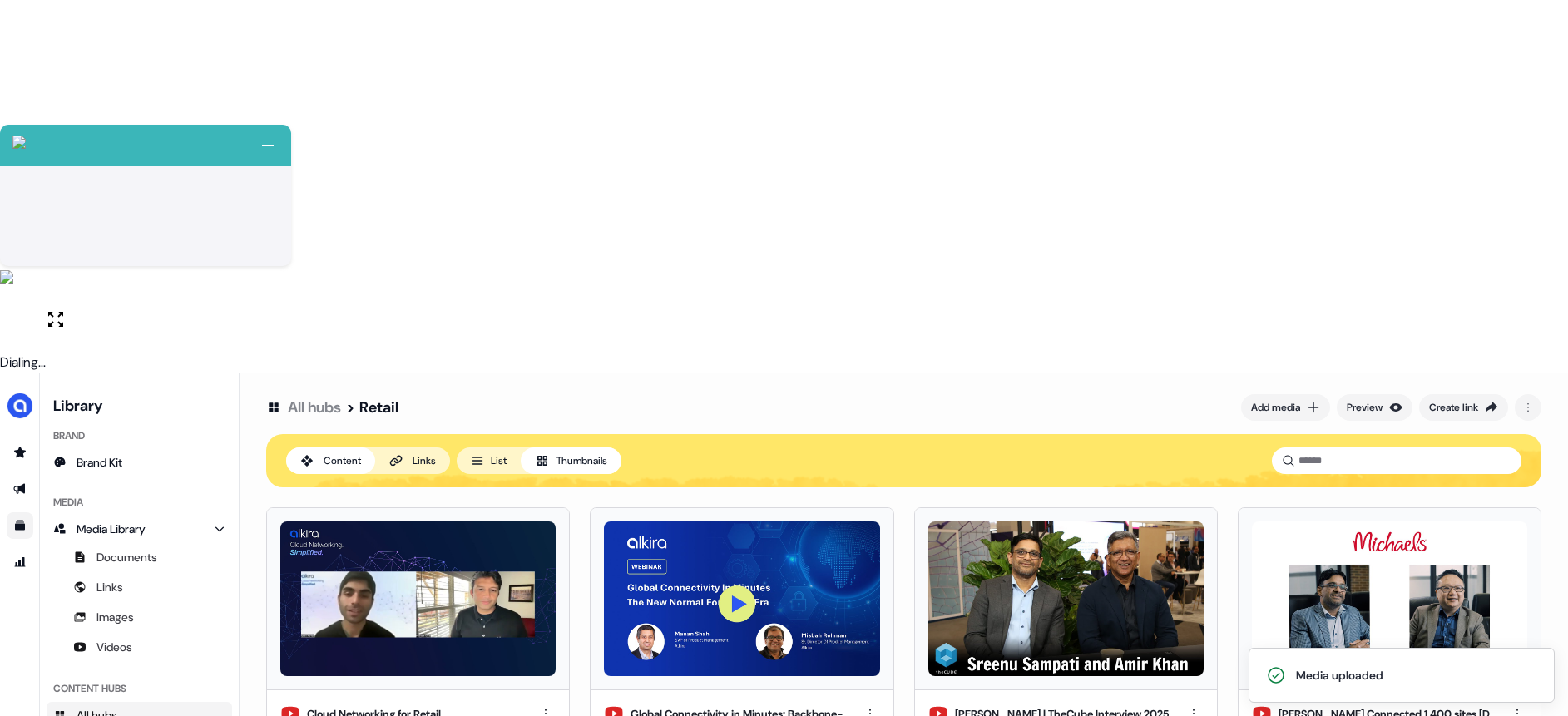
click at [325, 397] on link "All hubs" at bounding box center [314, 407] width 53 height 20
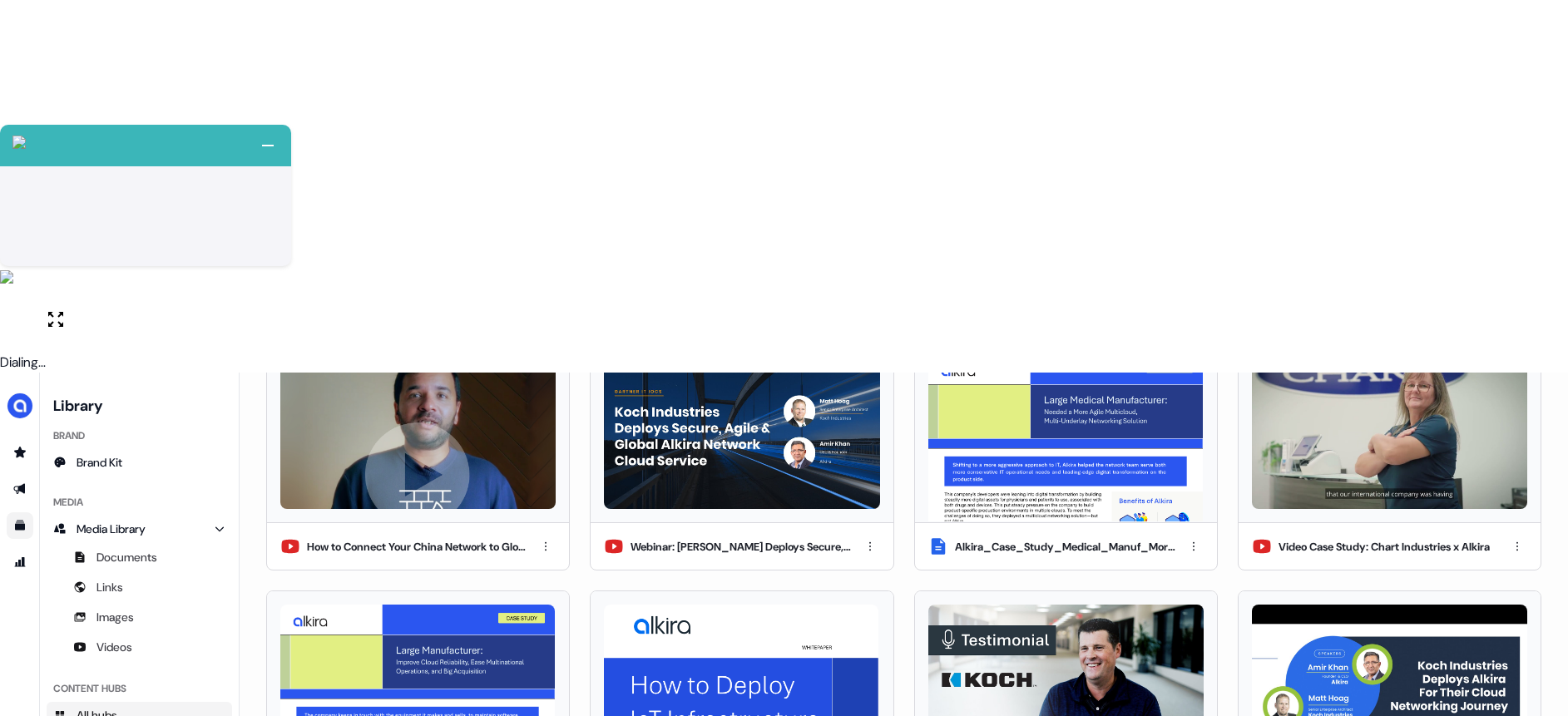
scroll to position [168, 0]
click at [726, 556] on div "How to Connect Your China Network to Global Operations in Minutes | Alkira Webi…" at bounding box center [904, 704] width 1275 height 732
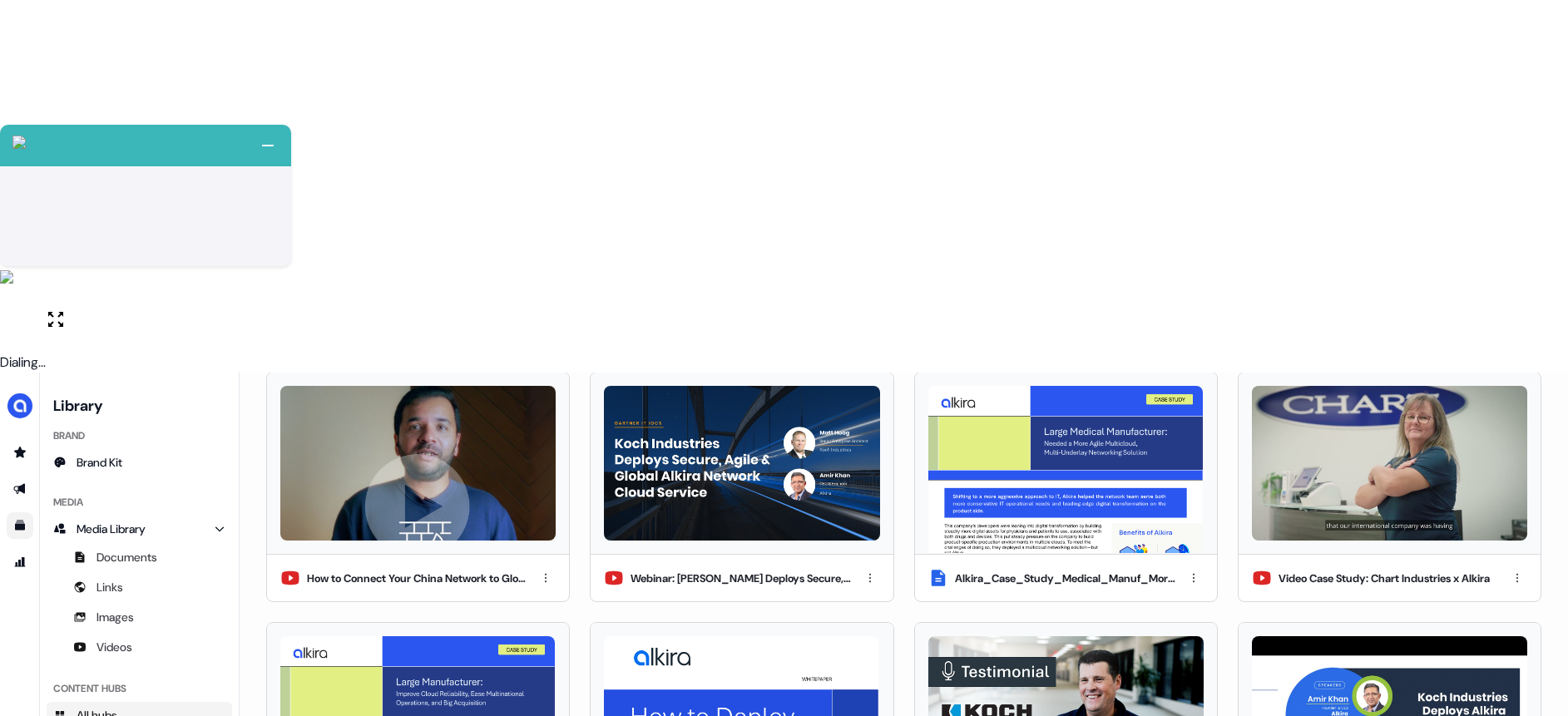
scroll to position [0, 0]
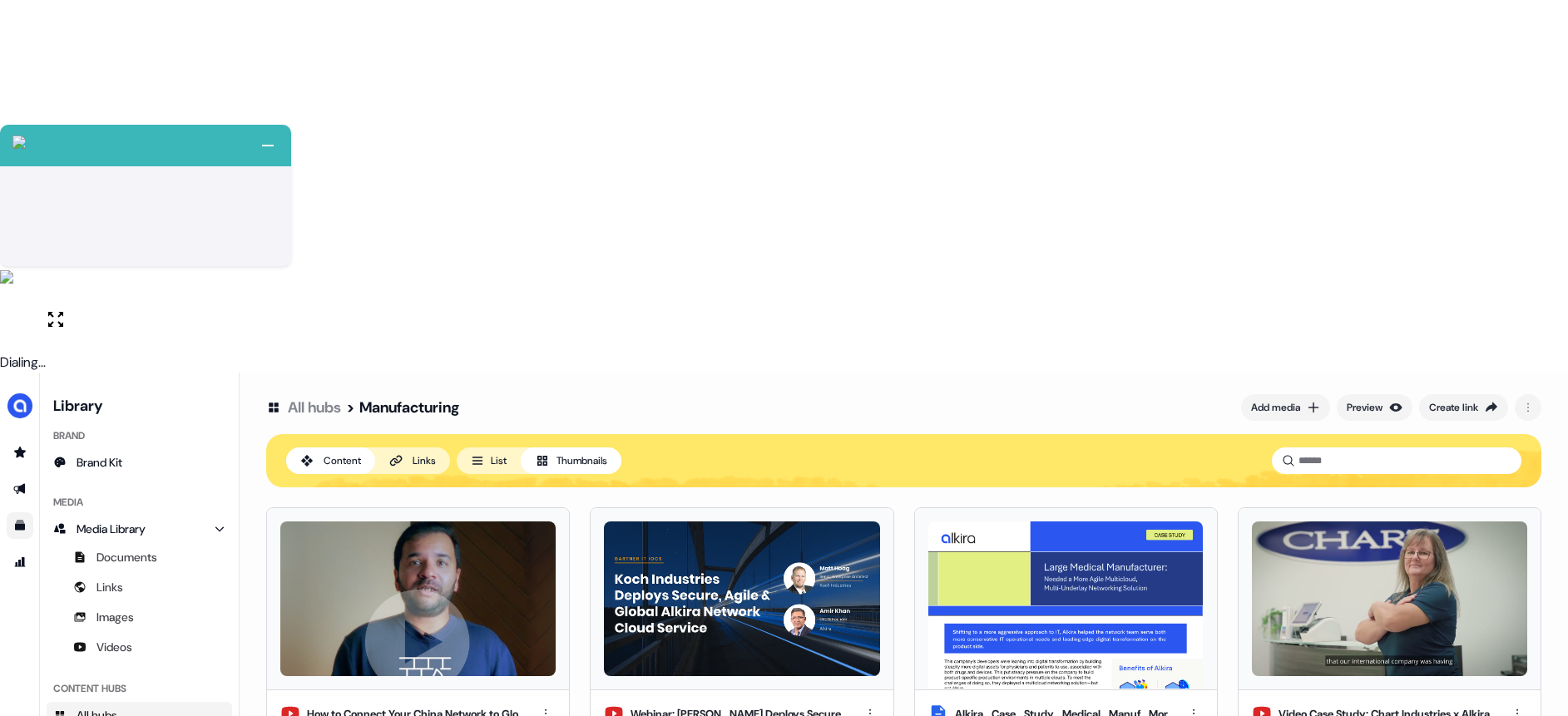
click at [327, 397] on link "All hubs" at bounding box center [314, 407] width 53 height 20
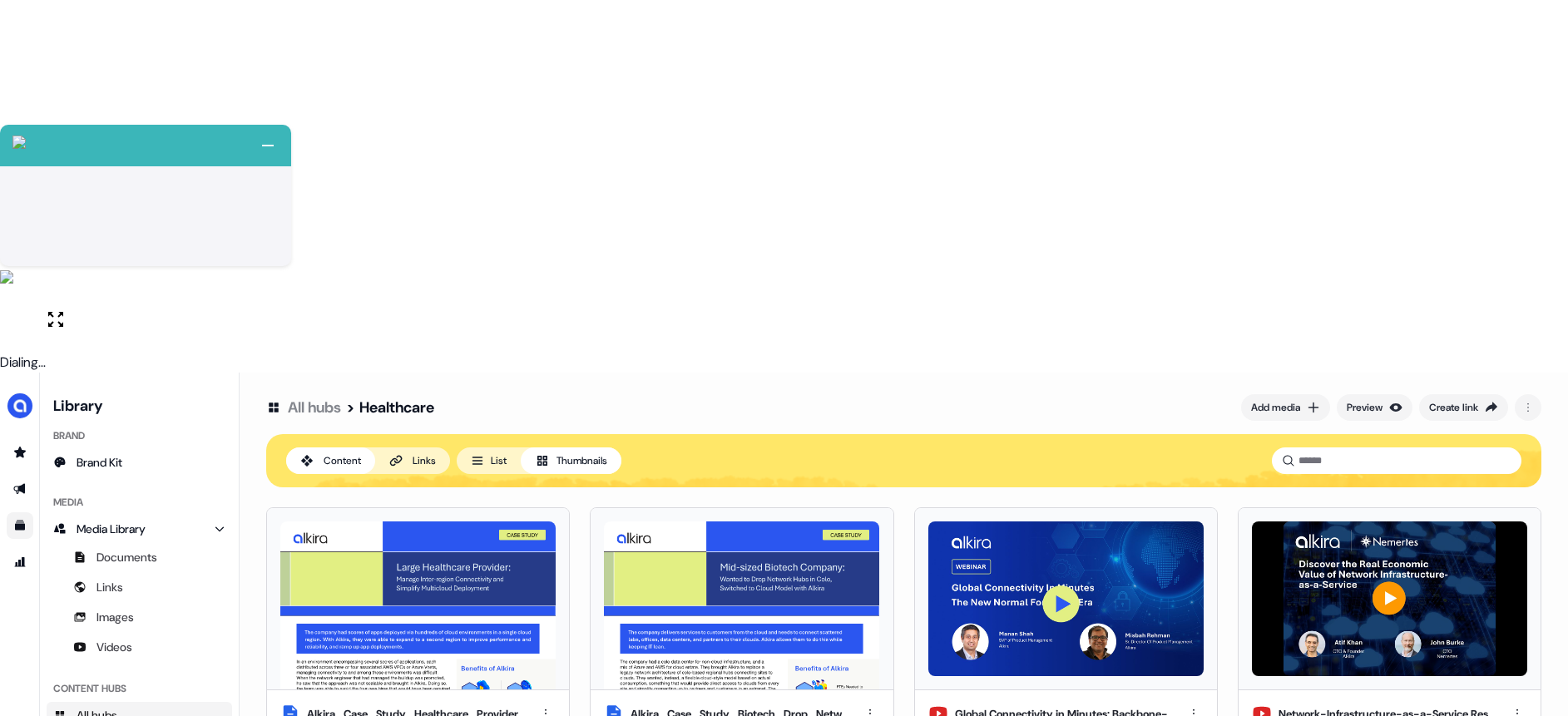
click at [332, 397] on link "All hubs" at bounding box center [314, 407] width 53 height 20
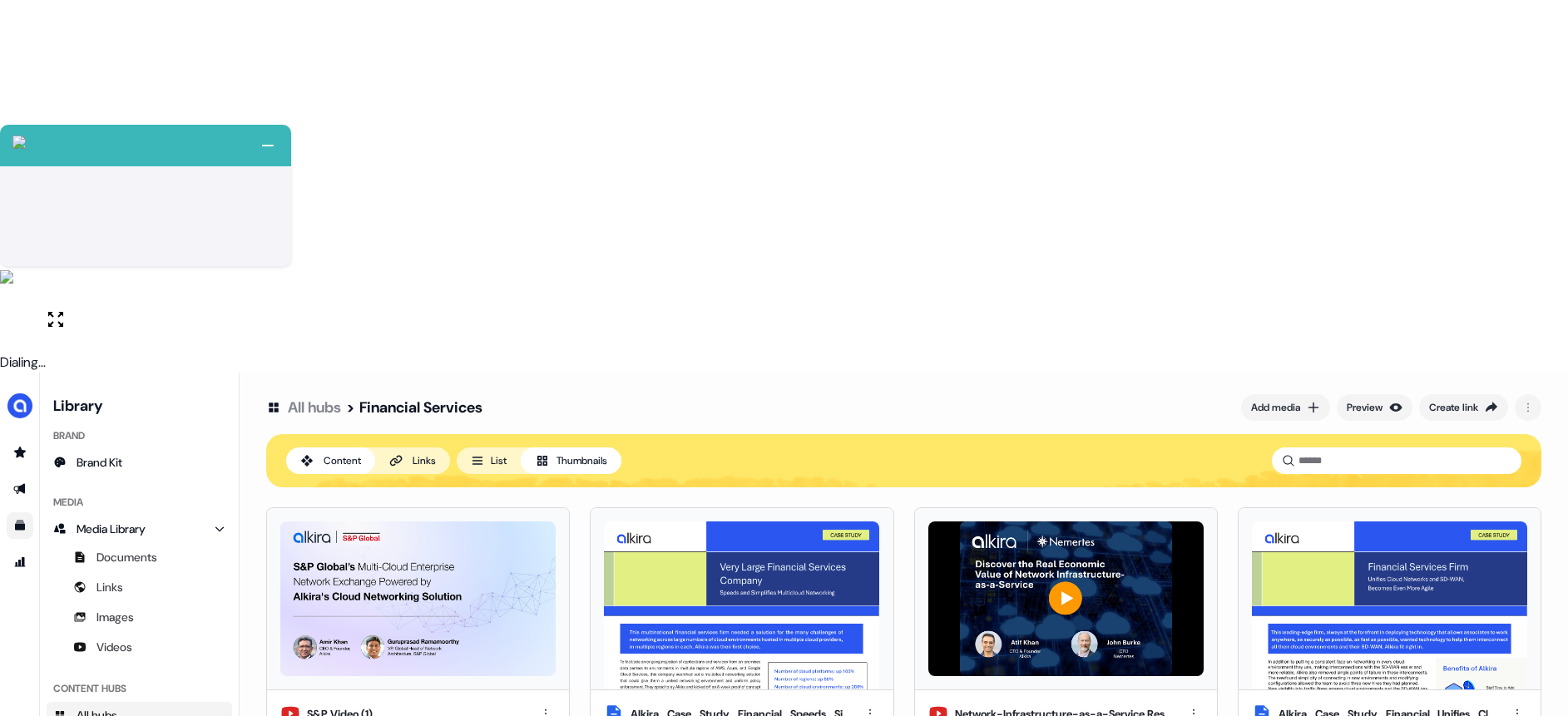
click at [321, 397] on link "All hubs" at bounding box center [314, 407] width 53 height 20
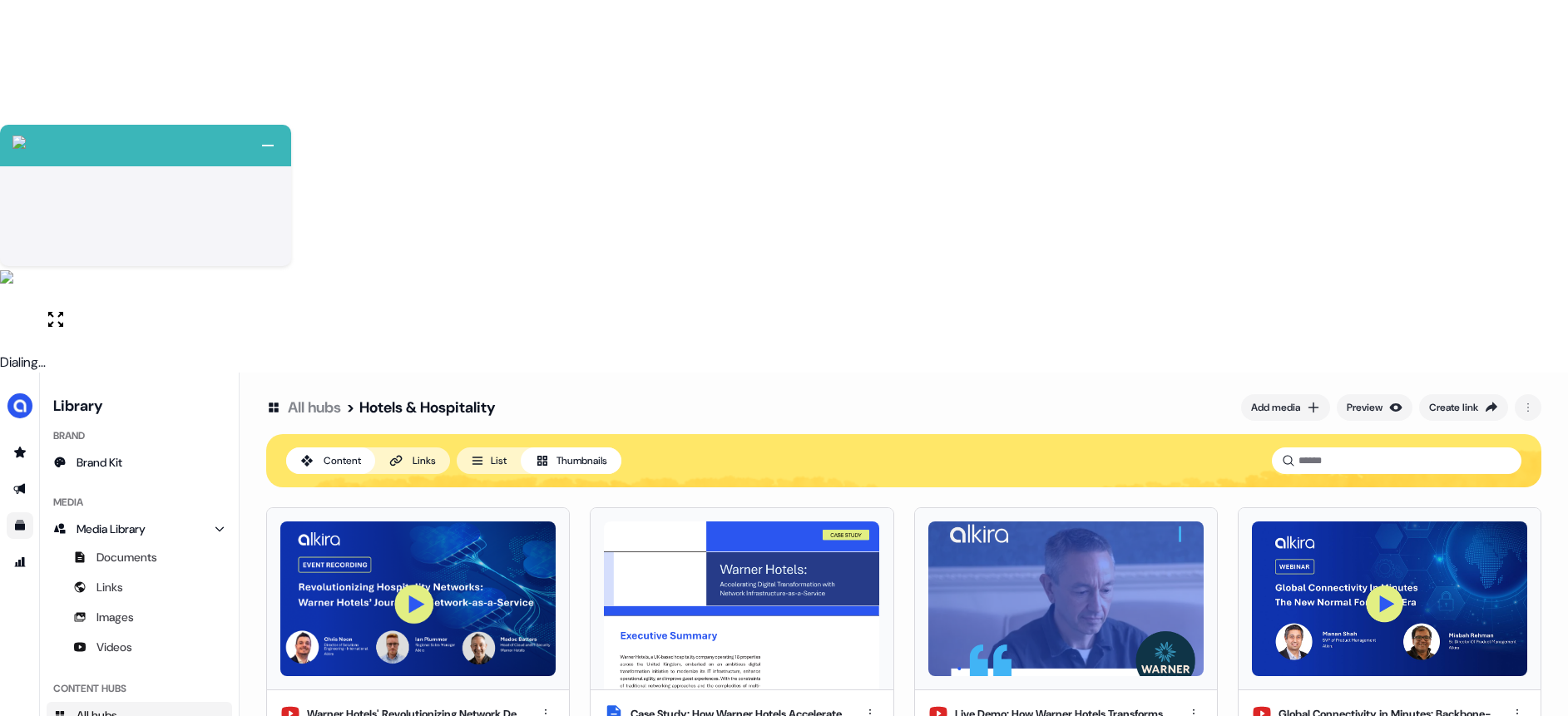
click at [325, 397] on link "All hubs" at bounding box center [314, 407] width 53 height 20
